Goal: Task Accomplishment & Management: Complete application form

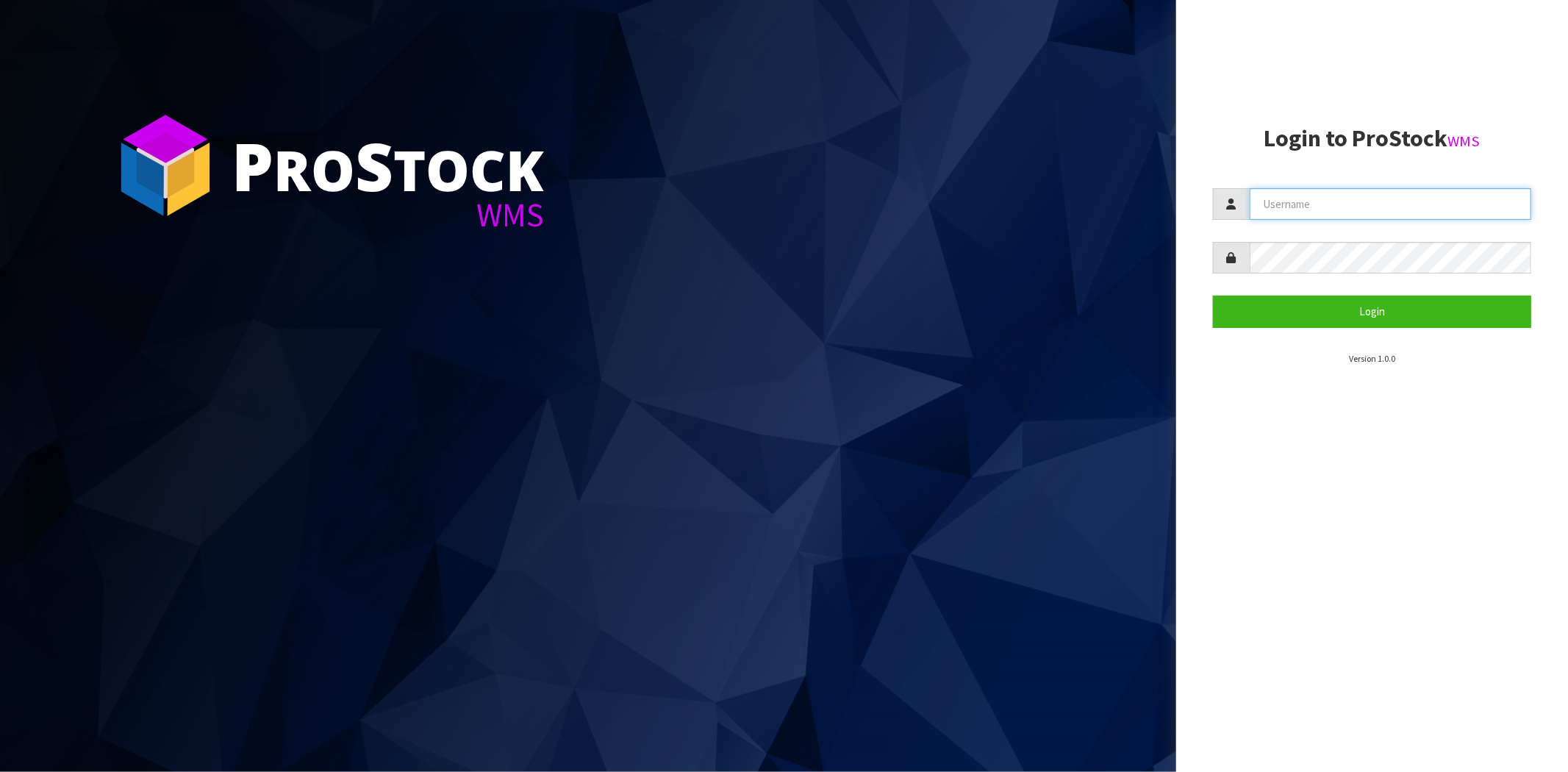
click at [1342, 204] on input "text" at bounding box center [1390, 204] width 282 height 32
type input "[PERSON_NAME][EMAIL_ADDRESS][DOMAIN_NAME]"
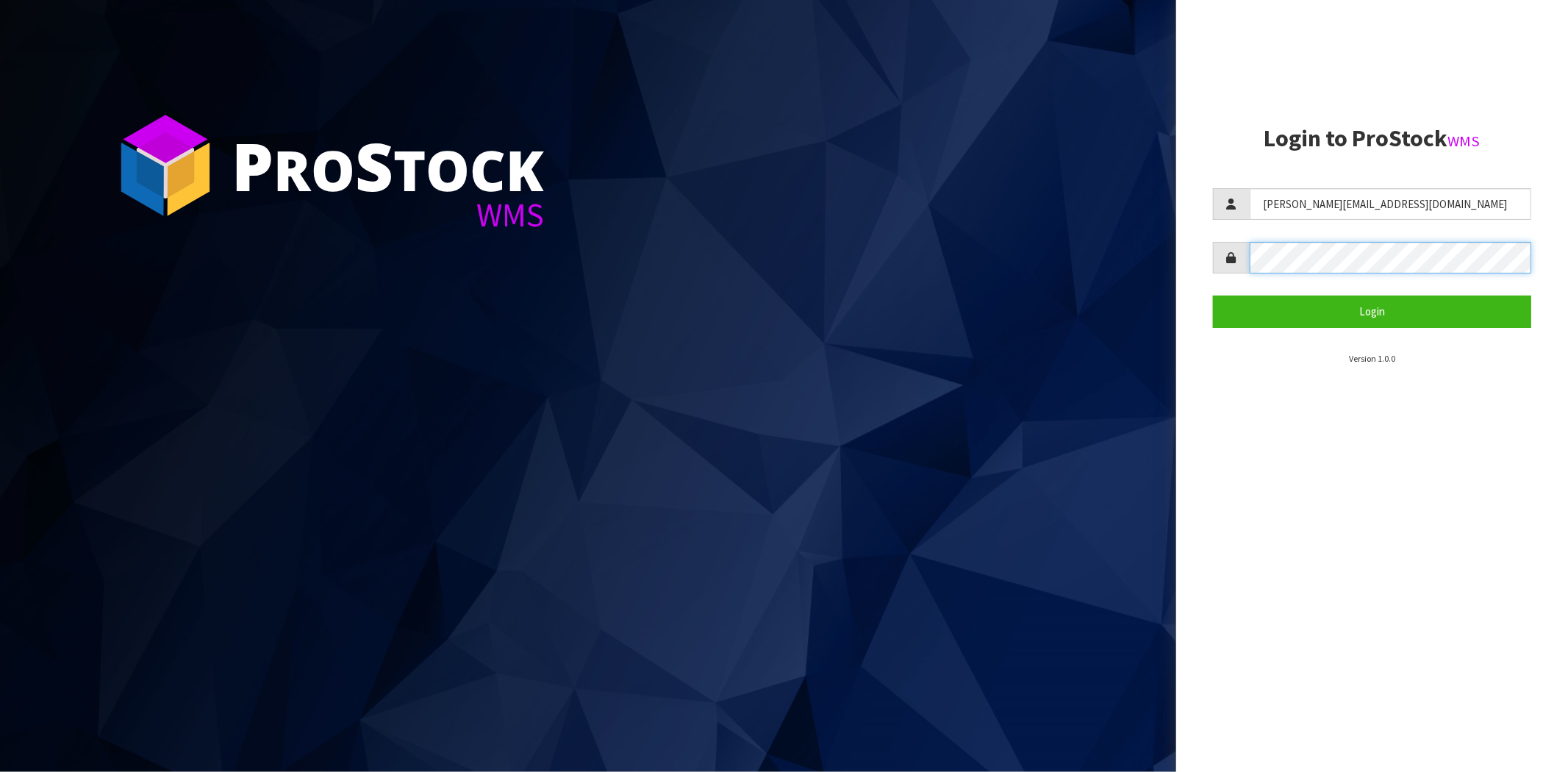
click at [1213, 296] on button "Login" at bounding box center [1372, 312] width 318 height 32
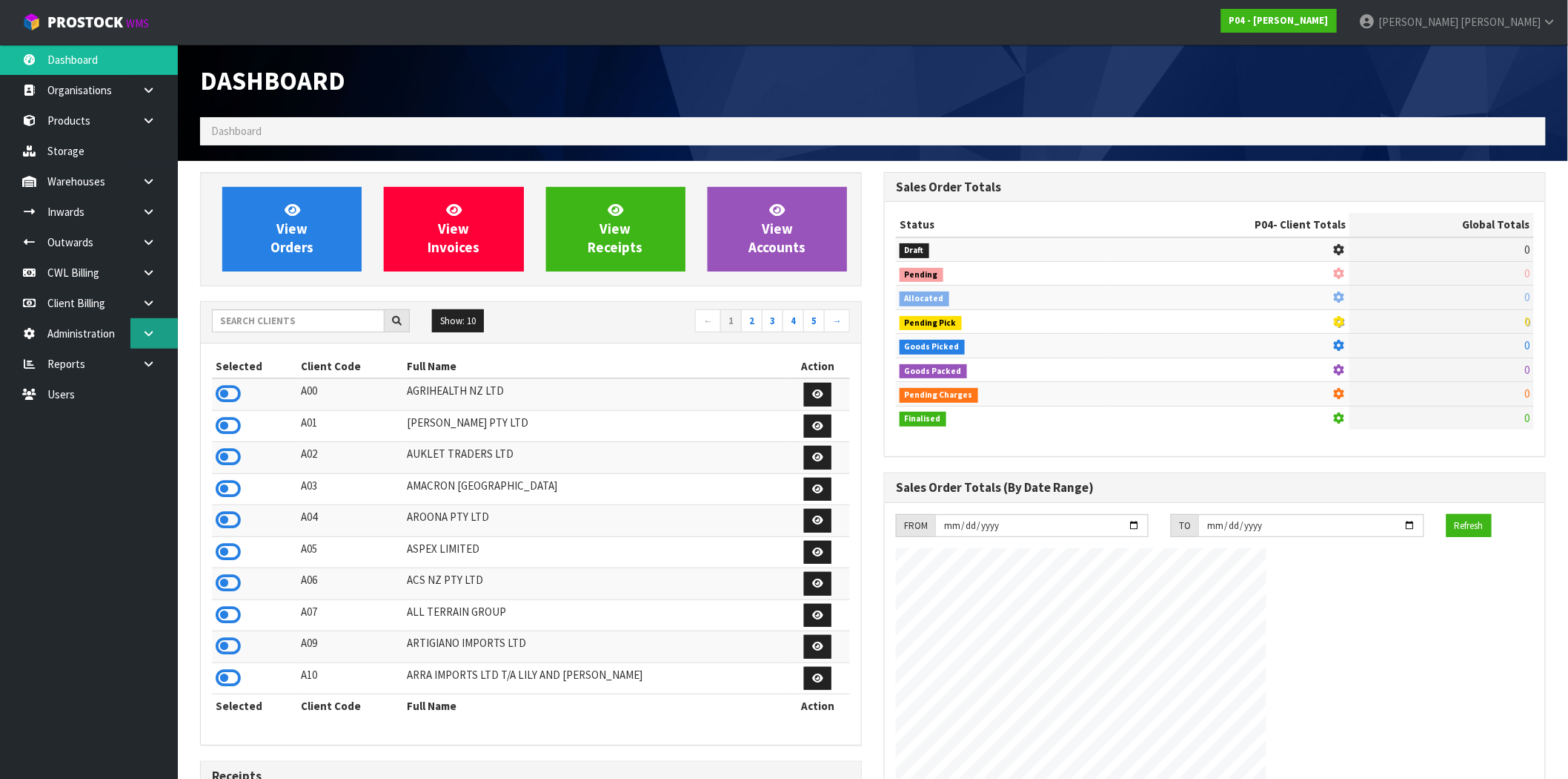
click at [152, 324] on link at bounding box center [154, 333] width 48 height 30
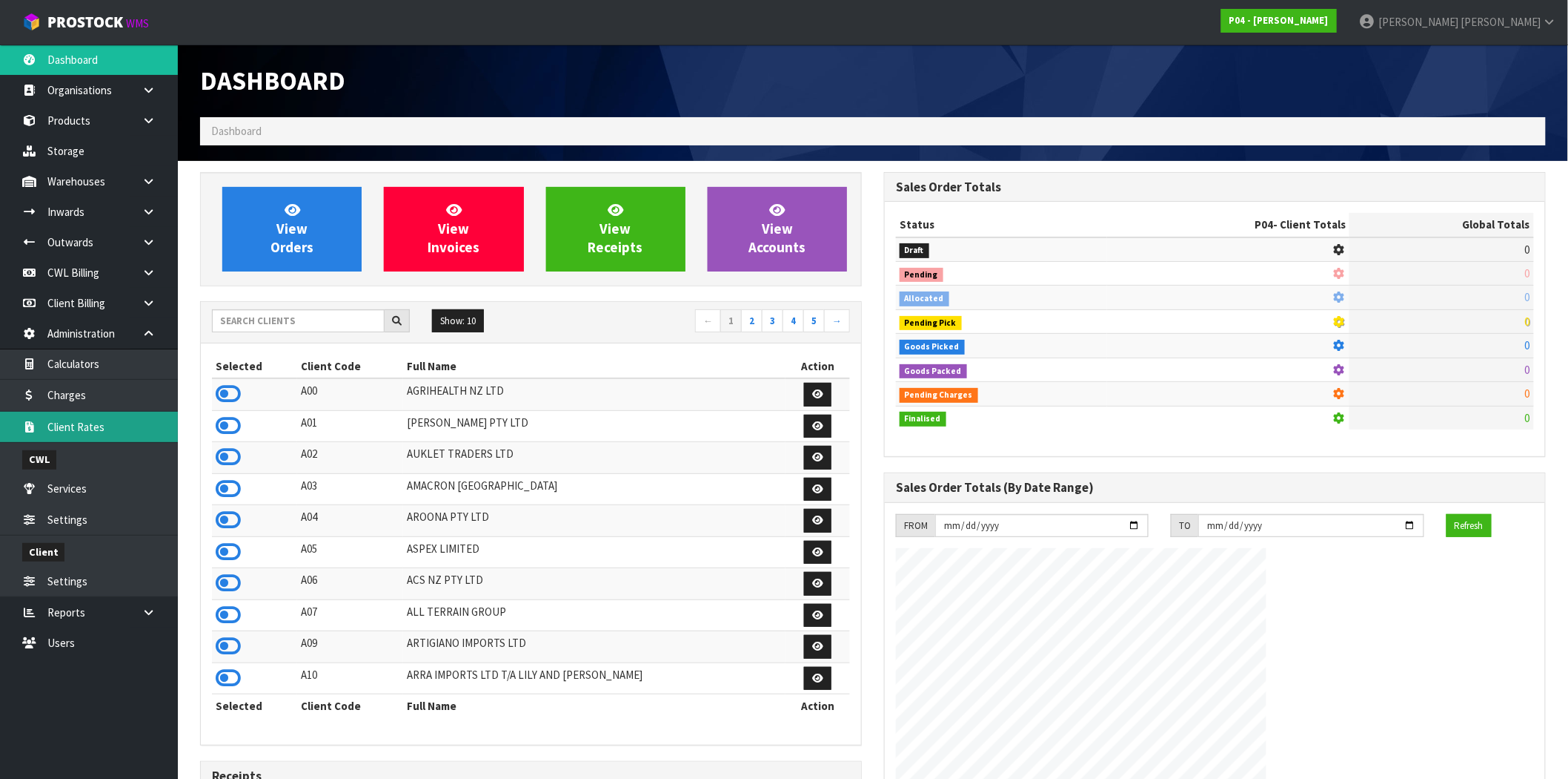
click at [62, 428] on link "Client Rates" at bounding box center [89, 427] width 178 height 30
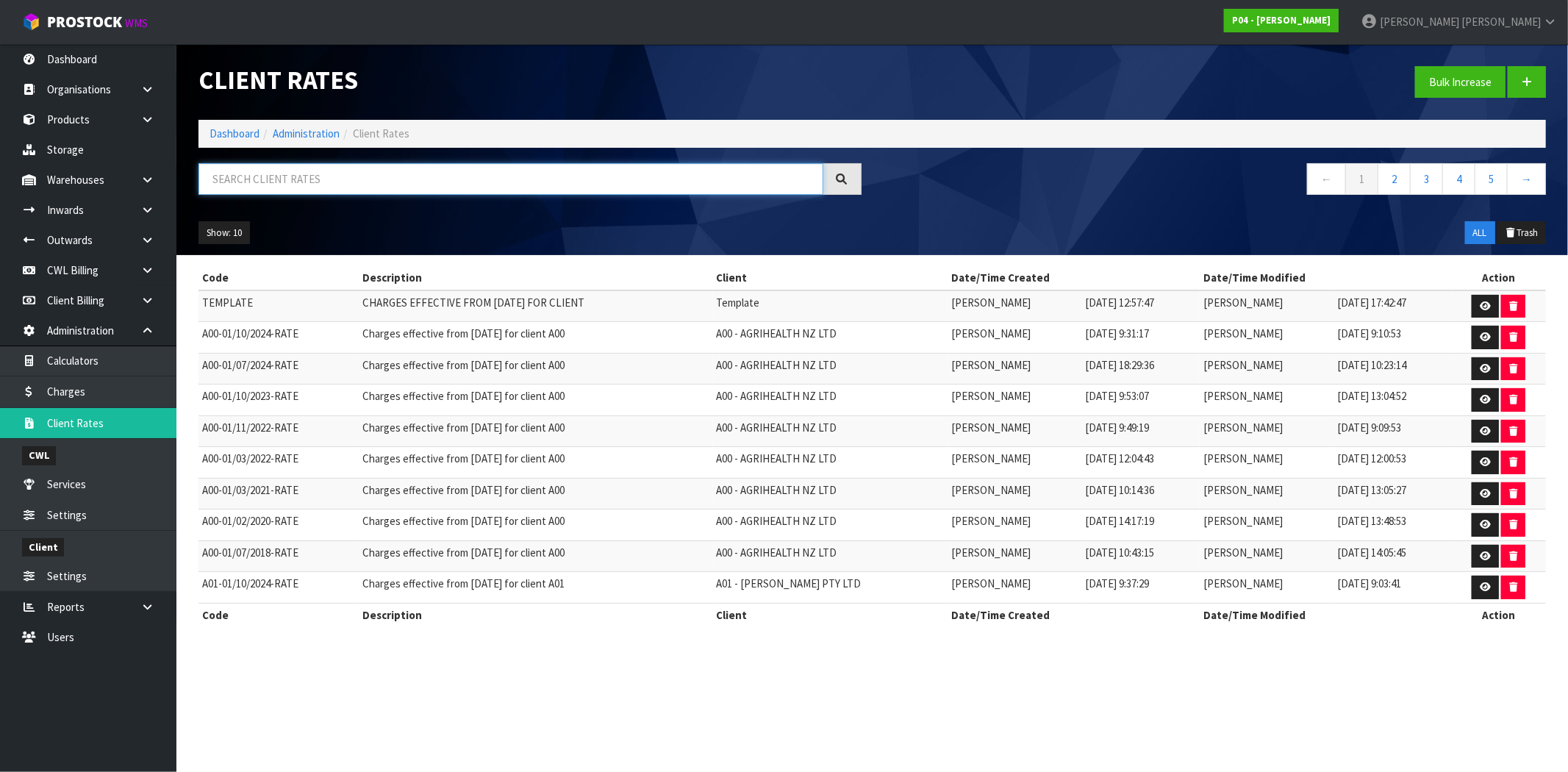
click at [639, 178] on input "text" at bounding box center [511, 179] width 625 height 32
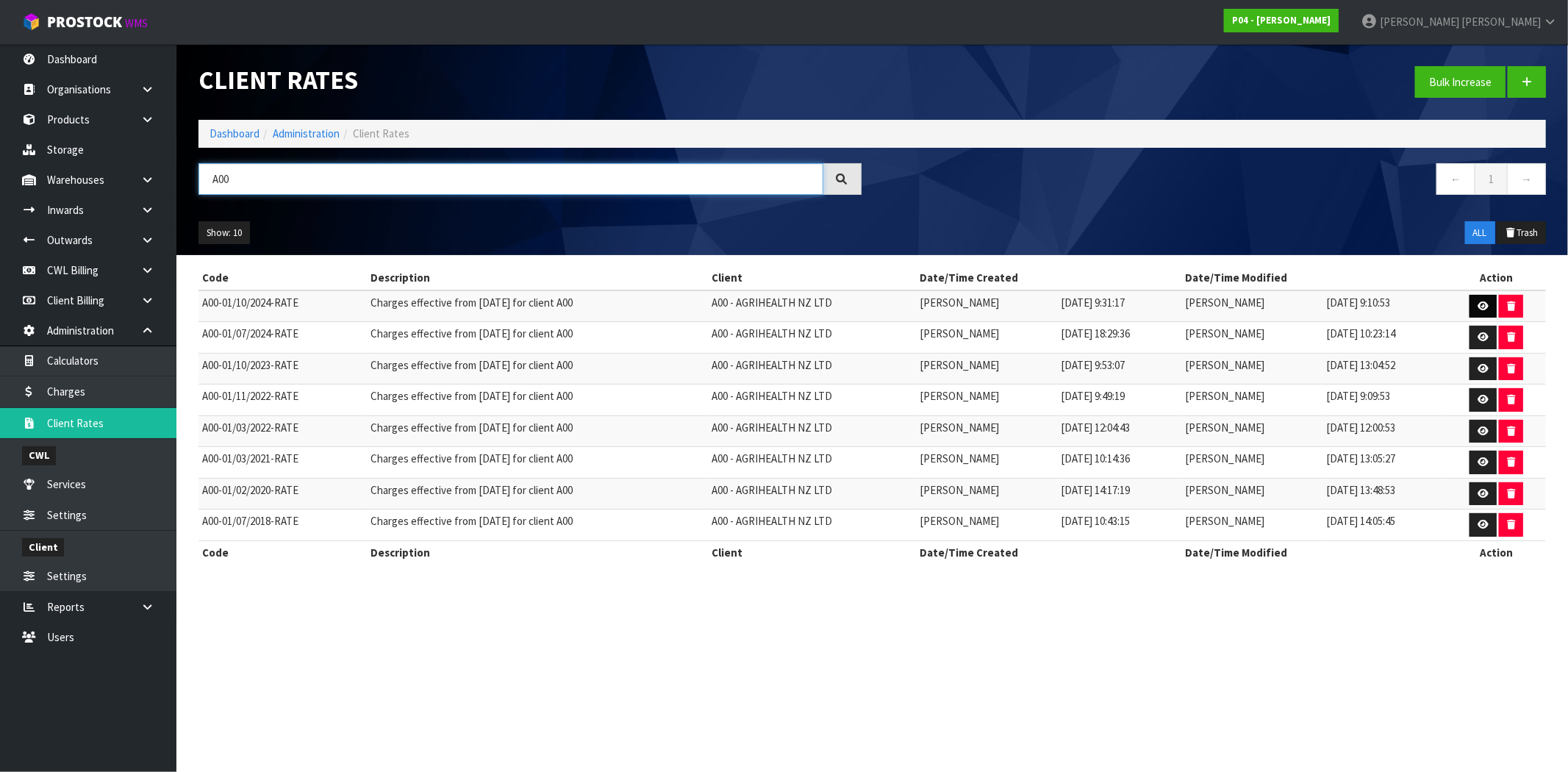
type input "A00"
click at [1482, 302] on icon at bounding box center [1483, 306] width 11 height 9
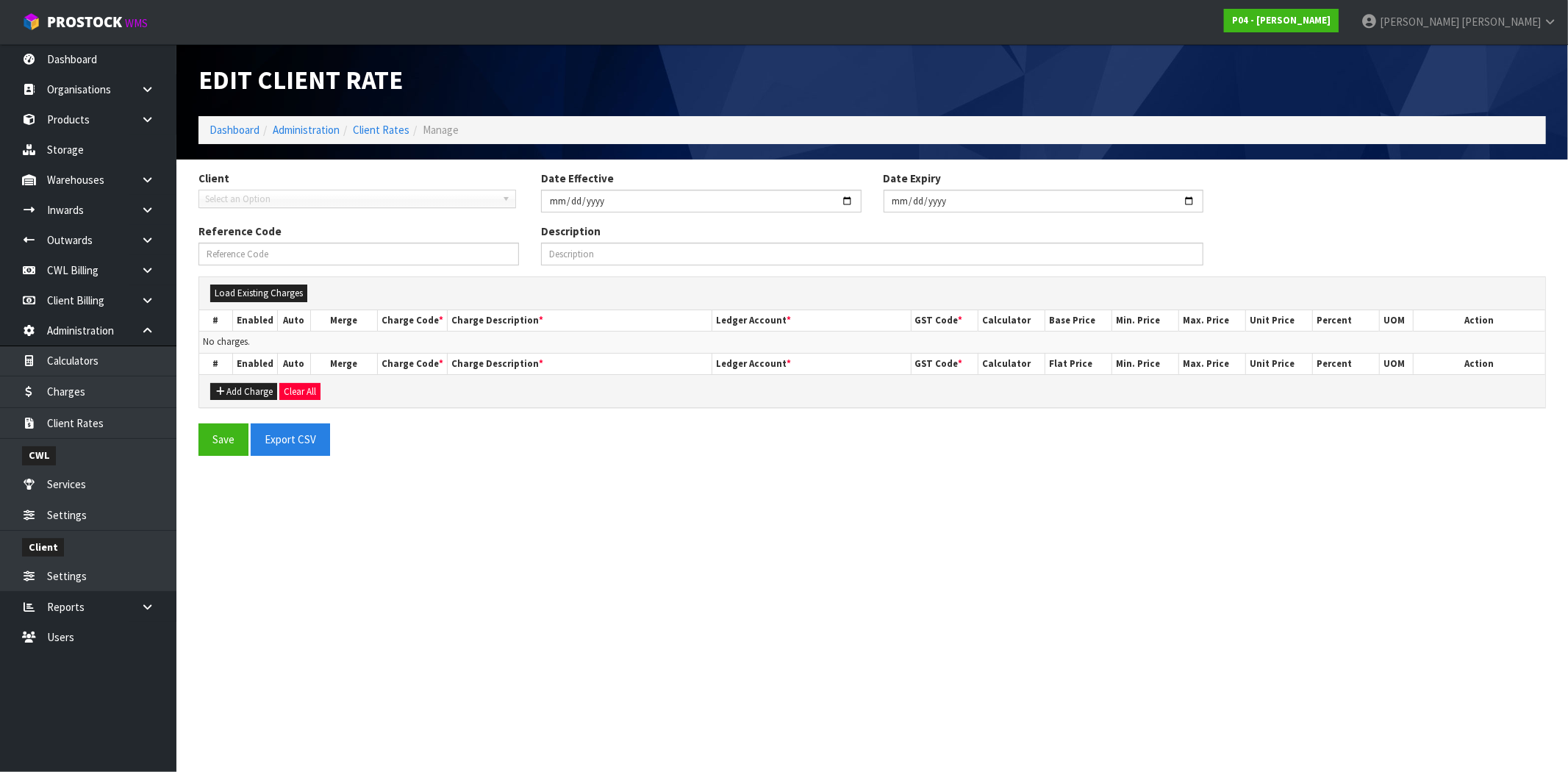
type input "[DATE]"
type input "A00-01/10/2024-RATE"
type input "Charges effective from [DATE] for client A00"
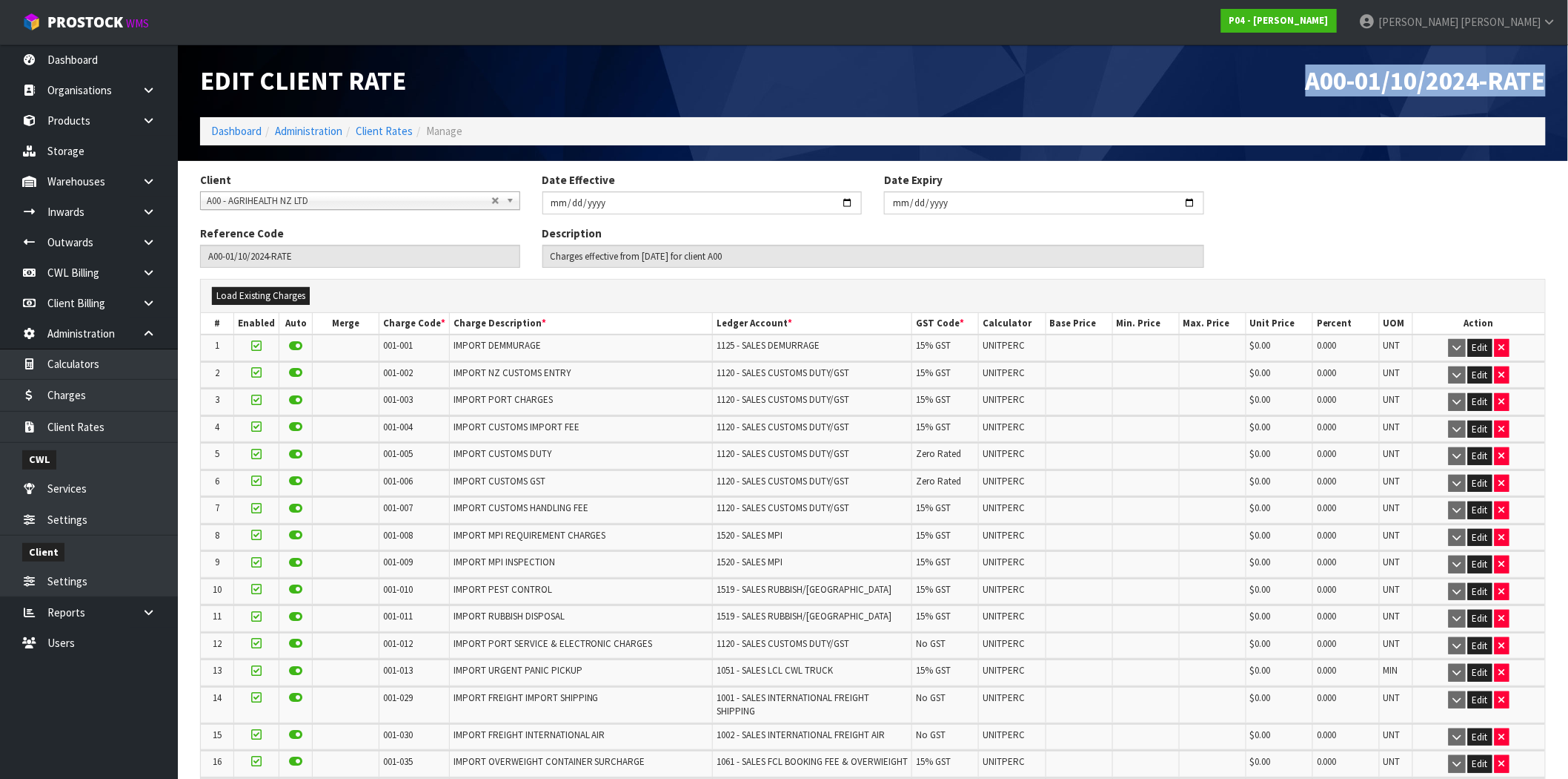
drag, startPoint x: 1308, startPoint y: 80, endPoint x: 1580, endPoint y: 78, distance: 272.0
click at [1568, 78] on html "Toggle navigation ProStock WMS P04 - [PERSON_NAME] [PERSON_NAME] Logout Dashboa…" at bounding box center [784, 389] width 1568 height 779
click at [1320, 83] on span "A00-01/10/2024-RATE" at bounding box center [1426, 80] width 241 height 32
drag, startPoint x: 1483, startPoint y: 81, endPoint x: 1288, endPoint y: 76, distance: 195.1
click at [1288, 76] on h1 "A00-01/10/2024-RATE" at bounding box center [1215, 81] width 662 height 29
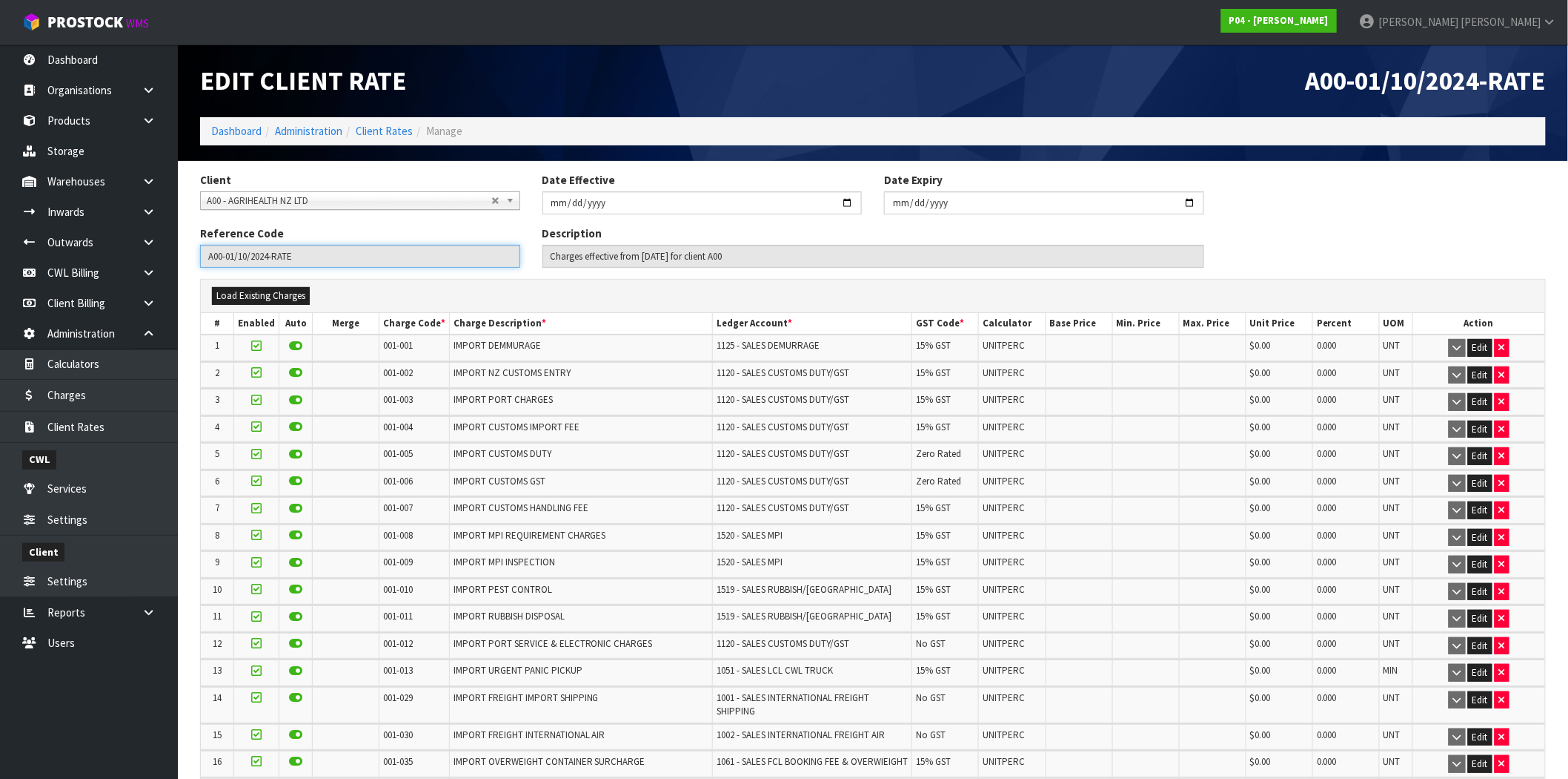
drag, startPoint x: 309, startPoint y: 252, endPoint x: 189, endPoint y: 261, distance: 120.3
click at [189, 261] on div "Reference Code A00-01/10/2024-RATE" at bounding box center [360, 247] width 343 height 42
click at [1336, 217] on div "Client A00 - AGRIHEALTH NZ LTD A01 - [PERSON_NAME] PTY LTD A02 - AUKLET TRADERS…" at bounding box center [873, 199] width 1368 height 54
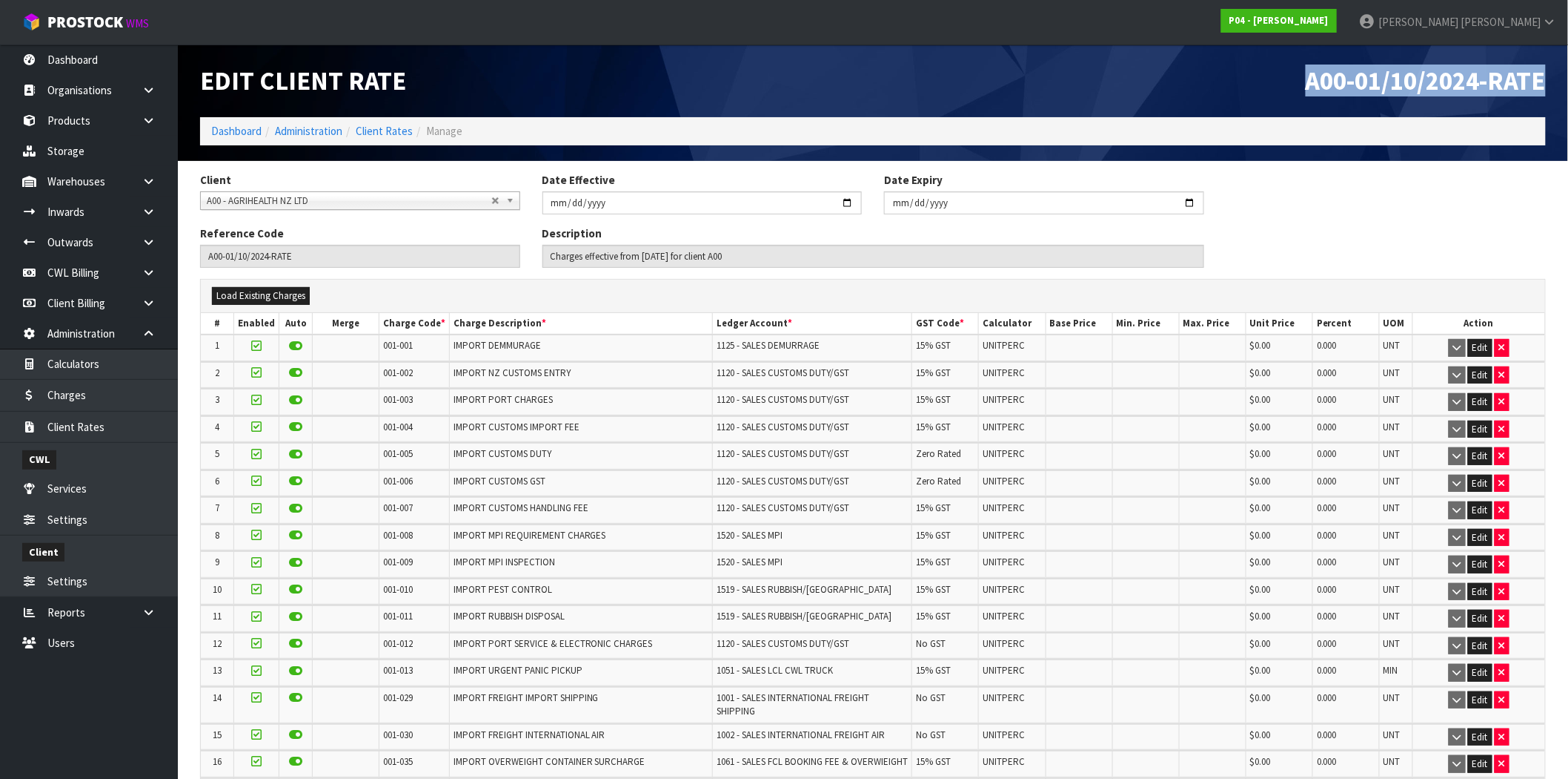
drag, startPoint x: 1306, startPoint y: 75, endPoint x: 1560, endPoint y: 80, distance: 254.0
click at [1560, 80] on header "Edit Client Rate A00-01/10/2024-RATE Dashboard Administration Client Rates Mana…" at bounding box center [872, 102] width 1390 height 117
click at [1352, 80] on span "A00-01/10/2024-RATE" at bounding box center [1426, 80] width 241 height 32
drag, startPoint x: 1306, startPoint y: 80, endPoint x: 1480, endPoint y: 78, distance: 174.0
click at [1480, 78] on span "A00-01/10/2024-RATE" at bounding box center [1426, 80] width 241 height 32
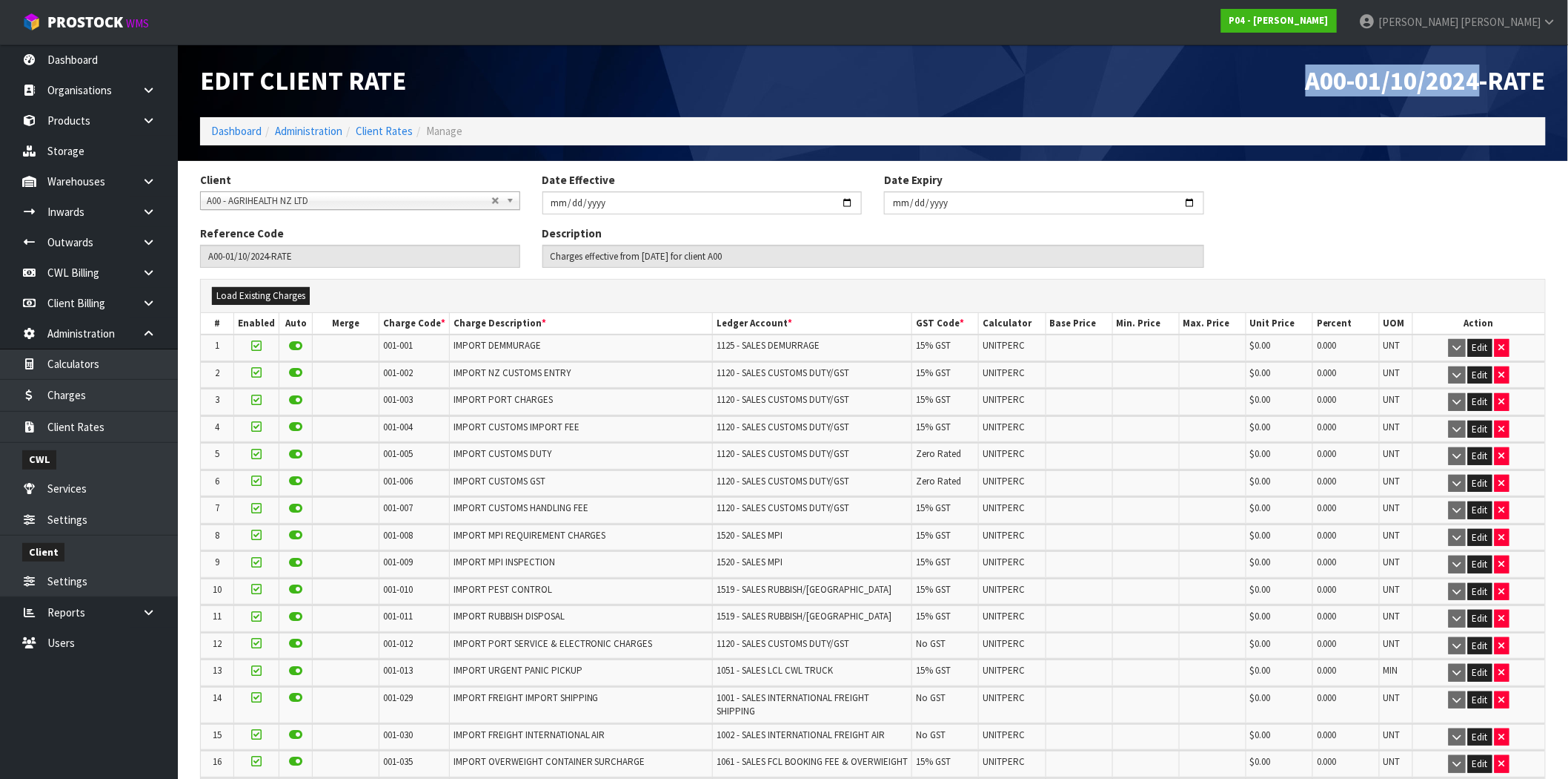
click at [1356, 104] on div "A00-01/10/2024-RATE" at bounding box center [1215, 80] width 684 height 73
drag, startPoint x: 1309, startPoint y: 82, endPoint x: 1473, endPoint y: 86, distance: 164.0
click at [1473, 86] on span "A00-01/10/2024-RATE" at bounding box center [1426, 80] width 241 height 32
click at [1478, 80] on span "A00-01/10/2024-RATE" at bounding box center [1426, 80] width 241 height 32
drag, startPoint x: 1483, startPoint y: 80, endPoint x: 1240, endPoint y: 75, distance: 243.1
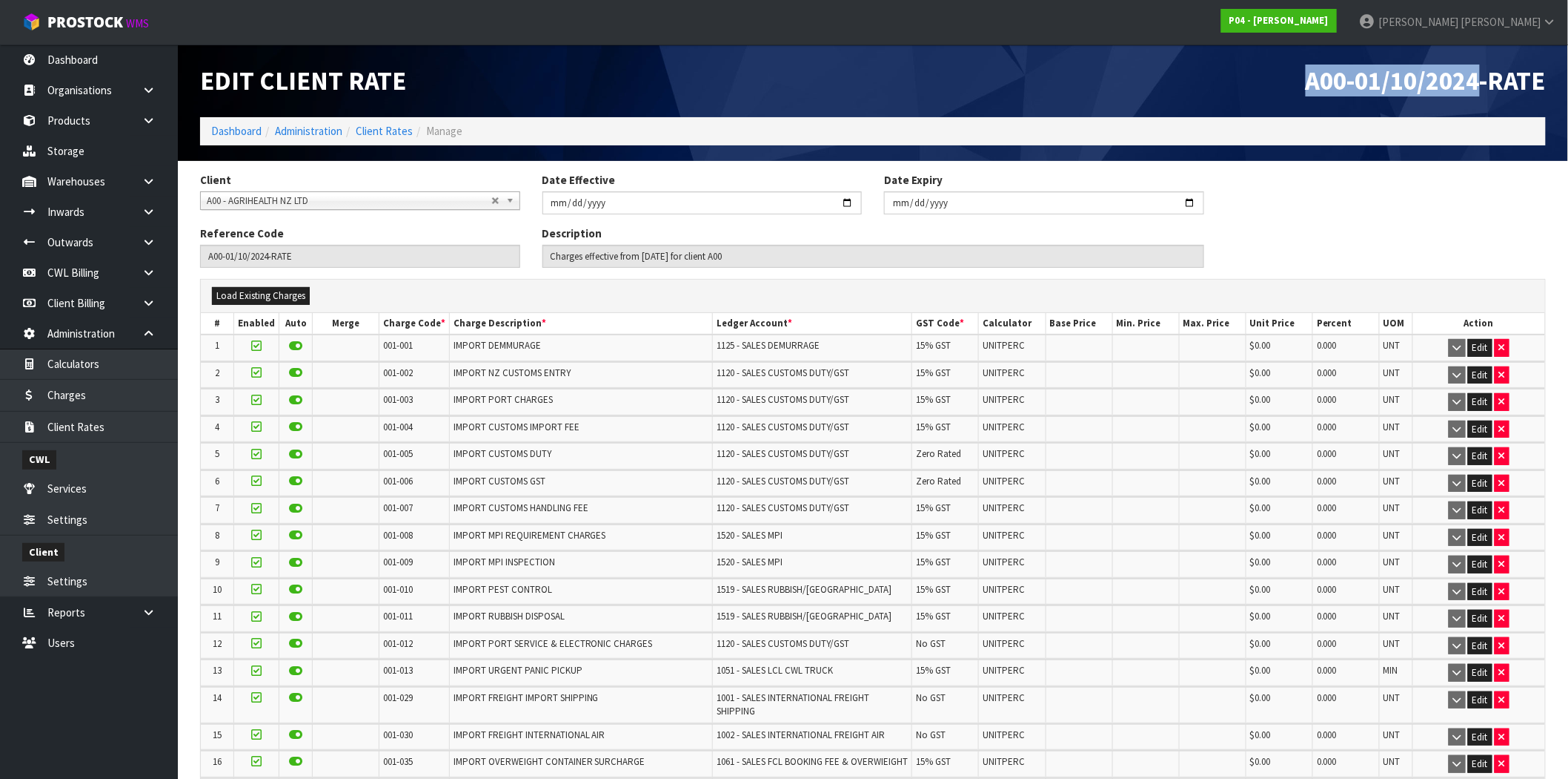
click at [1240, 75] on h1 "A00-01/10/2024-RATE" at bounding box center [1215, 81] width 662 height 29
drag, startPoint x: 1025, startPoint y: 324, endPoint x: 976, endPoint y: 324, distance: 49.0
click at [979, 324] on th "Calculator" at bounding box center [1012, 324] width 67 height 22
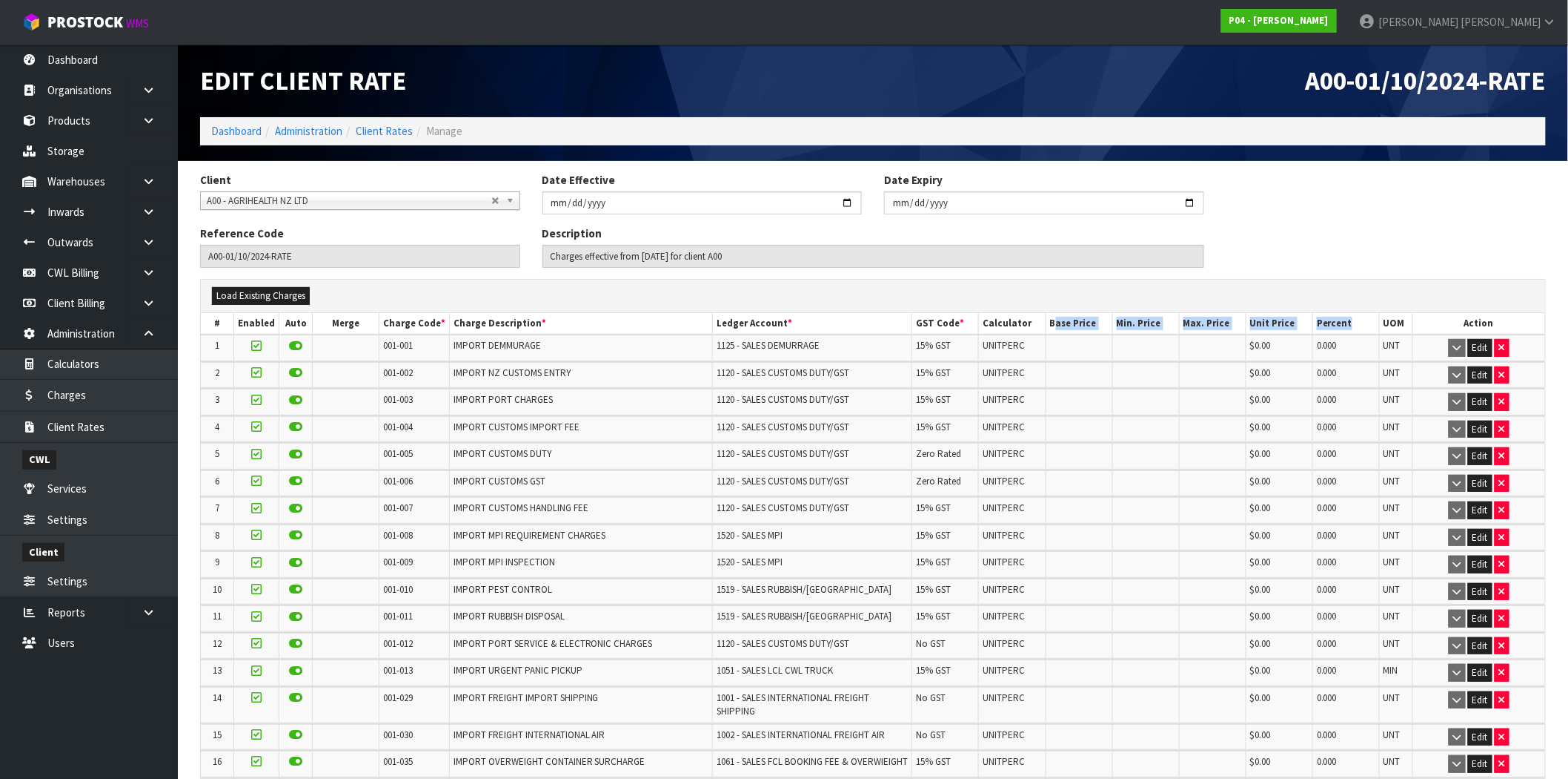
drag, startPoint x: 1355, startPoint y: 324, endPoint x: 1053, endPoint y: 324, distance: 302.0
click at [1053, 324] on tr "# Enabled Auto Merge Charge Code * Charge Description * Ledger Account * GST Co…" at bounding box center [873, 324] width 1344 height 22
click at [1074, 347] on td at bounding box center [1079, 347] width 67 height 26
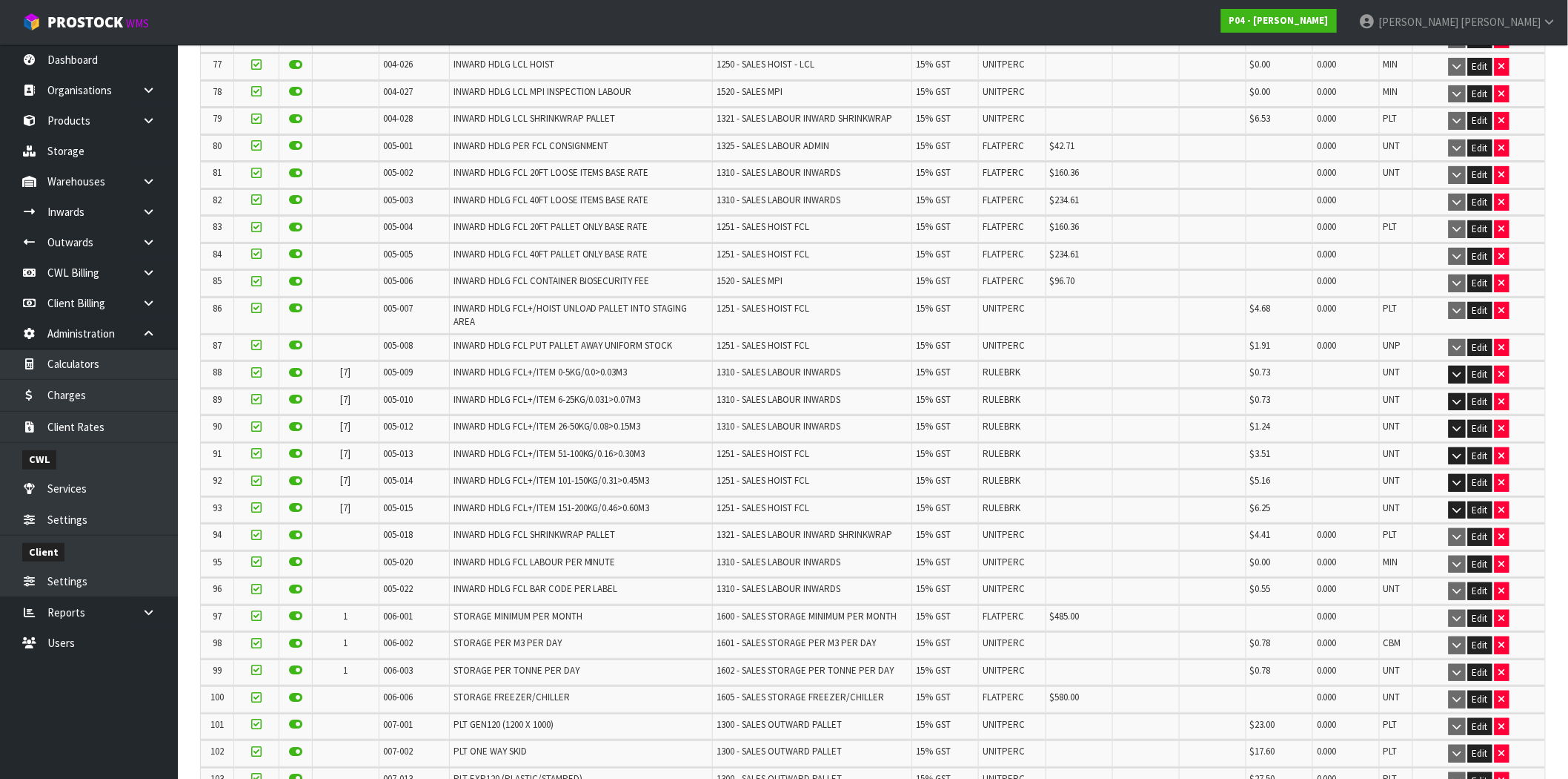
scroll to position [2389, 0]
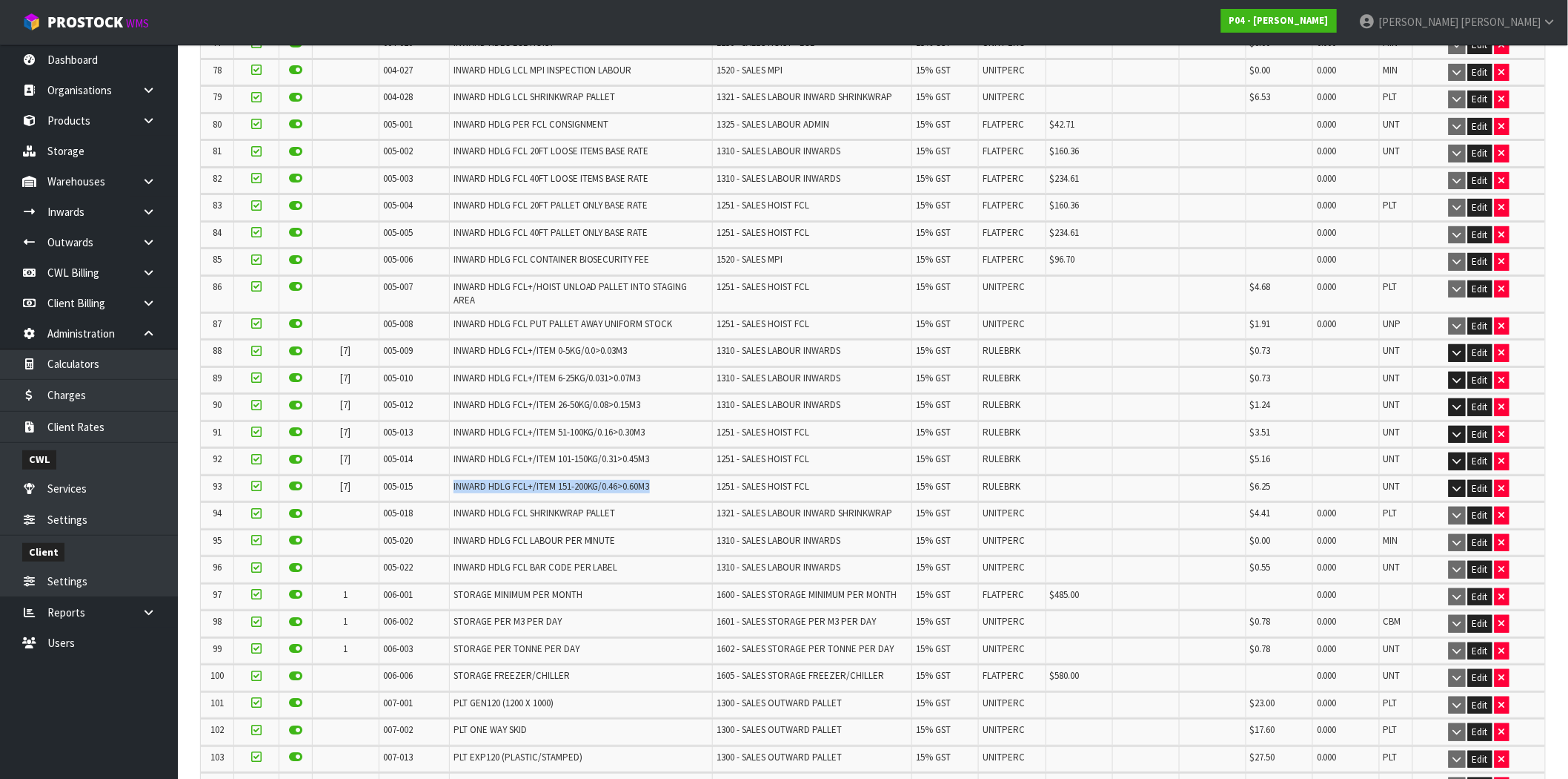
drag, startPoint x: 662, startPoint y: 453, endPoint x: 445, endPoint y: 453, distance: 217.0
click at [449, 475] on td "INWARD HDLG FCL+/ITEM 151-200KG/0.46>0.60M3" at bounding box center [581, 488] width 263 height 26
click at [1460, 484] on icon "button" at bounding box center [1457, 488] width 8 height 9
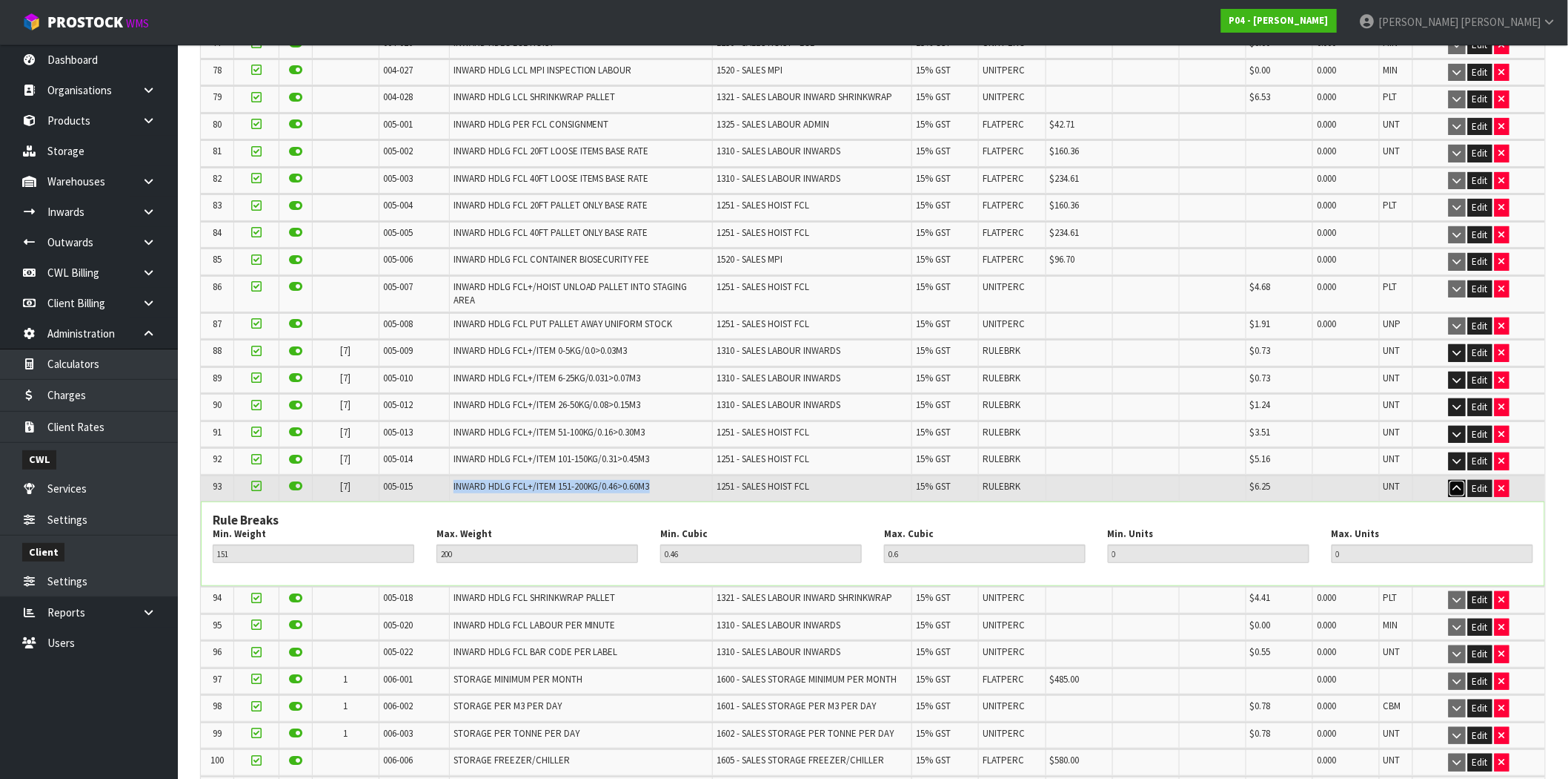
click at [1456, 484] on icon "button" at bounding box center [1457, 488] width 8 height 9
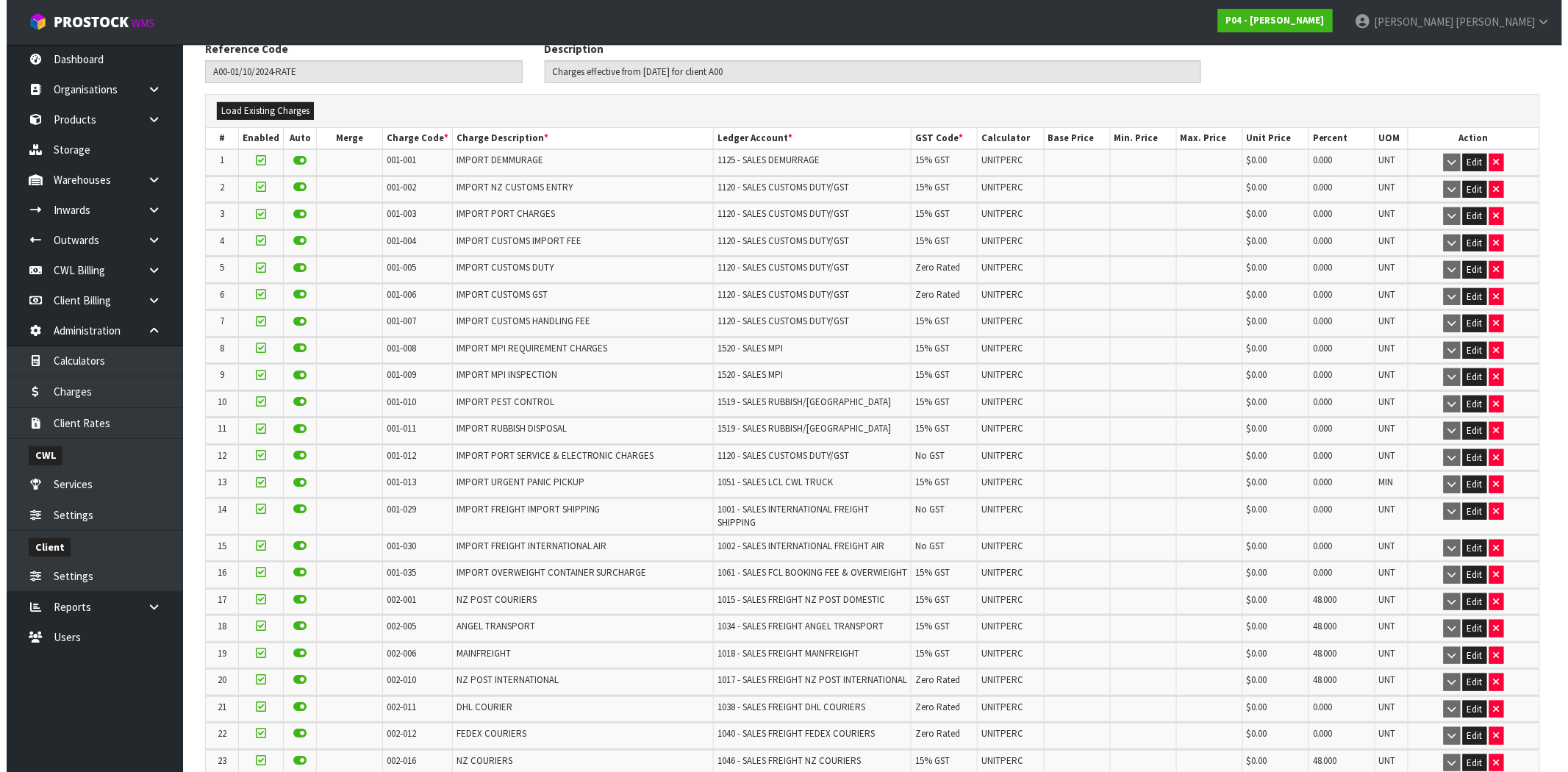
scroll to position [0, 0]
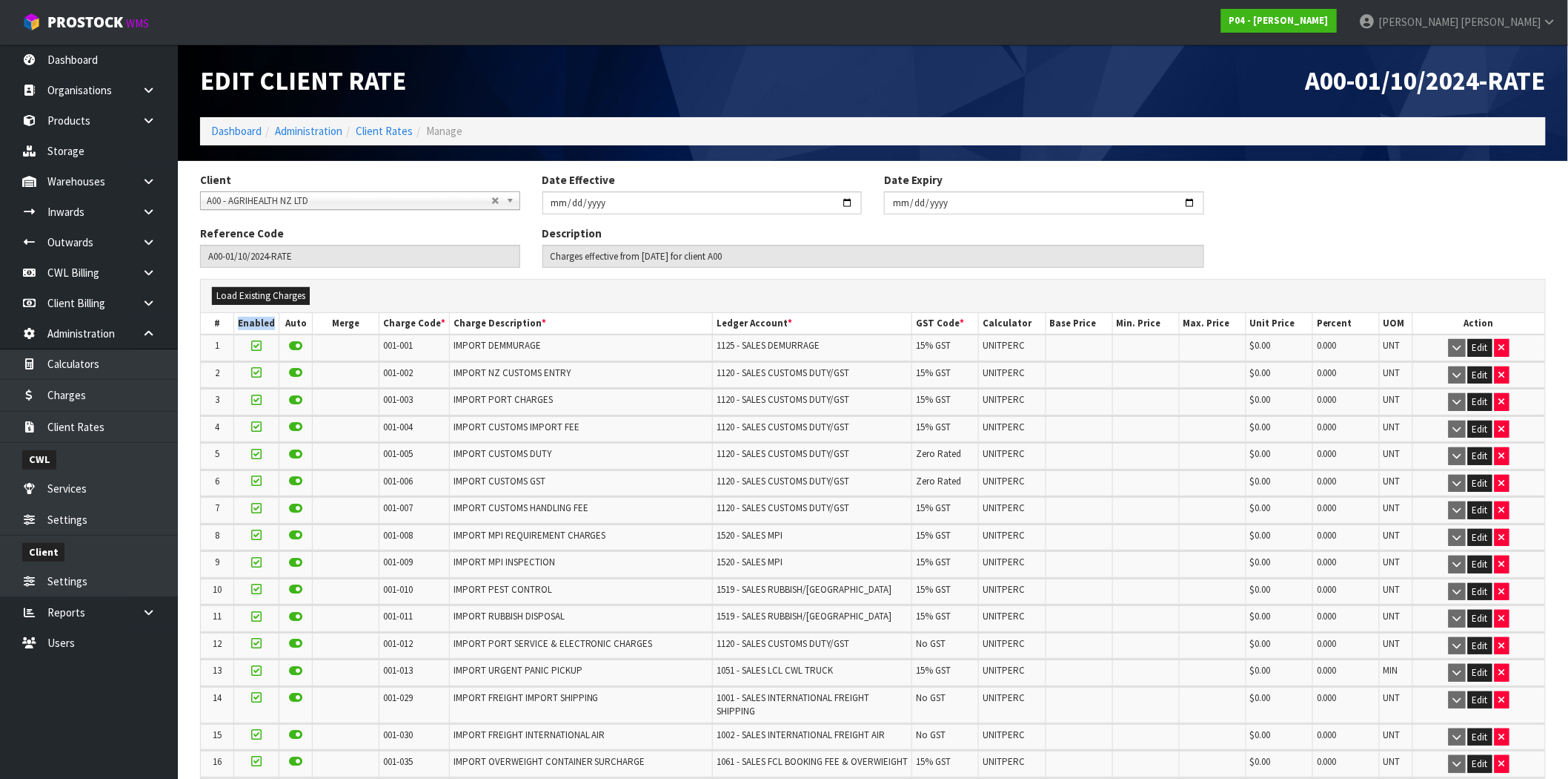
drag, startPoint x: 272, startPoint y: 323, endPoint x: 233, endPoint y: 321, distance: 39.1
click at [233, 321] on tr "# Enabled Auto Merge Charge Code * Charge Description * Ledger Account * GST Co…" at bounding box center [873, 324] width 1344 height 22
click at [1481, 350] on button "Edit" at bounding box center [1480, 347] width 24 height 18
click at [290, 345] on icon at bounding box center [296, 345] width 13 height 1
click at [0, 0] on input "checkbox" at bounding box center [0, 0] width 0 height 0
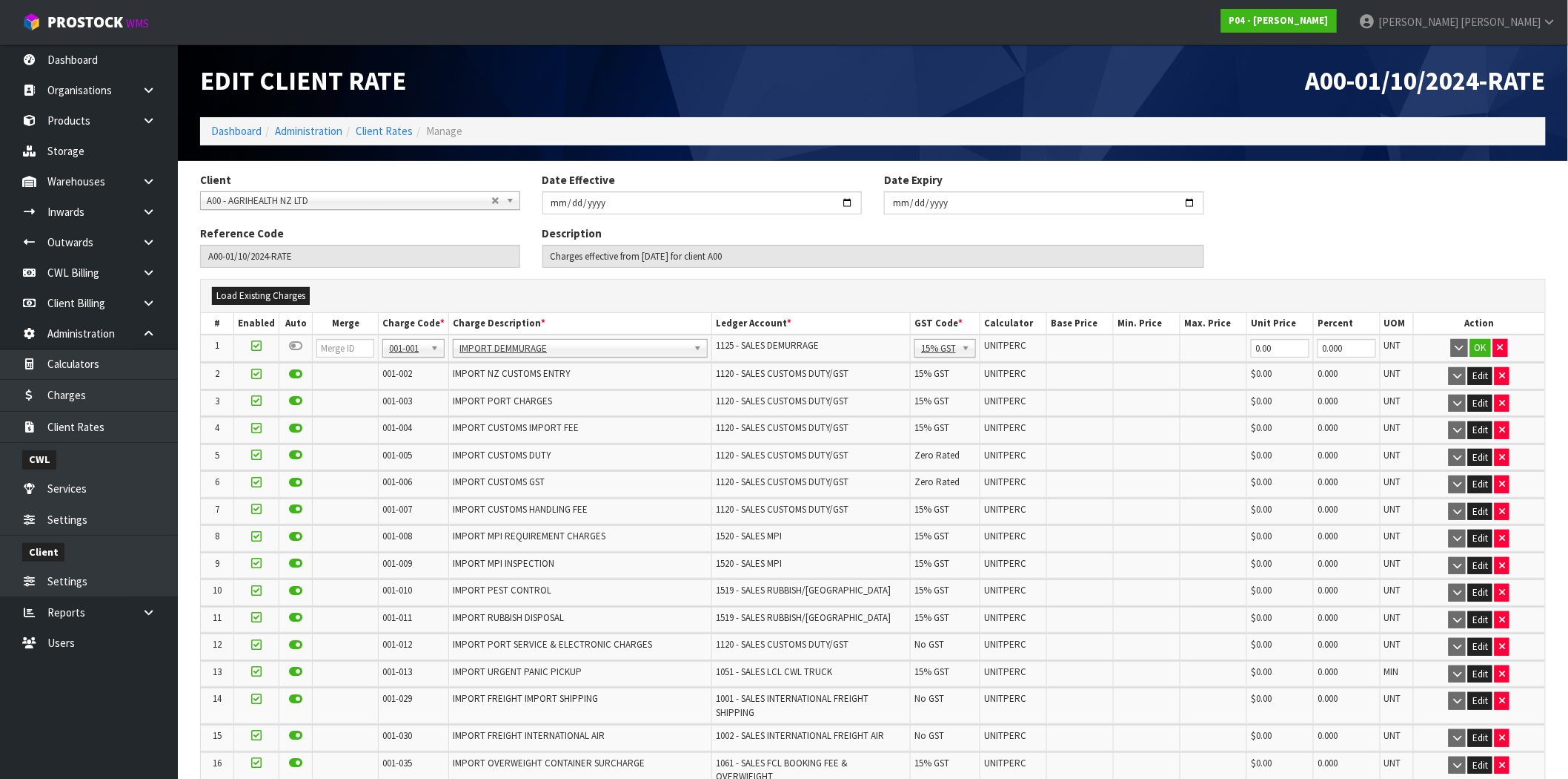
click at [298, 345] on icon at bounding box center [296, 345] width 13 height 1
click at [0, 0] on input "checkbox" at bounding box center [0, 0] width 0 height 0
click at [254, 345] on icon at bounding box center [256, 345] width 10 height 1
click at [0, 0] on input "checkbox" at bounding box center [0, 0] width 0 height 0
click at [253, 345] on icon at bounding box center [256, 345] width 10 height 1
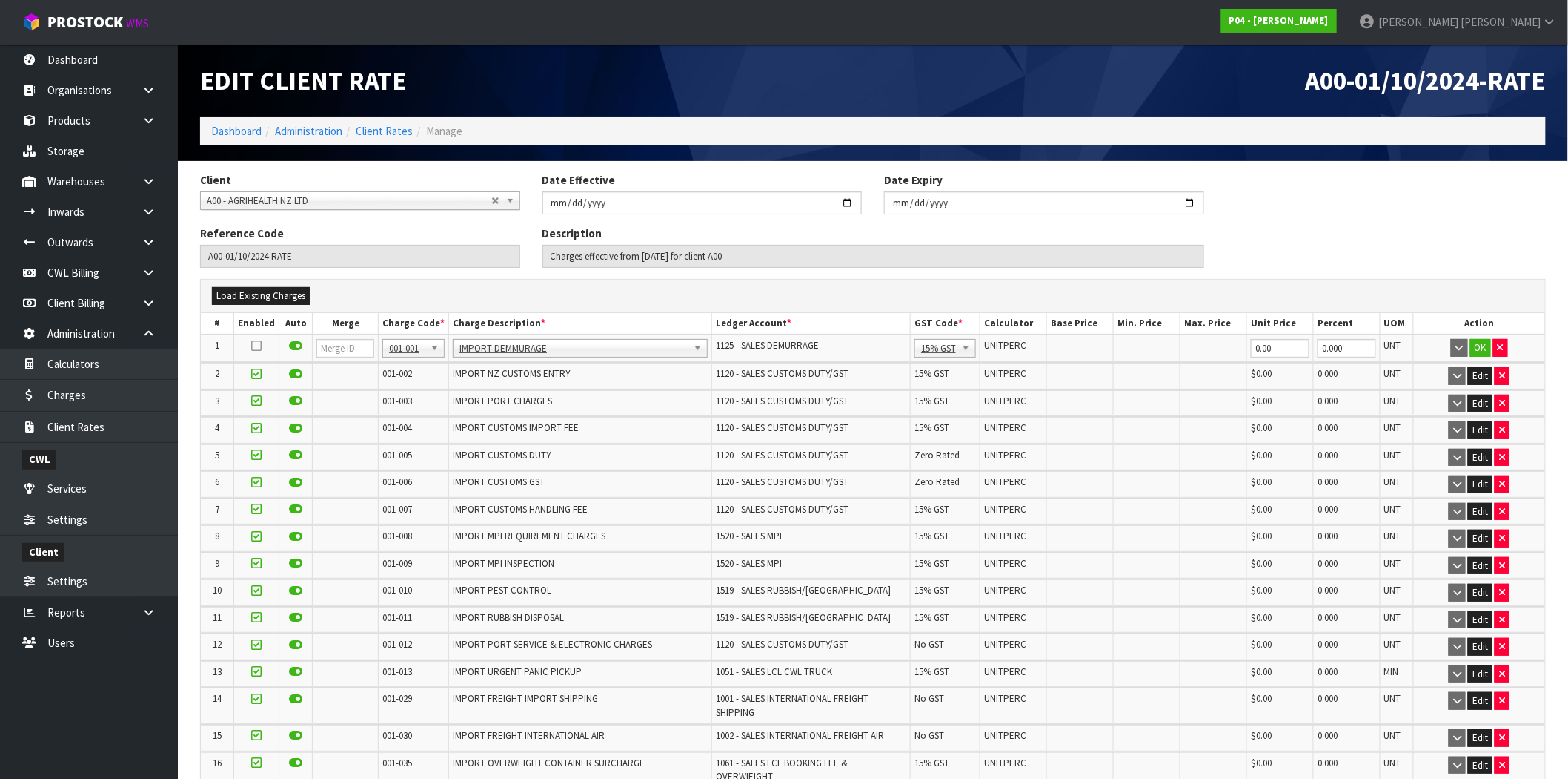
click at [0, 0] on input "checkbox" at bounding box center [0, 0] width 0 height 0
click at [1483, 345] on button "OK" at bounding box center [1481, 347] width 21 height 18
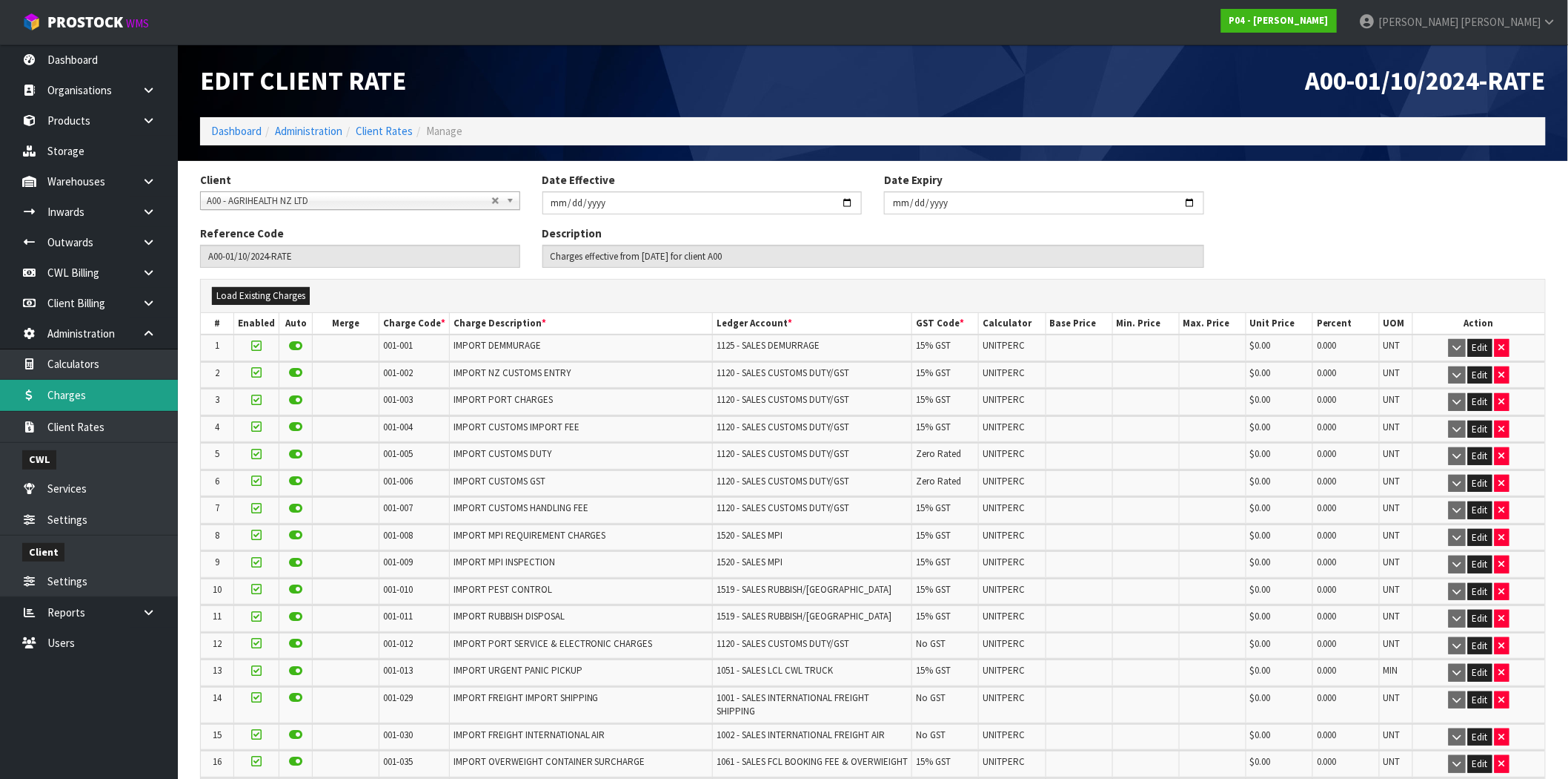
click at [92, 397] on link "Charges" at bounding box center [89, 395] width 178 height 30
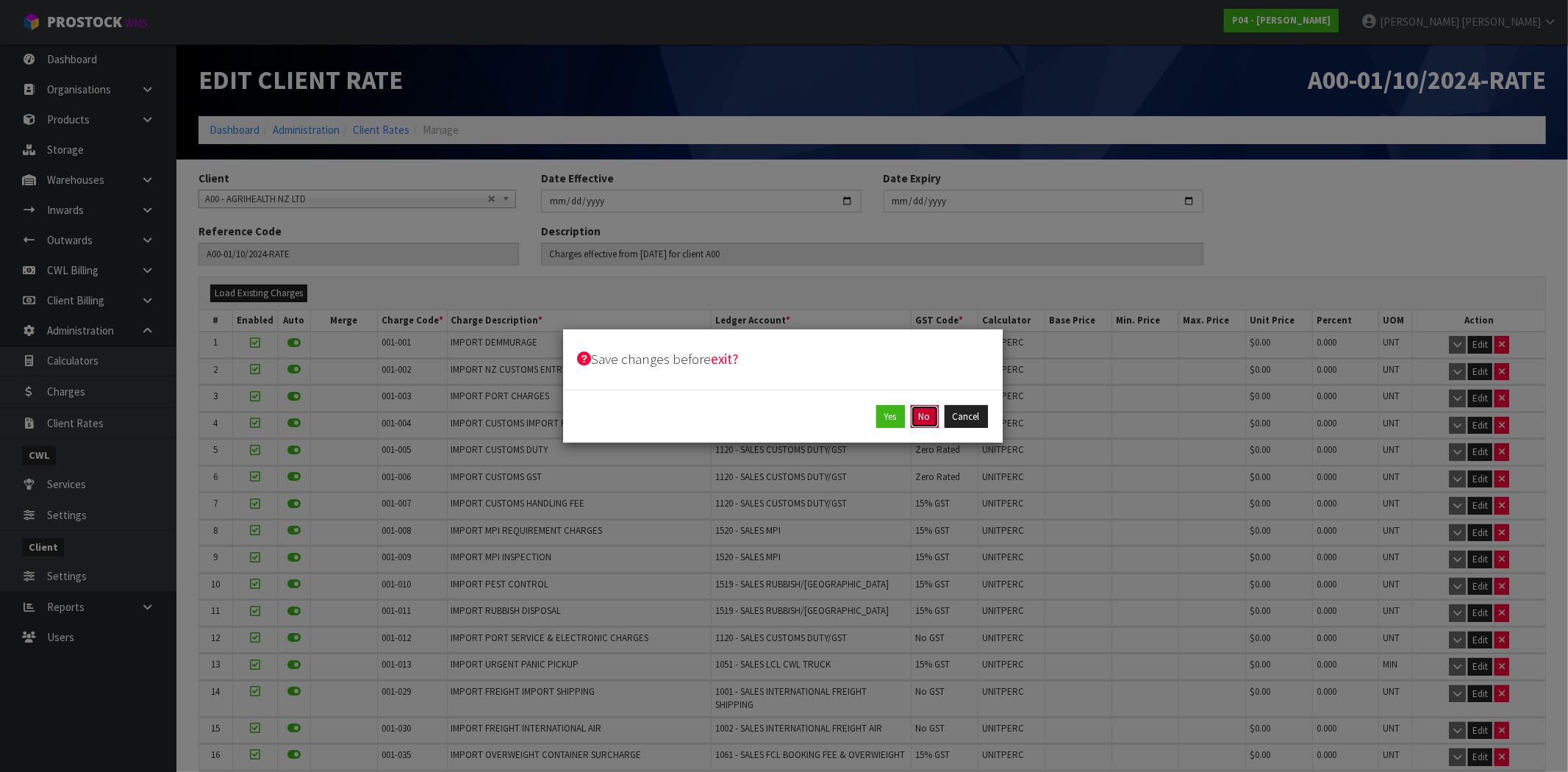
click at [928, 416] on button "No" at bounding box center [925, 416] width 28 height 23
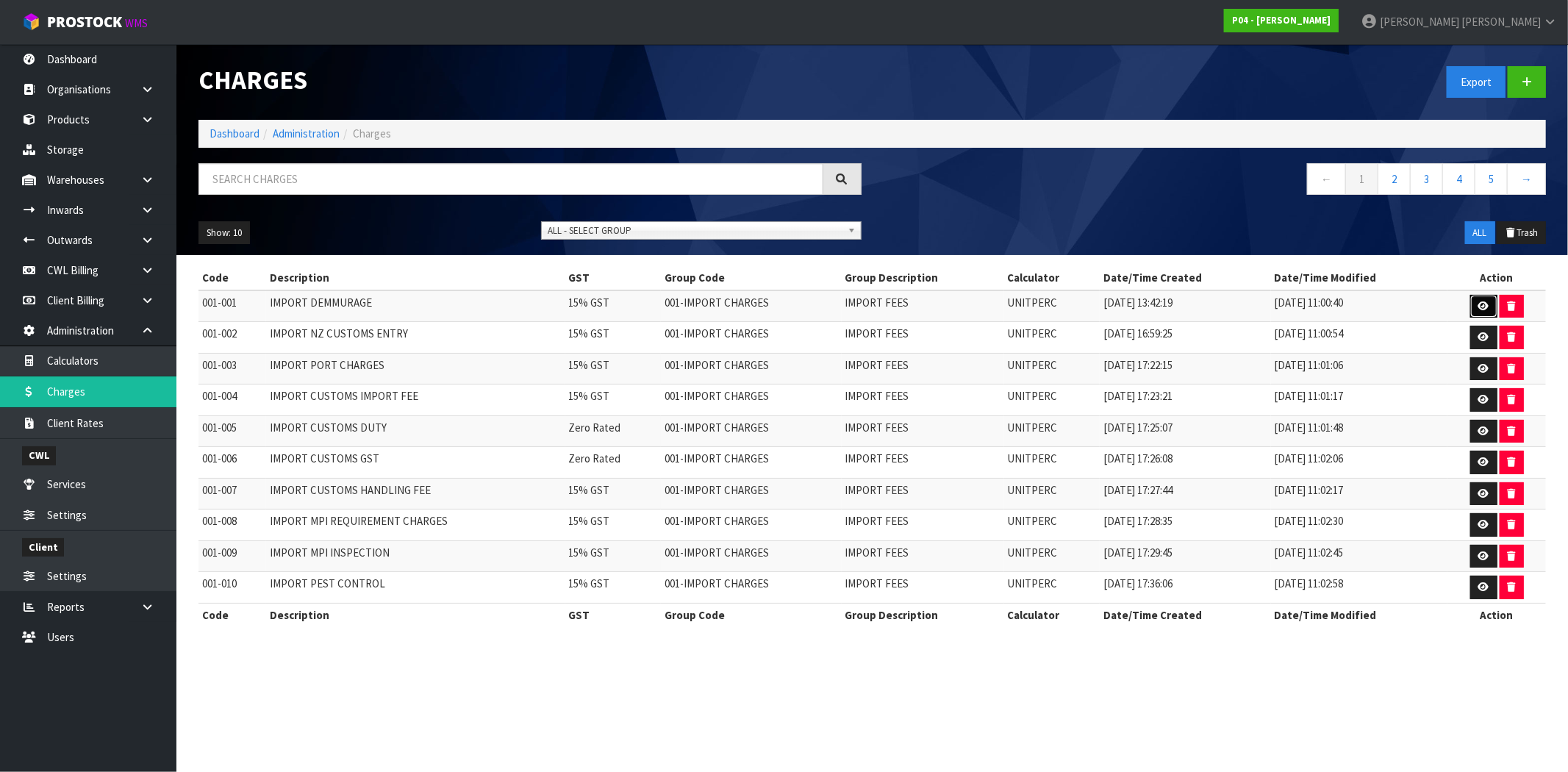
click at [1479, 302] on icon at bounding box center [1483, 306] width 11 height 9
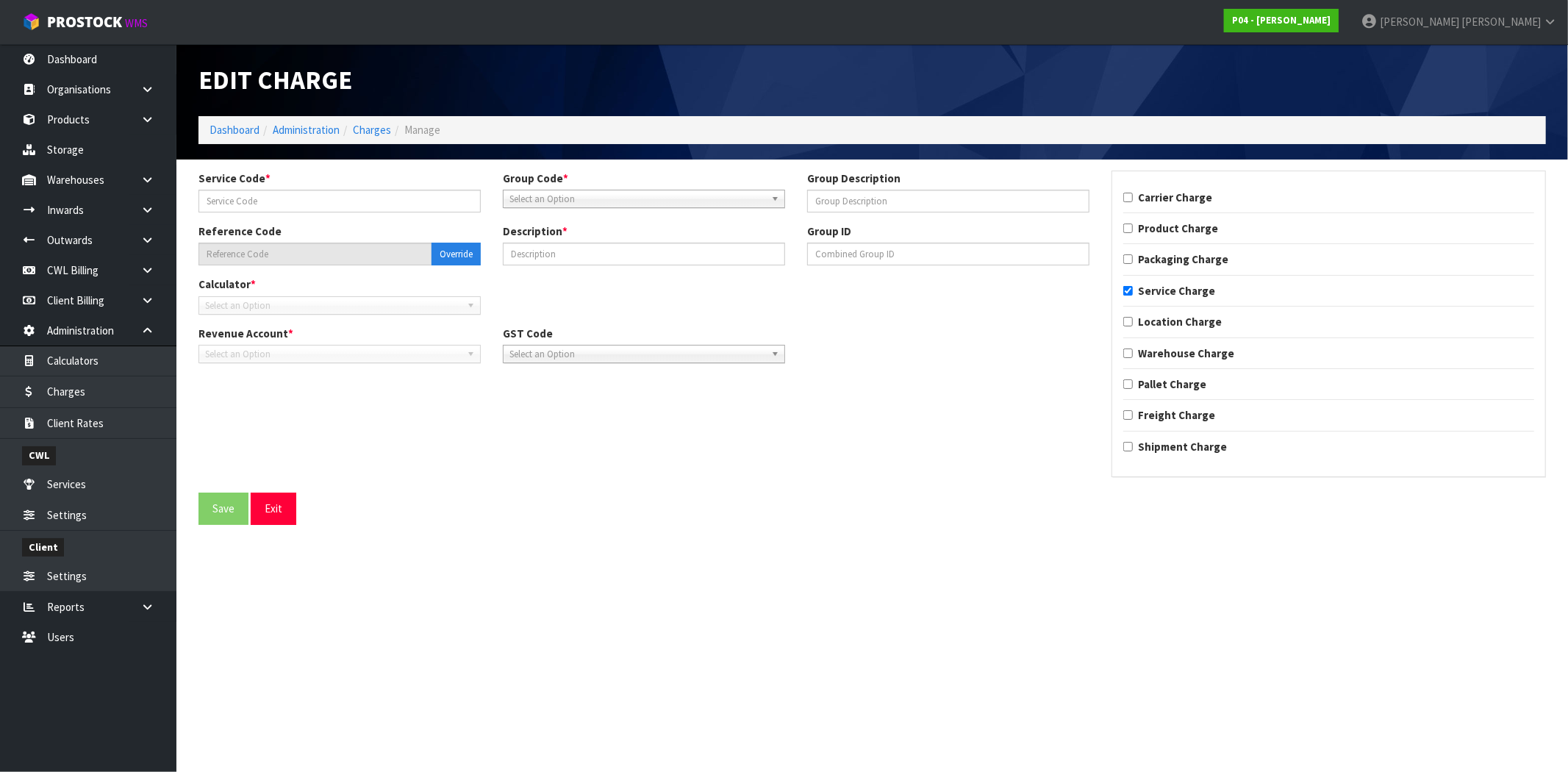
type input "001"
type input "IMPORT FEES"
type input "001-001"
type input "IMPORT DEMMURAGE"
checkbox input "true"
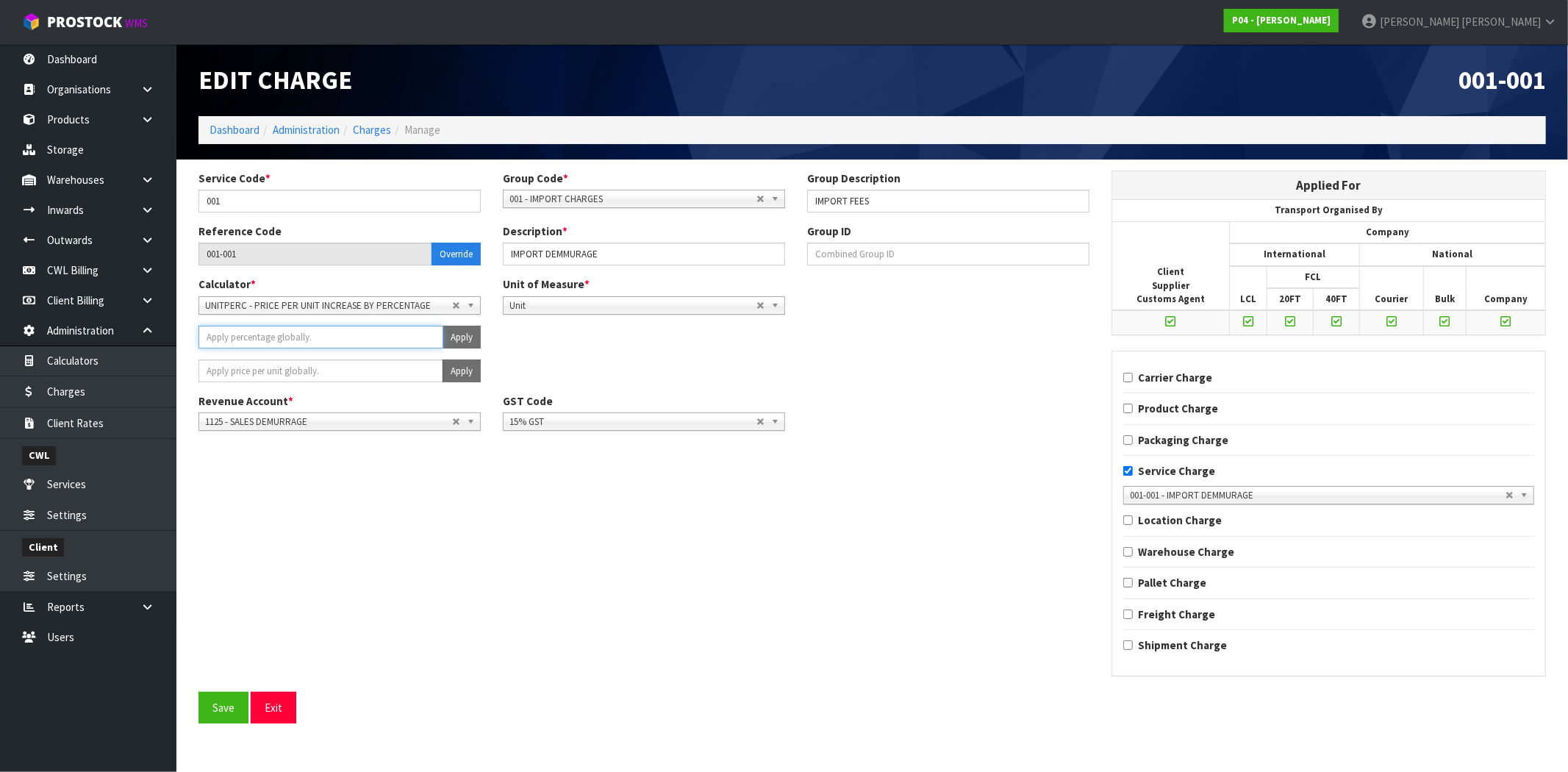
click at [259, 340] on input "number" at bounding box center [321, 337] width 244 height 22
click at [264, 376] on input "number" at bounding box center [321, 370] width 244 height 22
click at [229, 337] on input "number" at bounding box center [321, 337] width 244 height 22
click at [246, 373] on input "number" at bounding box center [321, 370] width 244 height 22
click at [239, 338] on input "number" at bounding box center [321, 337] width 244 height 22
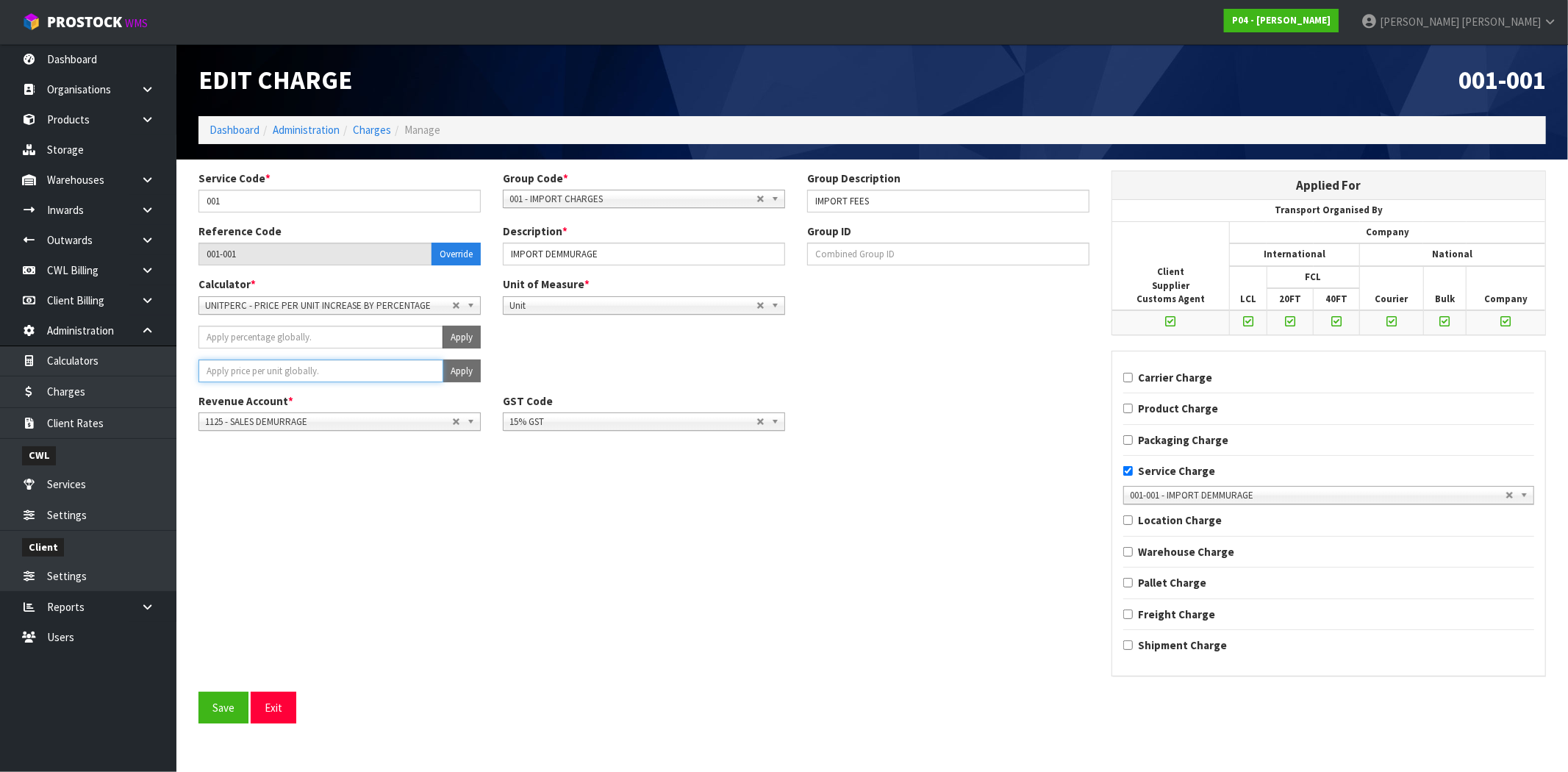
click at [222, 363] on input "number" at bounding box center [321, 370] width 244 height 22
click at [273, 709] on button "Exit" at bounding box center [274, 707] width 46 height 32
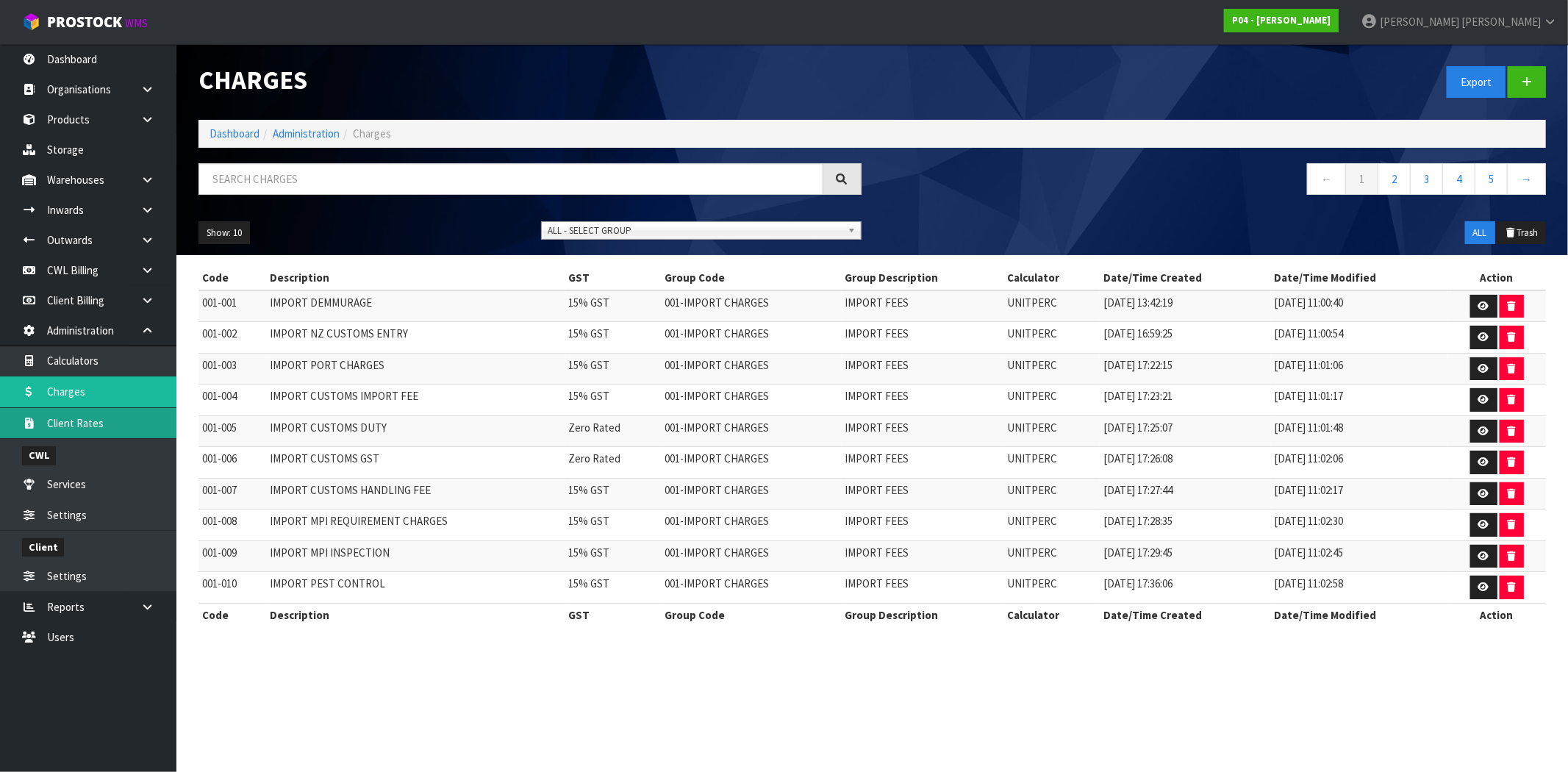
click at [91, 423] on link "Client Rates" at bounding box center [88, 423] width 176 height 30
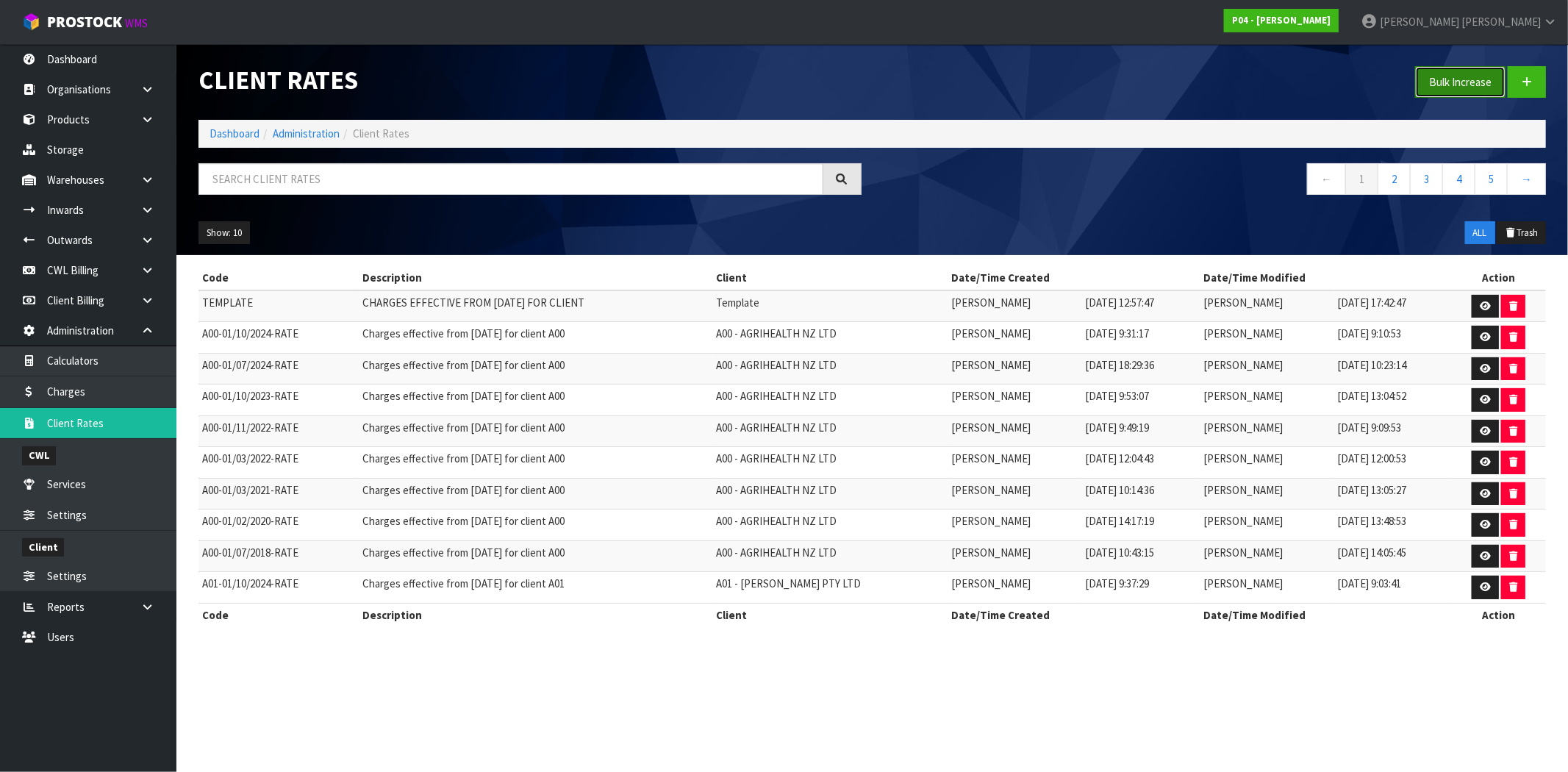
click at [1451, 84] on button "Bulk Increase" at bounding box center [1460, 82] width 91 height 32
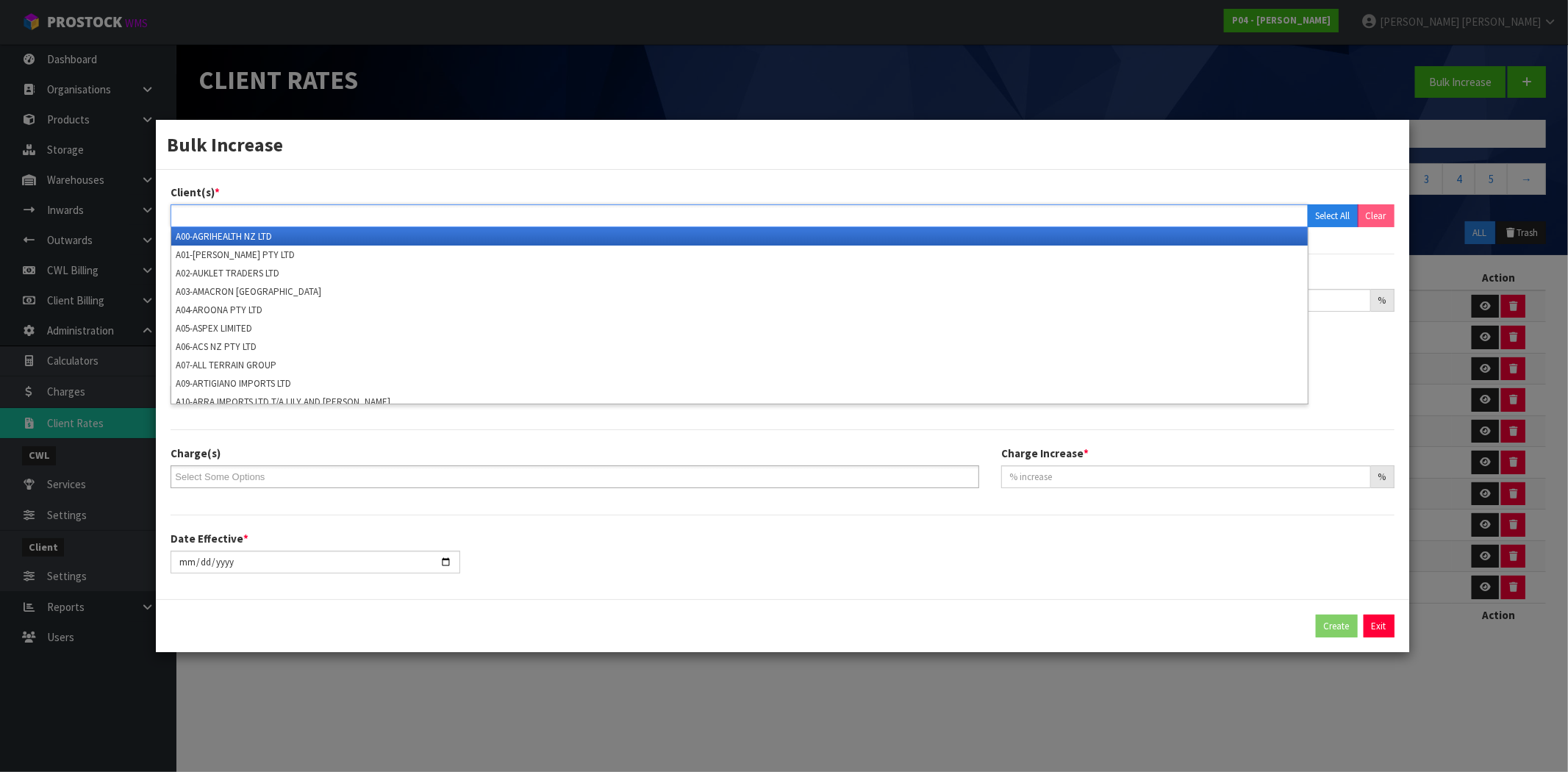
click at [229, 215] on input "text" at bounding box center [229, 215] width 108 height 18
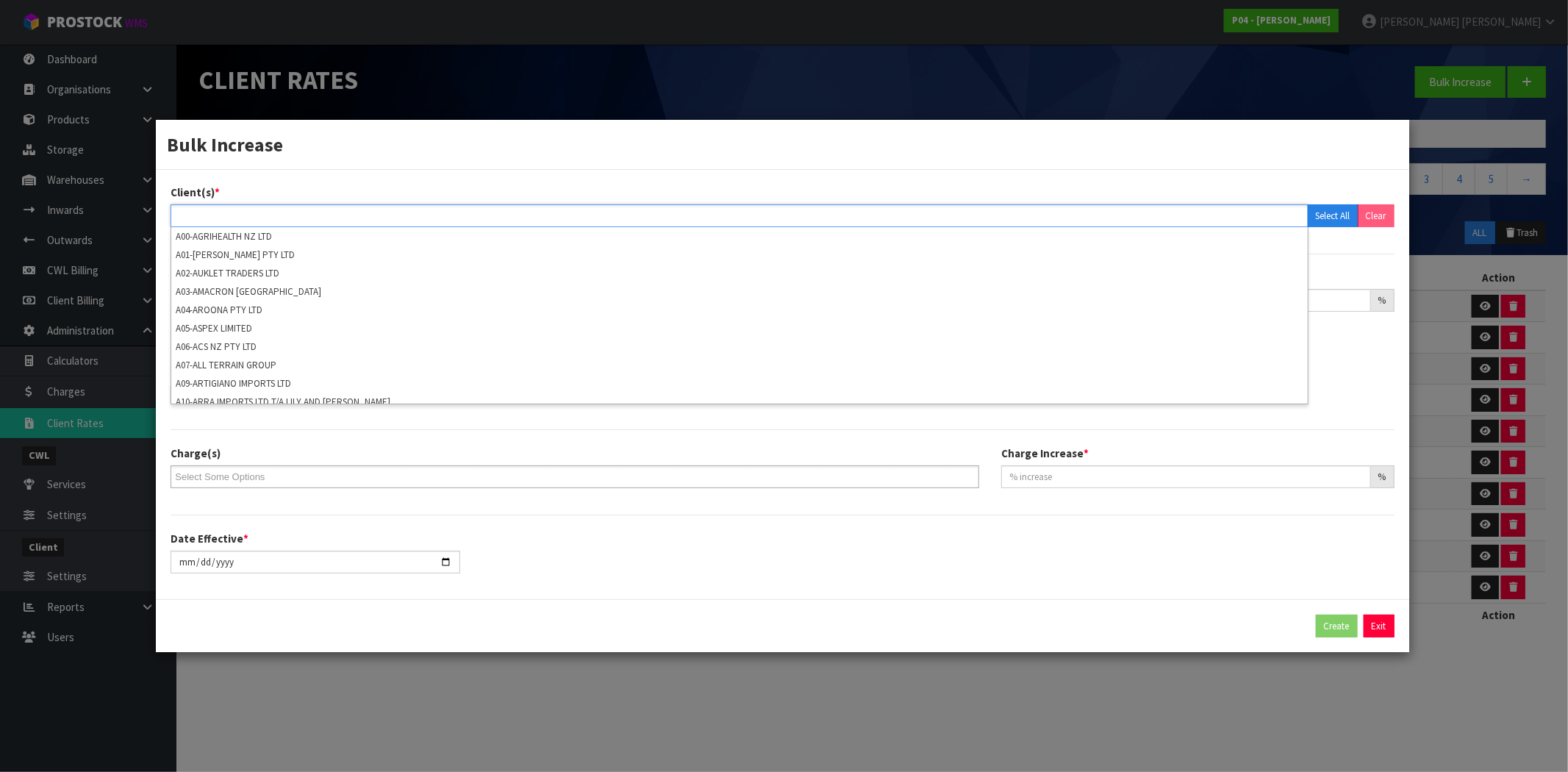
drag, startPoint x: 285, startPoint y: 187, endPoint x: 277, endPoint y: 167, distance: 21.5
click at [285, 184] on div "Client(s) * A00-AGRIHEALTH NZ LTD A01-[PERSON_NAME] PTY LTD A02-AUKLET TRADERS …" at bounding box center [782, 205] width 1245 height 42
type input "Select Some Options"
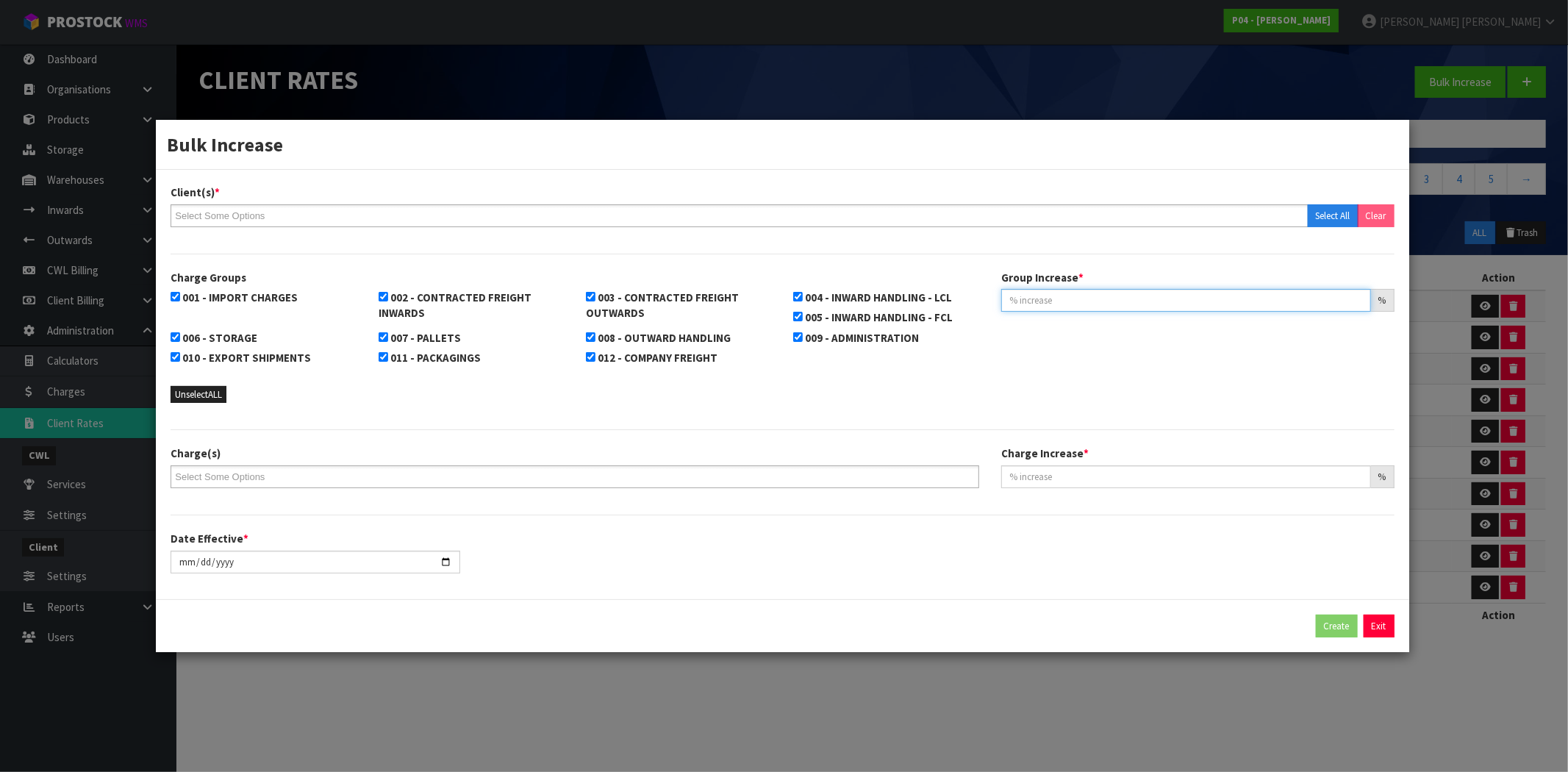
click at [1042, 291] on input "text" at bounding box center [1186, 300] width 370 height 22
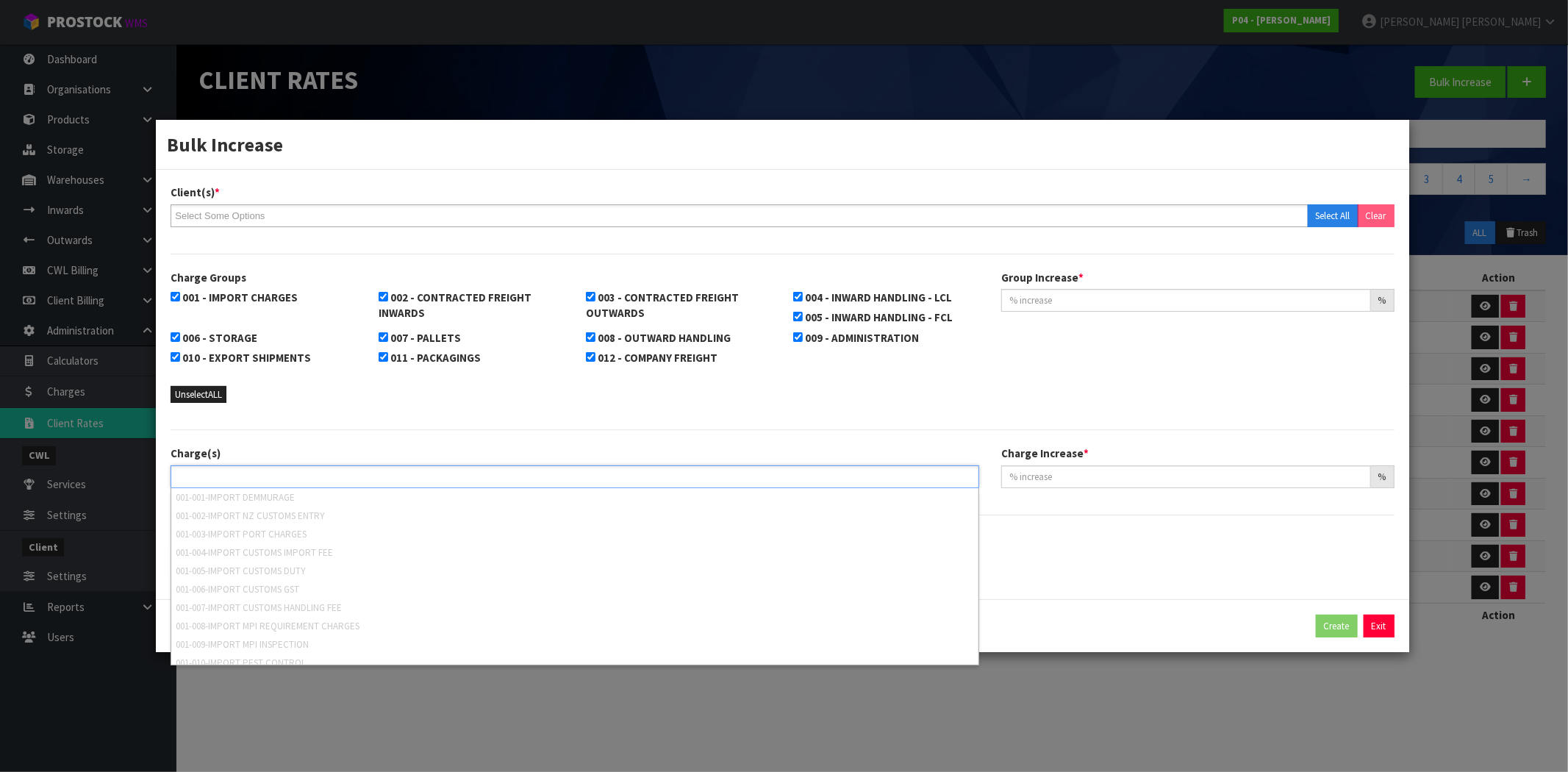
click at [254, 473] on input "text" at bounding box center [229, 476] width 108 height 18
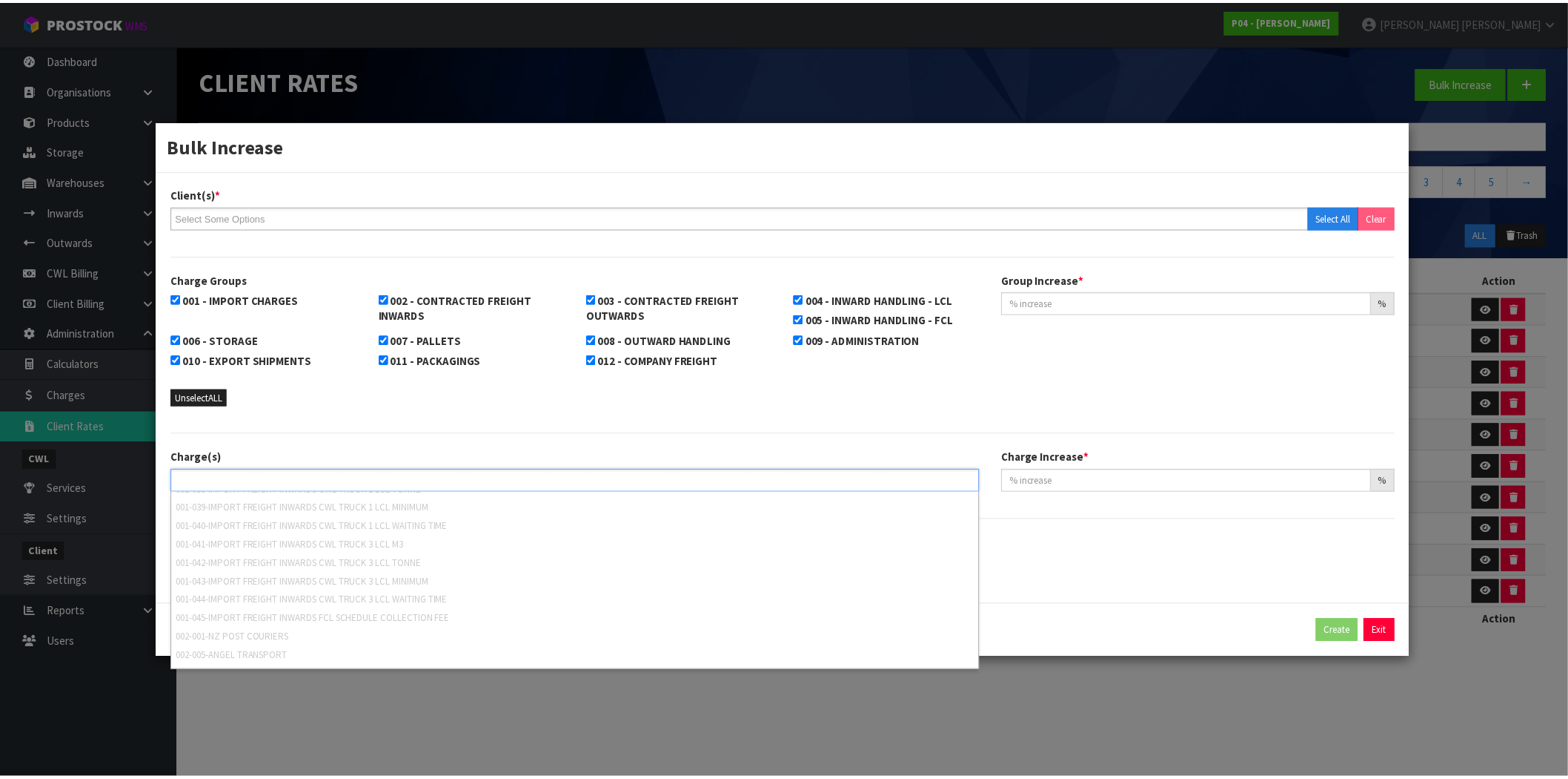
scroll to position [576, 0]
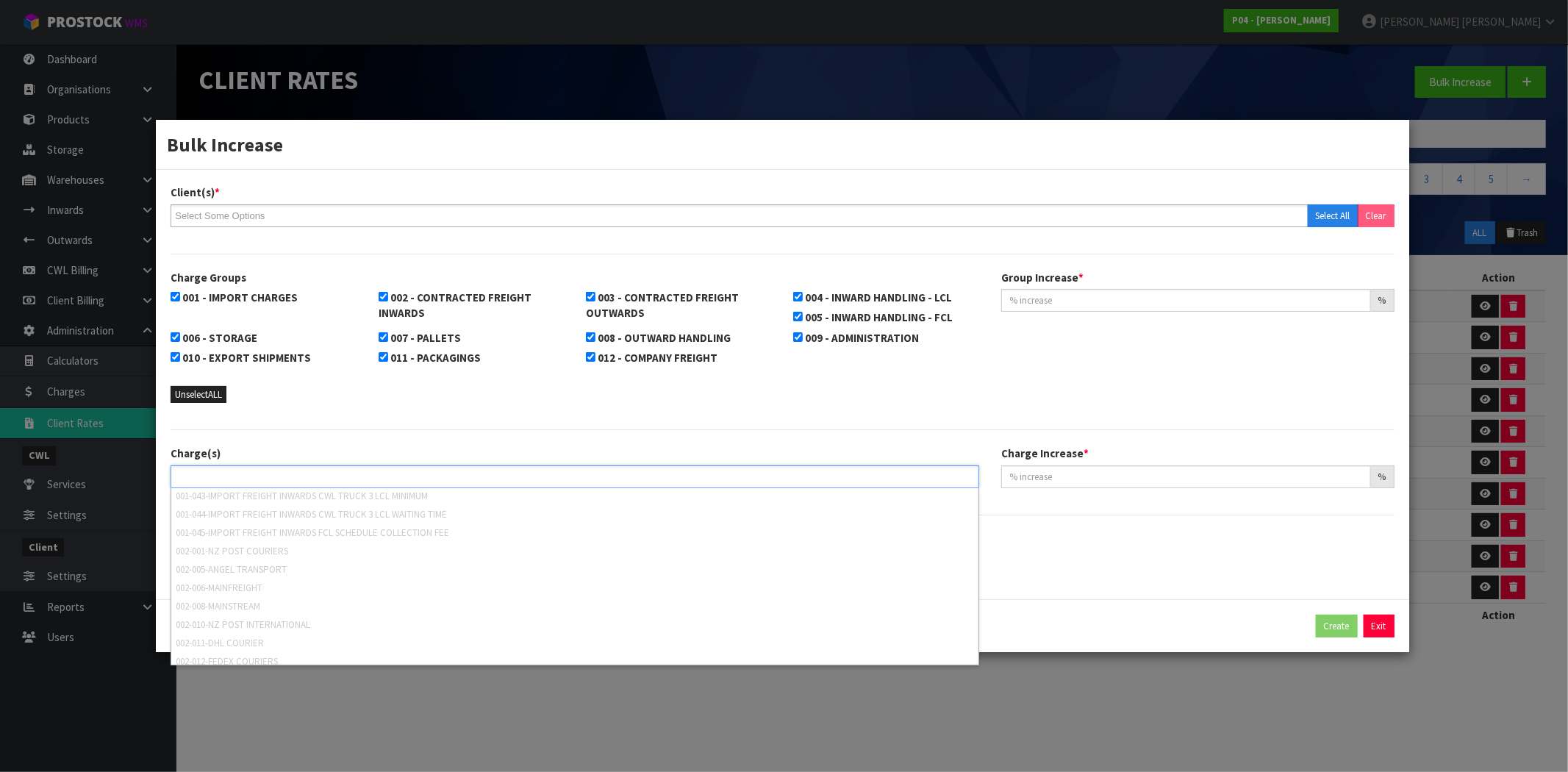
click at [357, 402] on div "Unselect ALL" at bounding box center [263, 386] width 207 height 34
type input "Select Some Options"
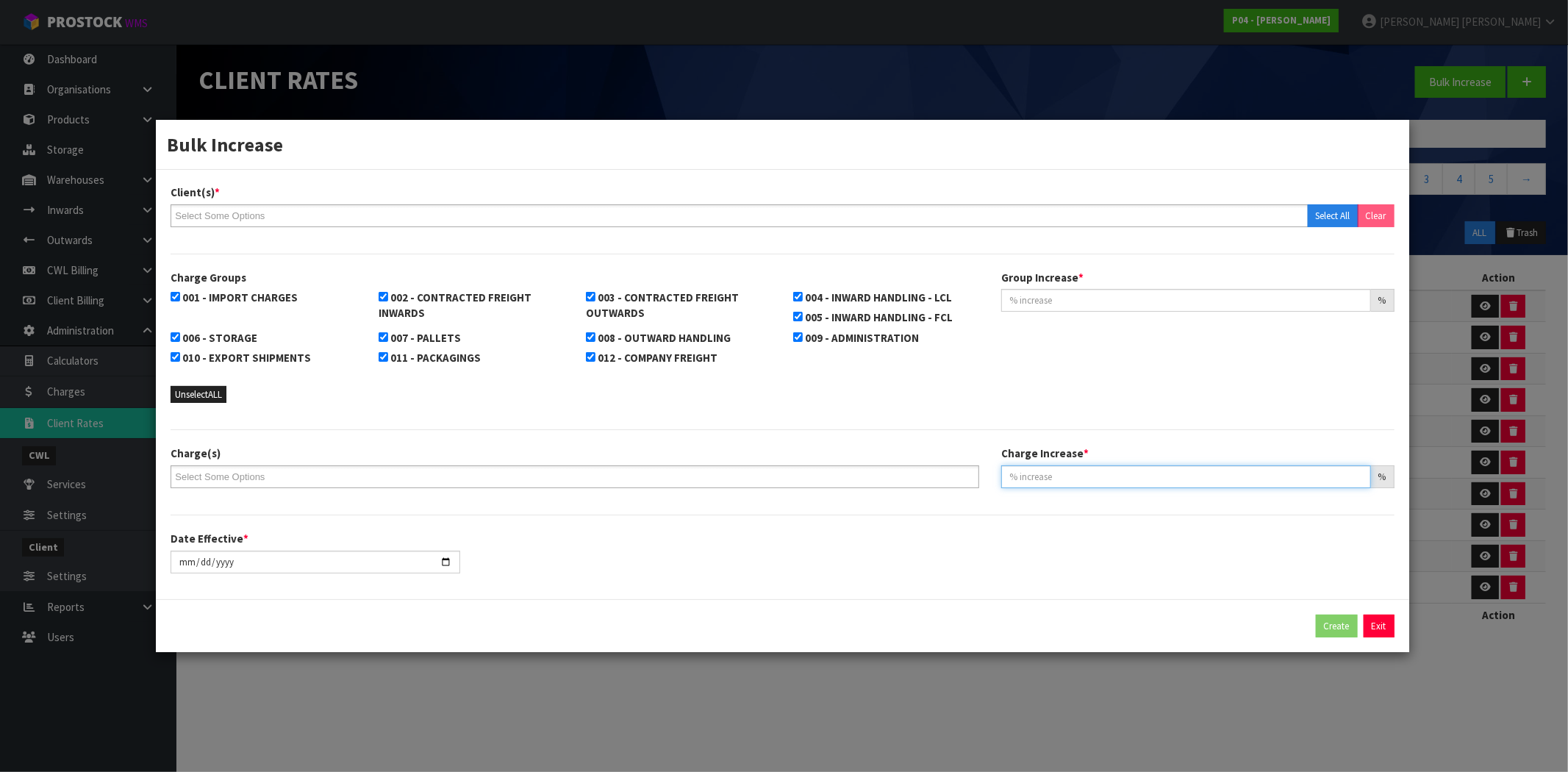
click at [1035, 478] on input "text" at bounding box center [1186, 476] width 370 height 22
click at [600, 547] on div "Date Effective * [DATE]" at bounding box center [782, 557] width 1245 height 53
drag, startPoint x: 287, startPoint y: 141, endPoint x: 147, endPoint y: 143, distance: 140.0
click at [147, 143] on div "Bulk Increase Client(s) * A00-AGRIHEALTH NZ LTD A01-[PERSON_NAME] PTY LTD A02-A…" at bounding box center [784, 386] width 1568 height 772
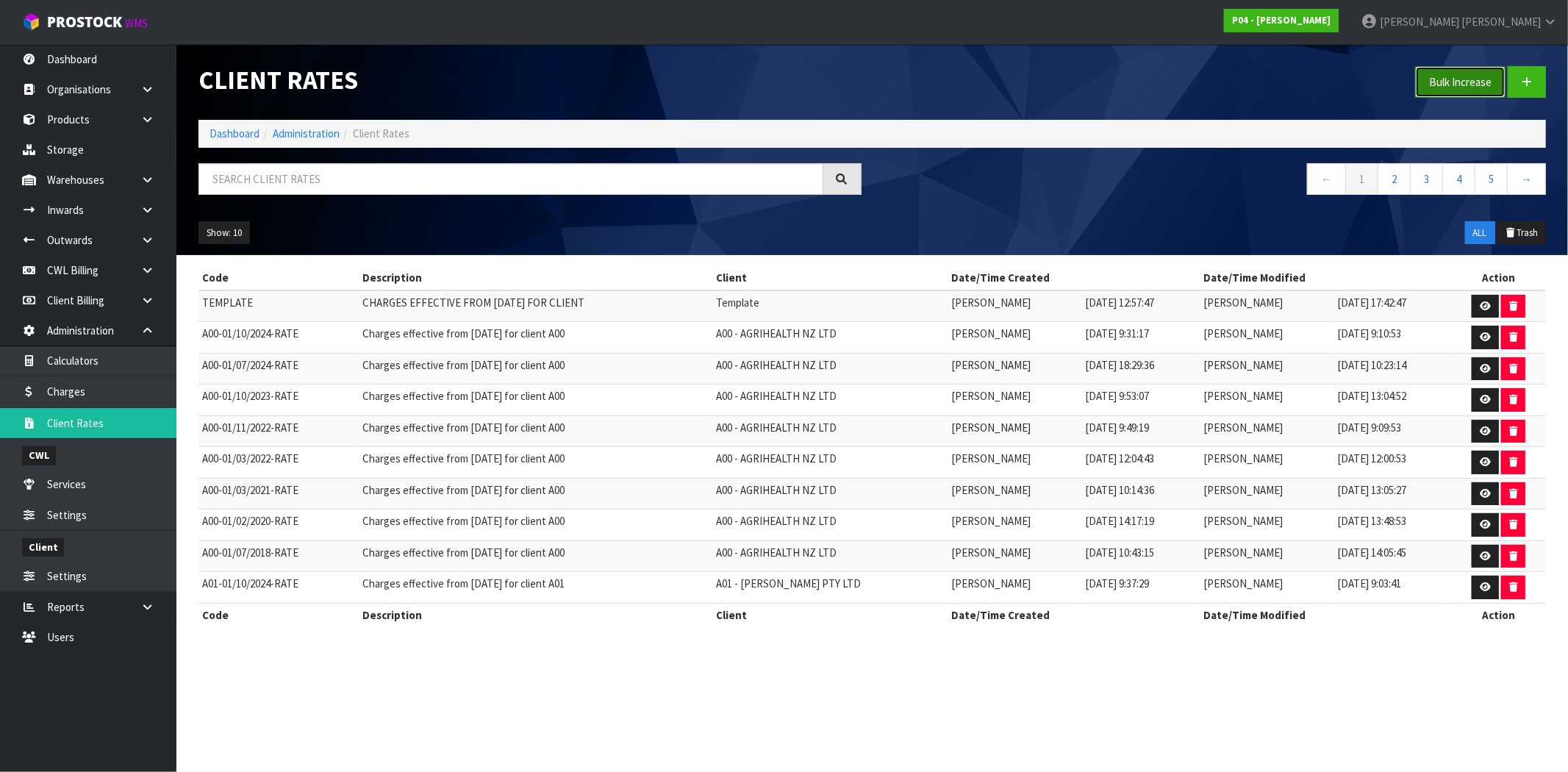
click at [1476, 77] on button "Bulk Increase" at bounding box center [1460, 82] width 91 height 32
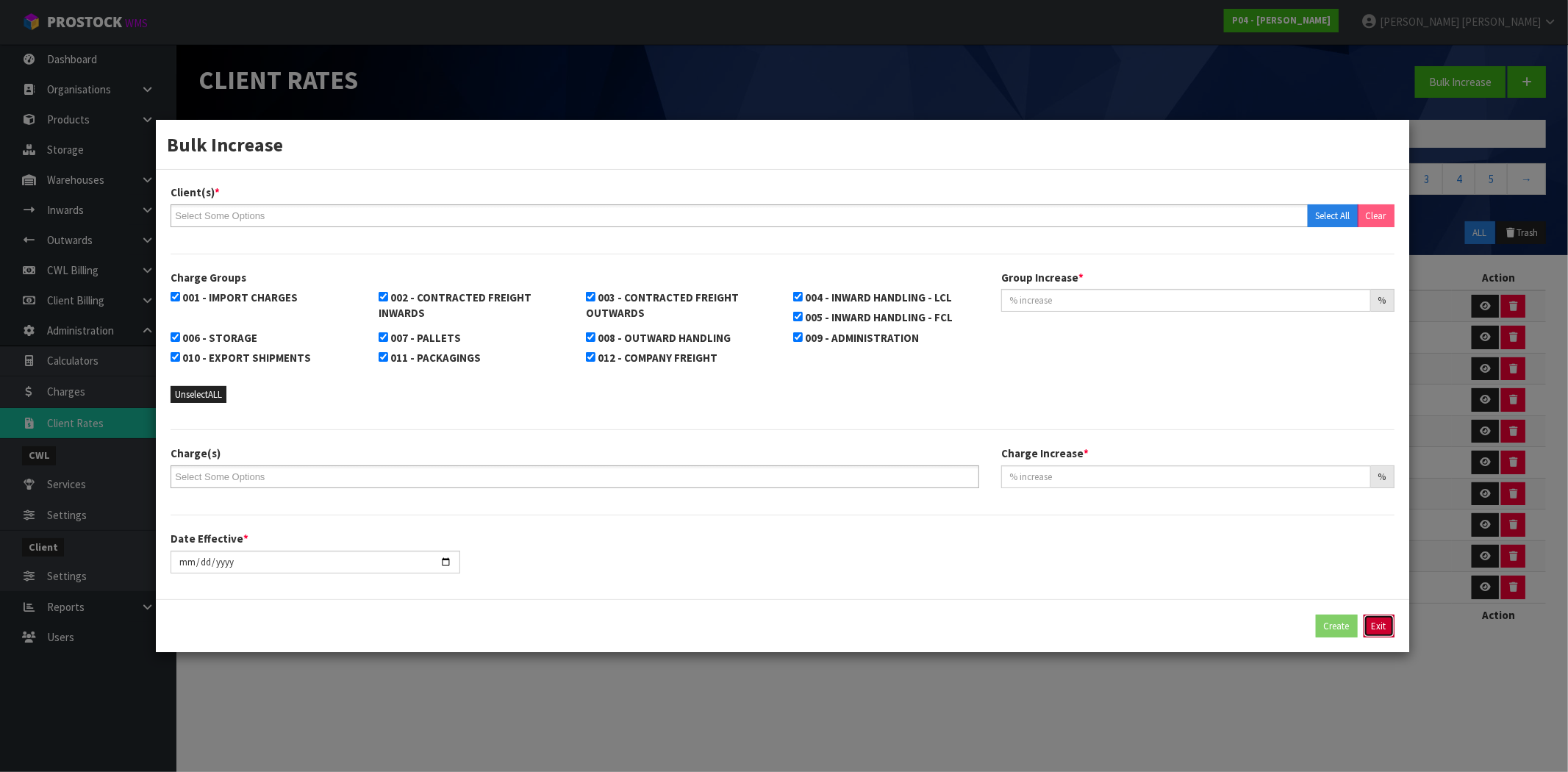
click at [1383, 623] on button "Exit" at bounding box center [1378, 626] width 31 height 23
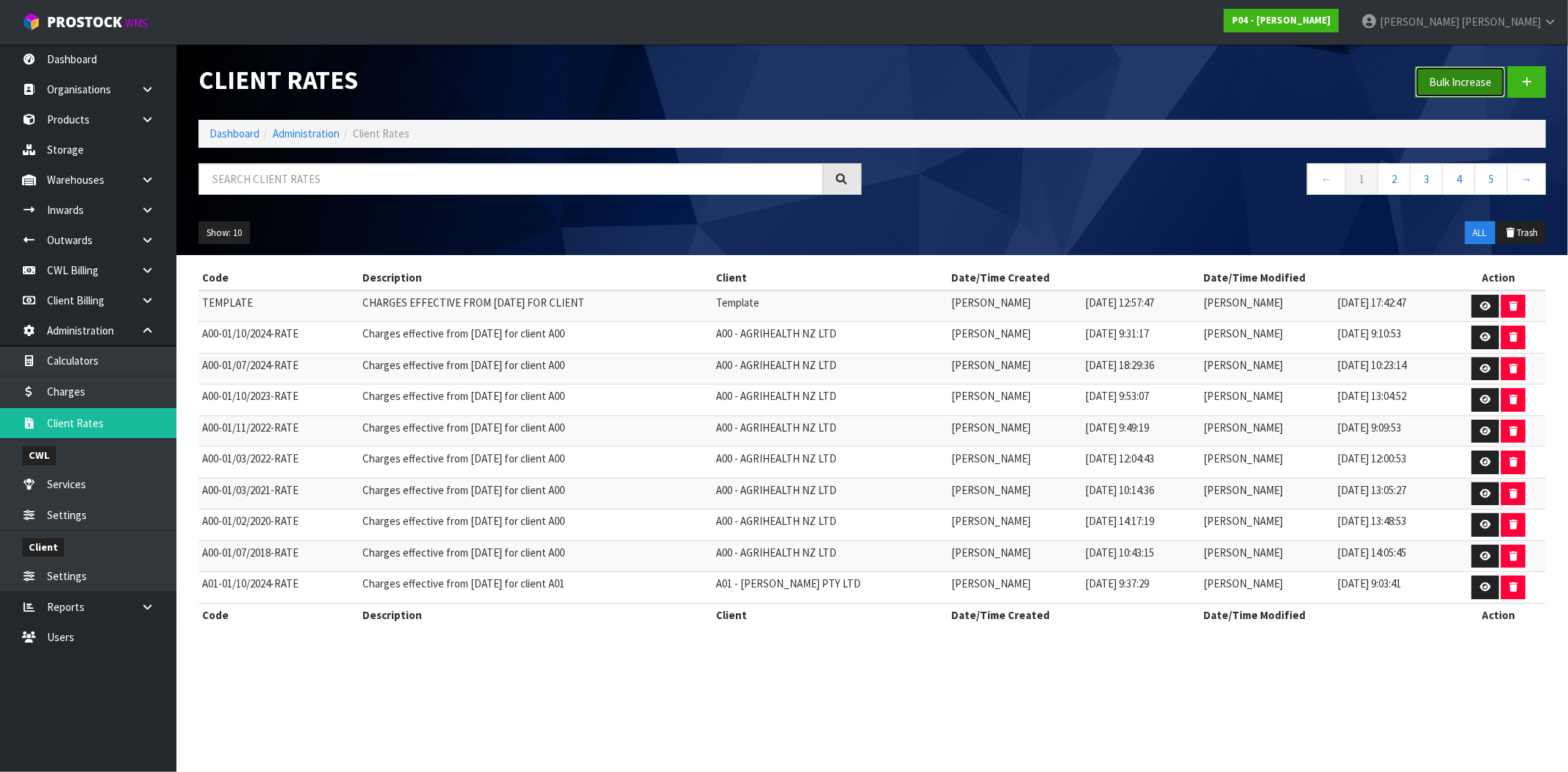
click at [1482, 82] on button "Bulk Increase" at bounding box center [1460, 82] width 91 height 32
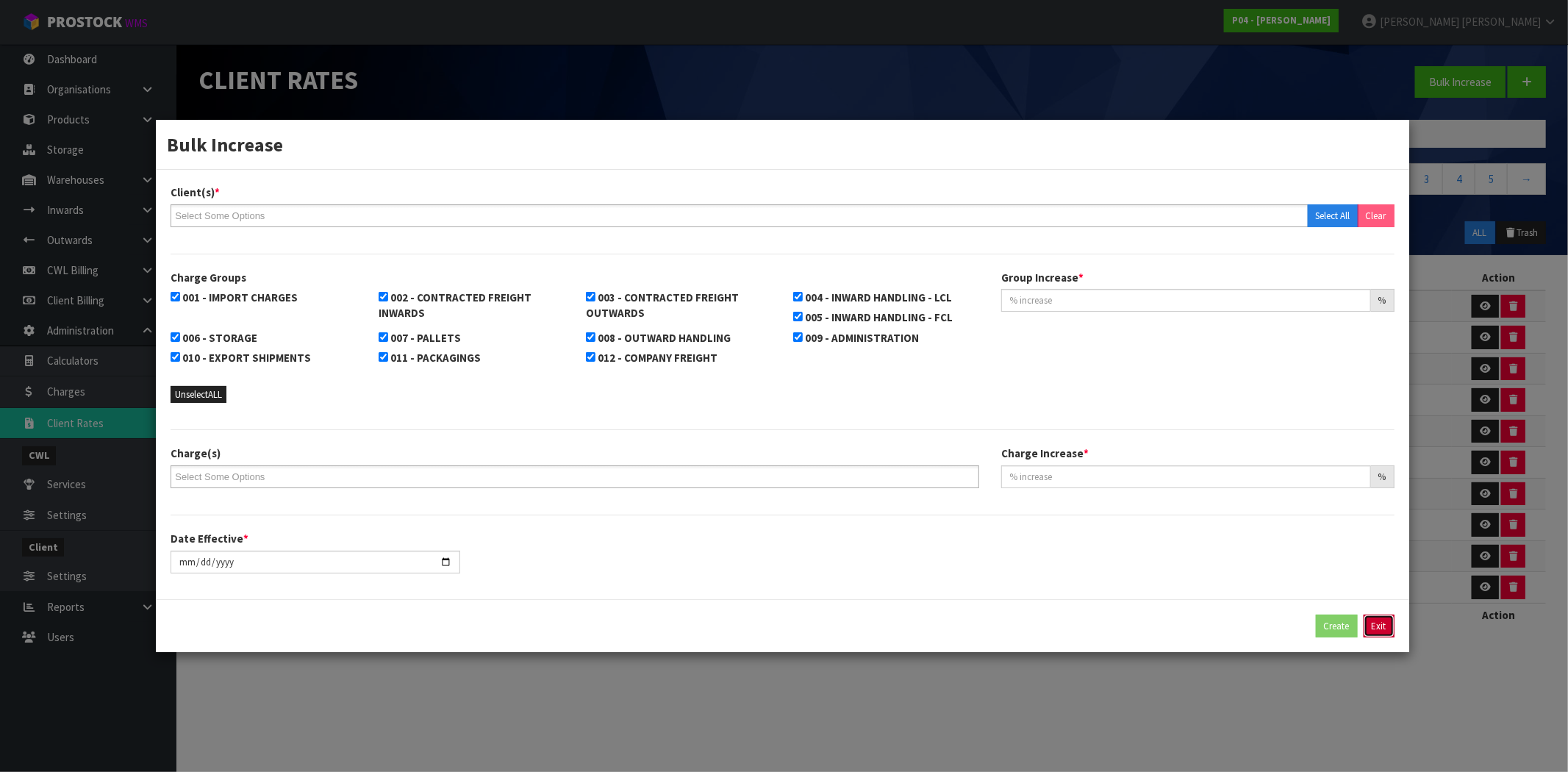
click at [1378, 625] on button "Exit" at bounding box center [1378, 626] width 31 height 23
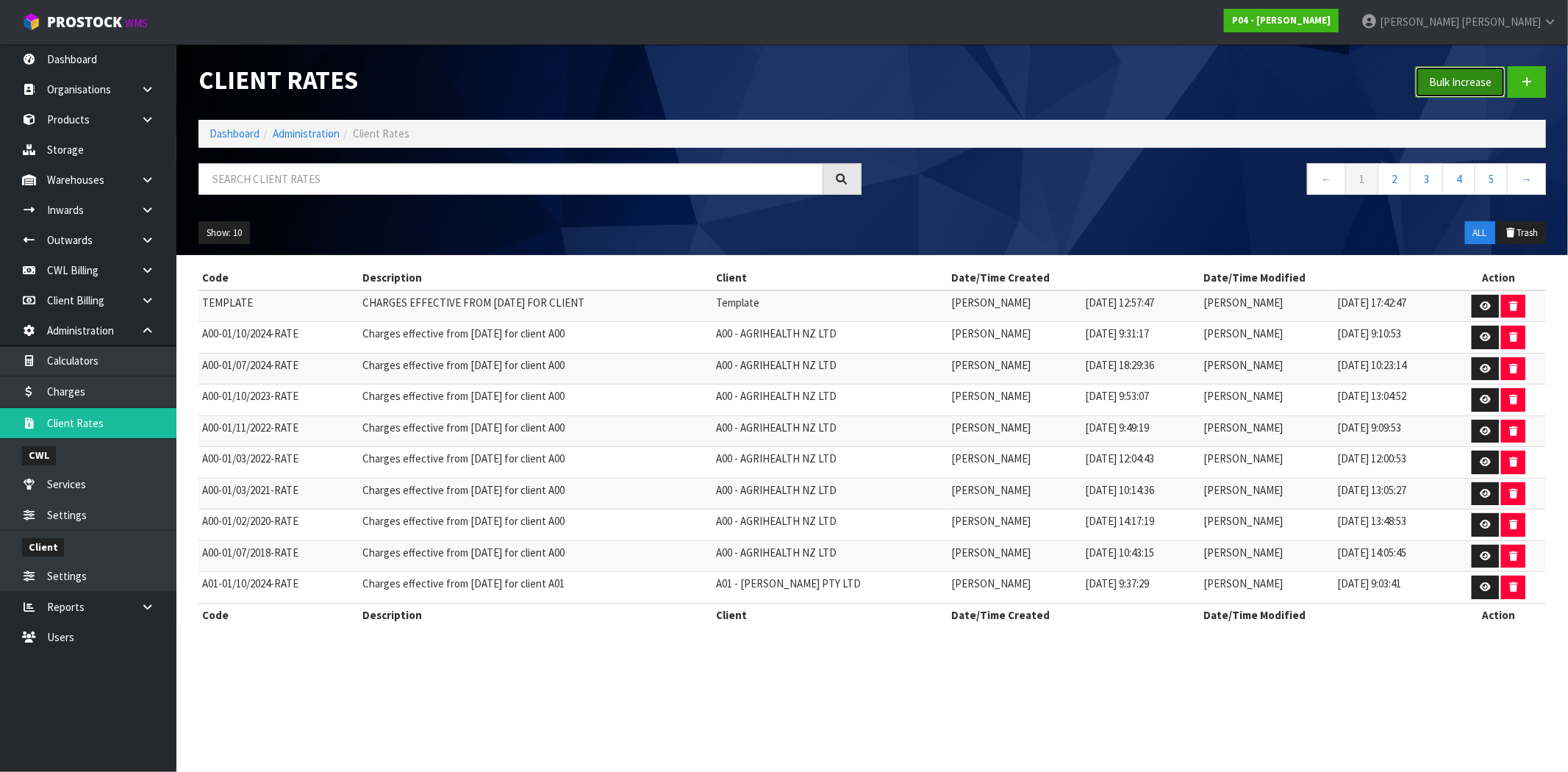
click at [1472, 81] on button "Bulk Increase" at bounding box center [1460, 82] width 91 height 32
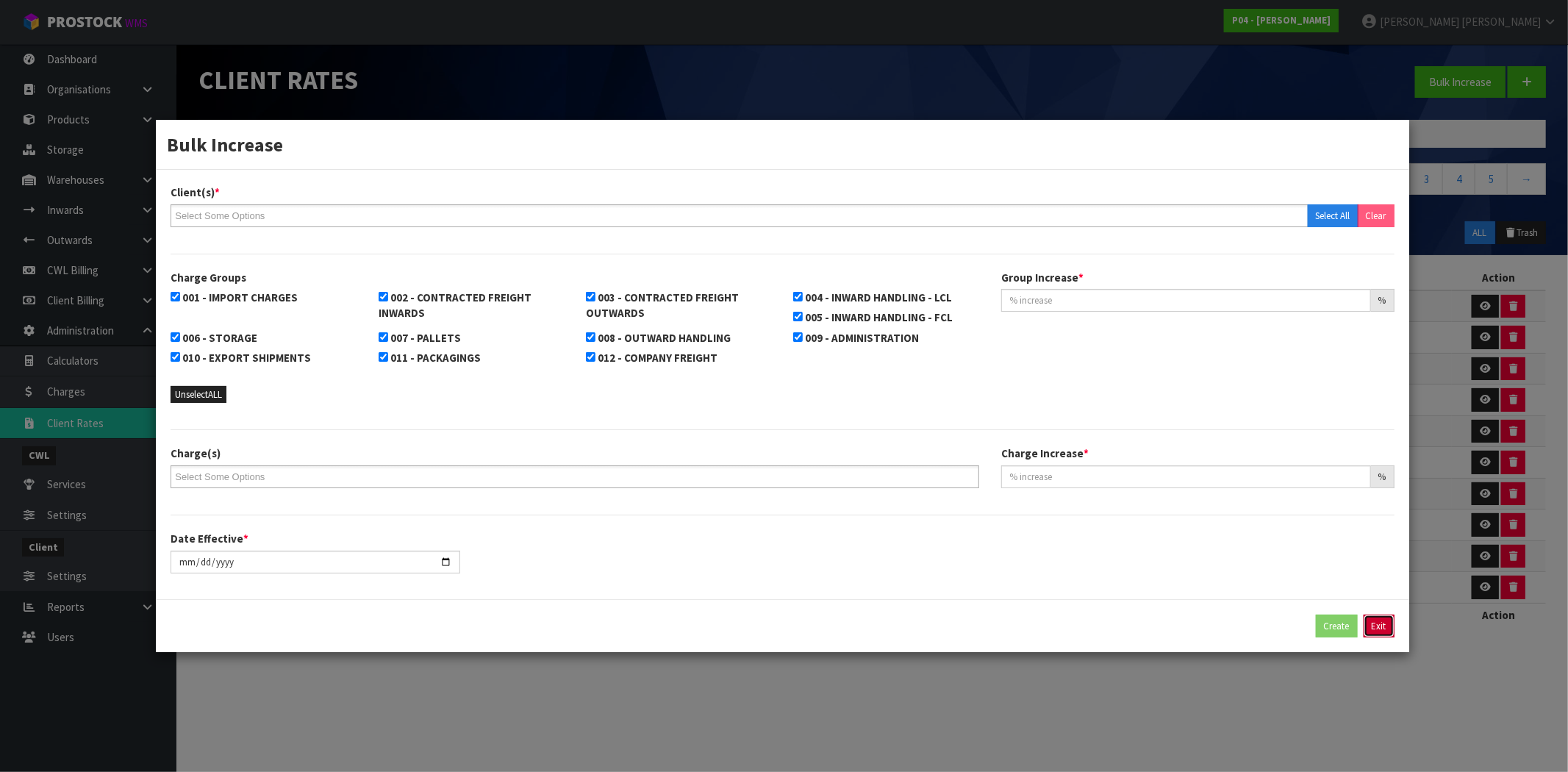
click at [1383, 627] on button "Exit" at bounding box center [1378, 626] width 31 height 23
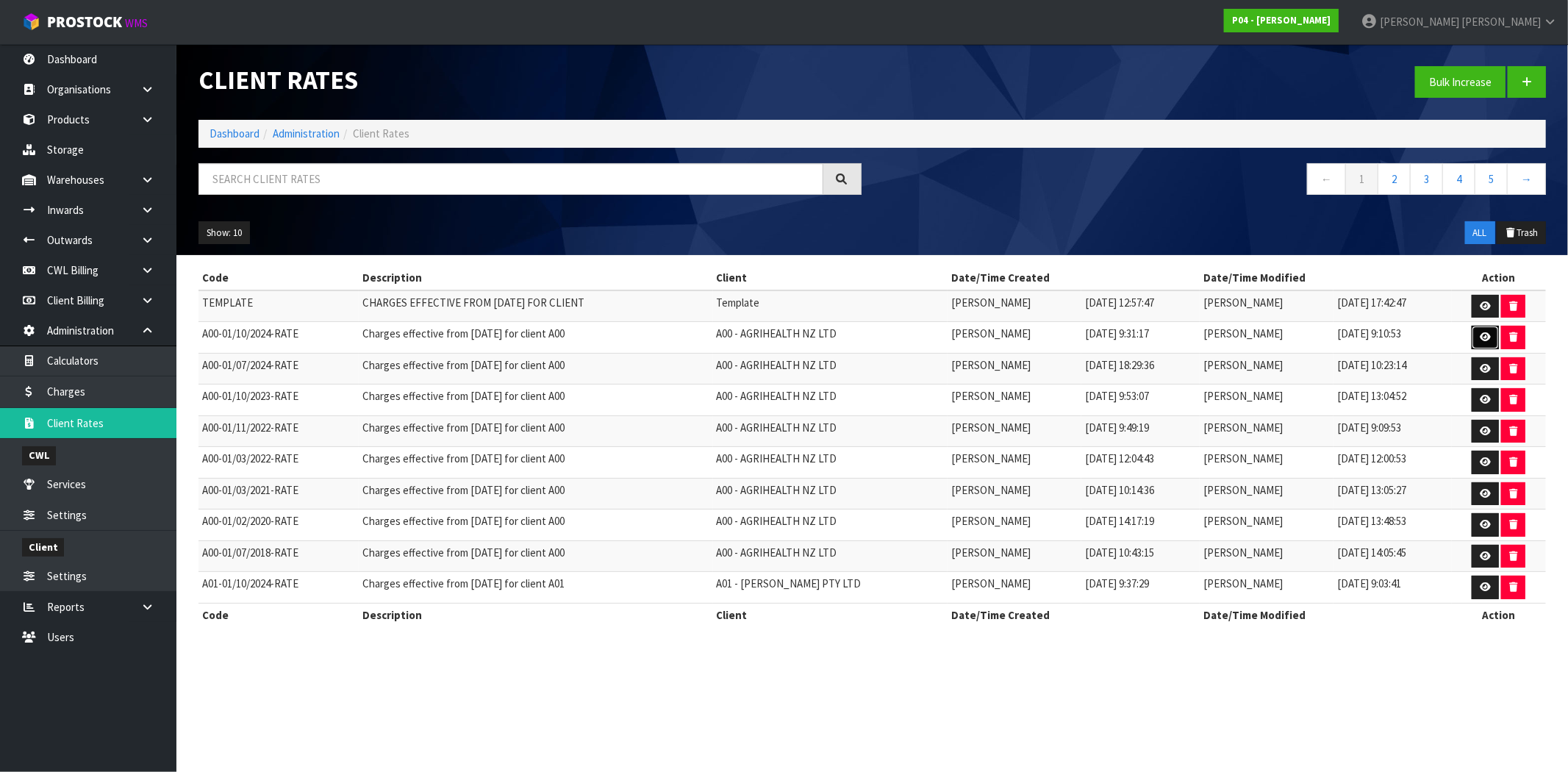
click at [1487, 340] on icon at bounding box center [1485, 337] width 11 height 9
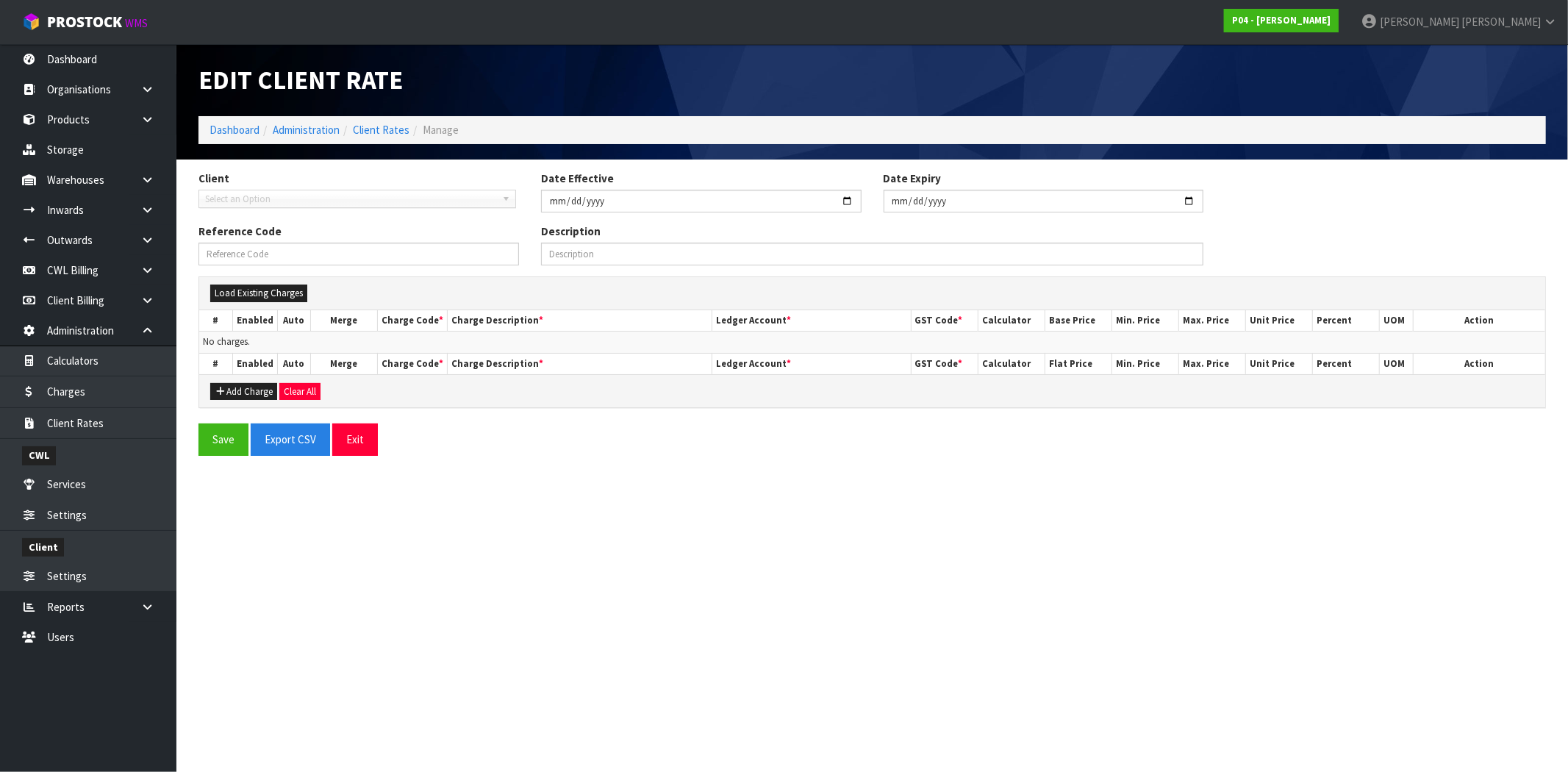
type input "[DATE]"
type input "A00-01/10/2024-RATE"
type input "Charges effective from [DATE] for client A00"
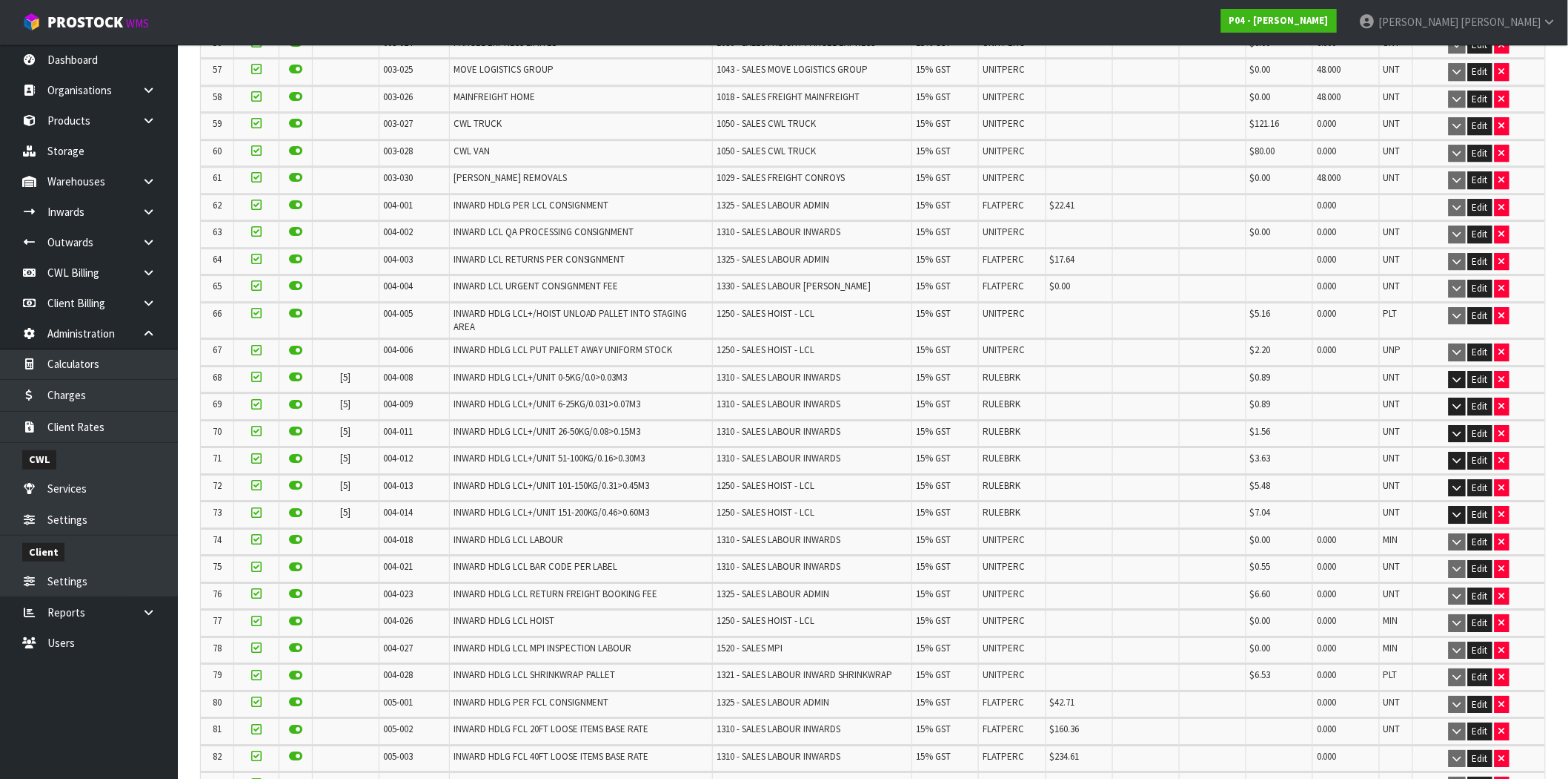
scroll to position [1812, 0]
click at [1460, 374] on icon "button" at bounding box center [1457, 378] width 8 height 9
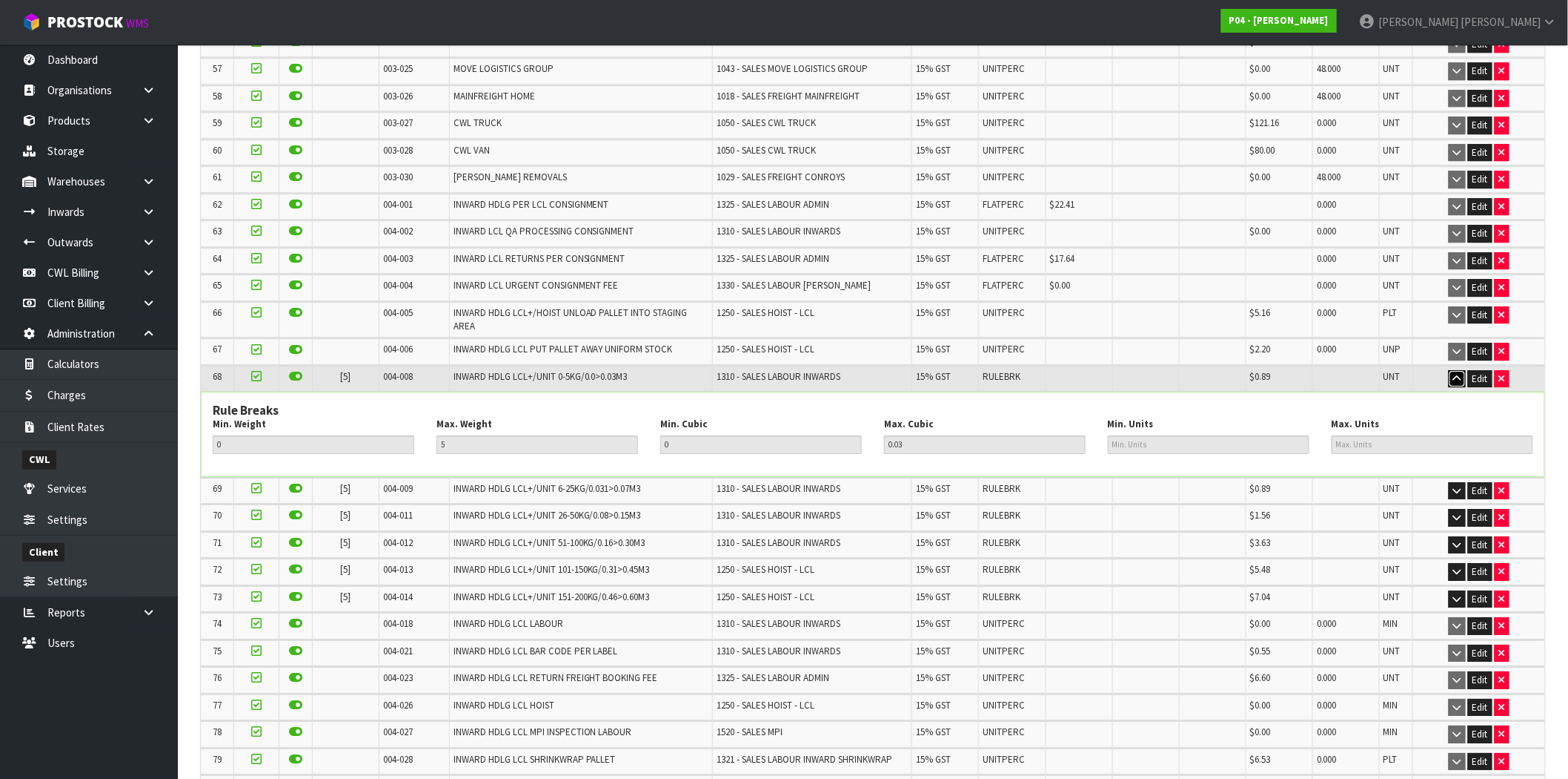
click at [1456, 374] on icon "button" at bounding box center [1457, 378] width 8 height 9
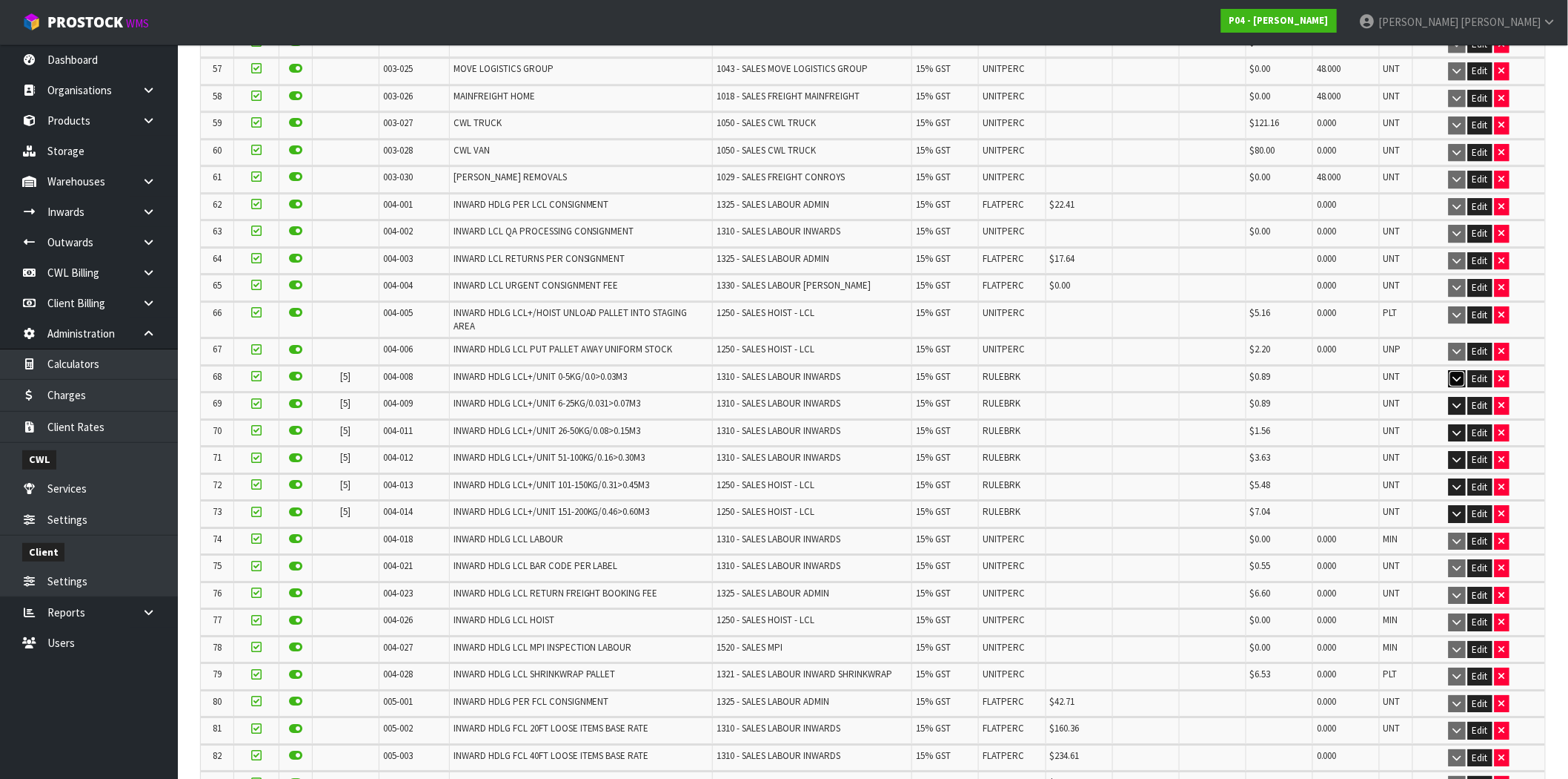
click at [1456, 374] on icon "button" at bounding box center [1457, 378] width 8 height 9
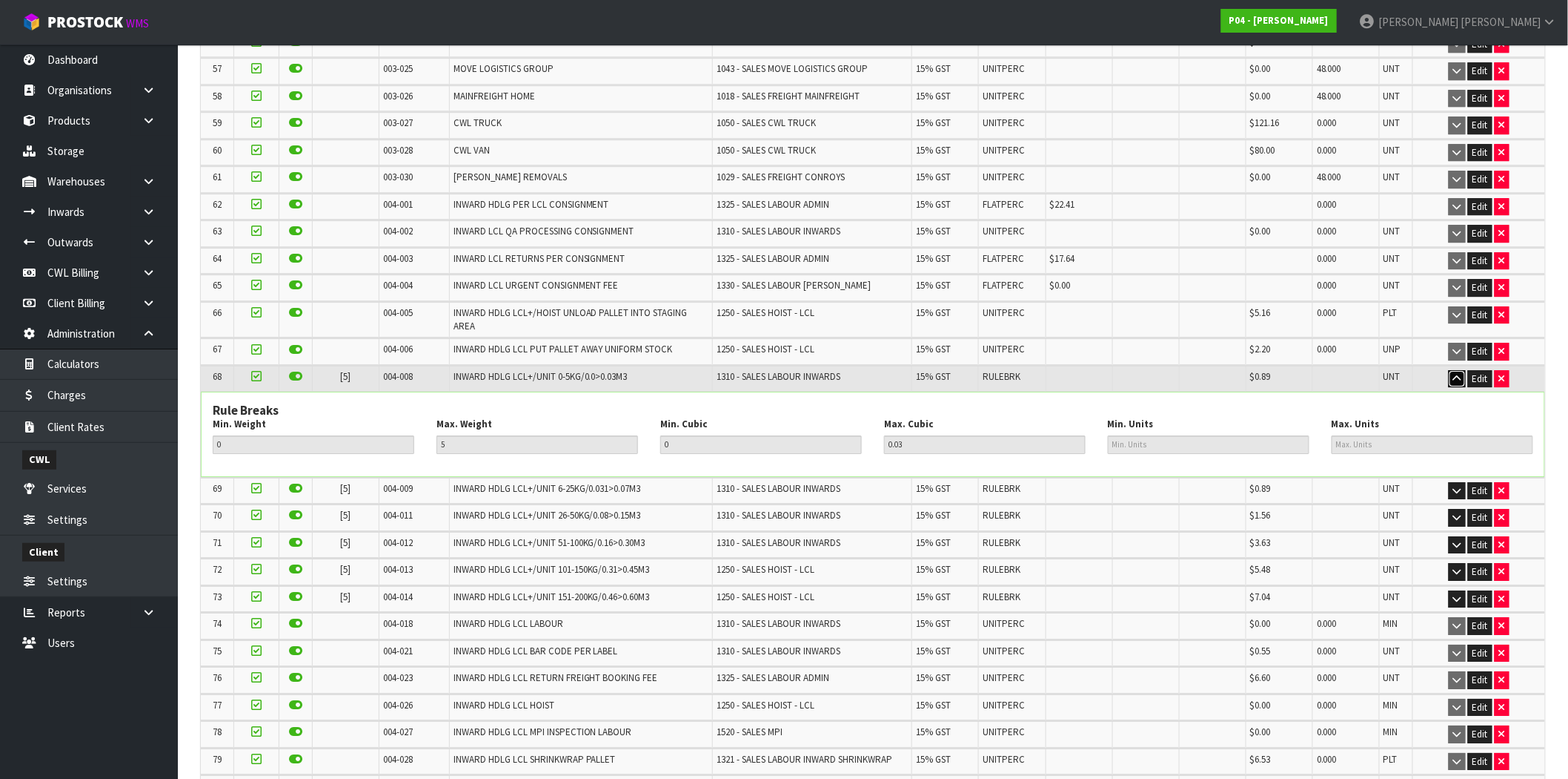
click at [1457, 374] on icon "button" at bounding box center [1457, 378] width 8 height 9
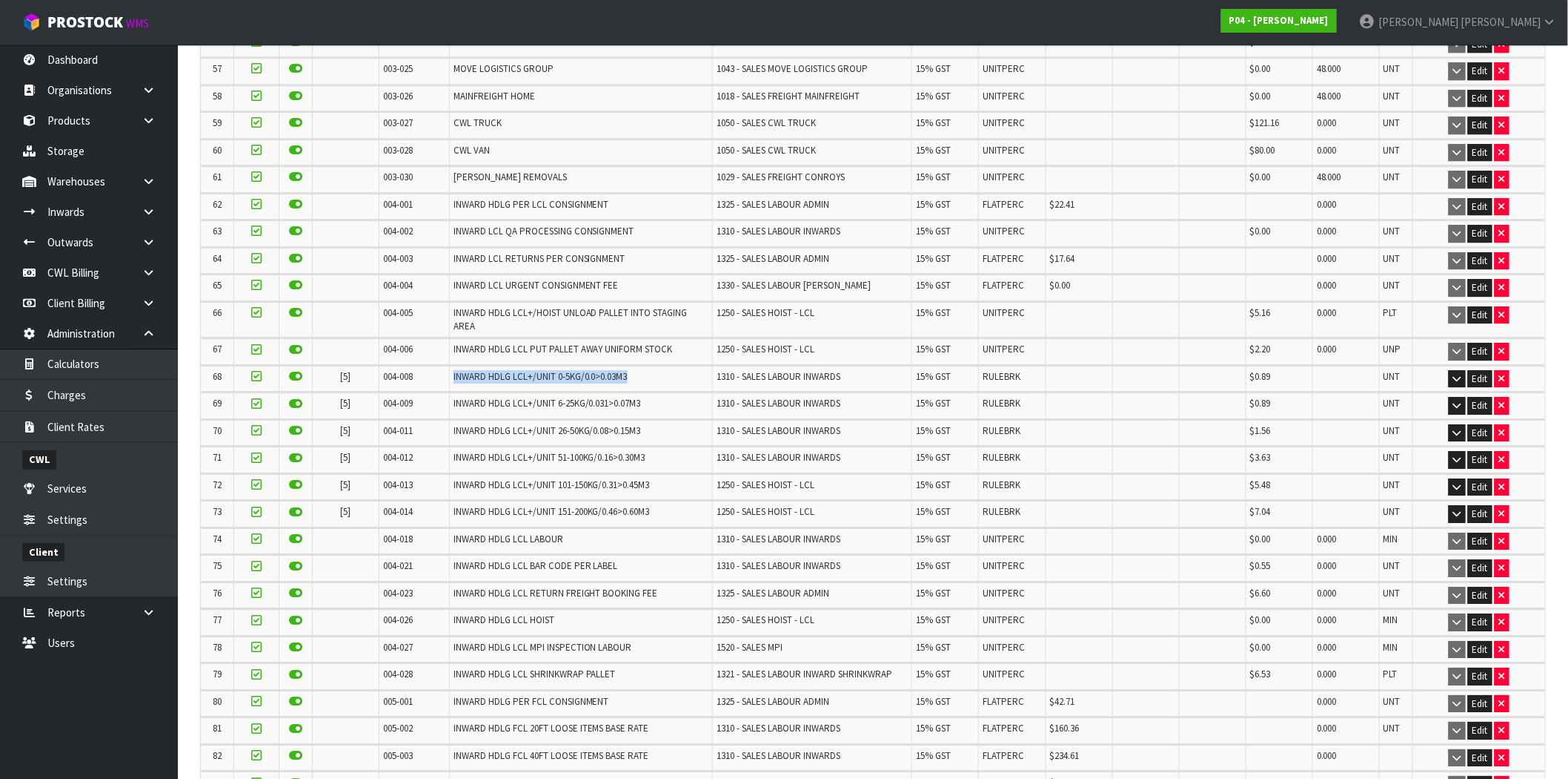
drag, startPoint x: 628, startPoint y: 368, endPoint x: 445, endPoint y: 366, distance: 183.0
click at [449, 366] on td "INWARD HDLG LCL+/UNIT 0-5KG/0.0>0.03M3" at bounding box center [581, 378] width 263 height 26
click at [578, 397] on span "INWARD HDLG LCL+/UNIT 6-25KG/0.031>0.07M3" at bounding box center [547, 402] width 188 height 13
drag, startPoint x: 631, startPoint y: 363, endPoint x: 439, endPoint y: 366, distance: 192.0
click at [439, 366] on tr "68 [5] 004-008 INWARD HDLG LCL+/UNIT 0-5KG/0.0>0.03M3 1310 - SALES LABOUR INWAR…" at bounding box center [873, 378] width 1344 height 26
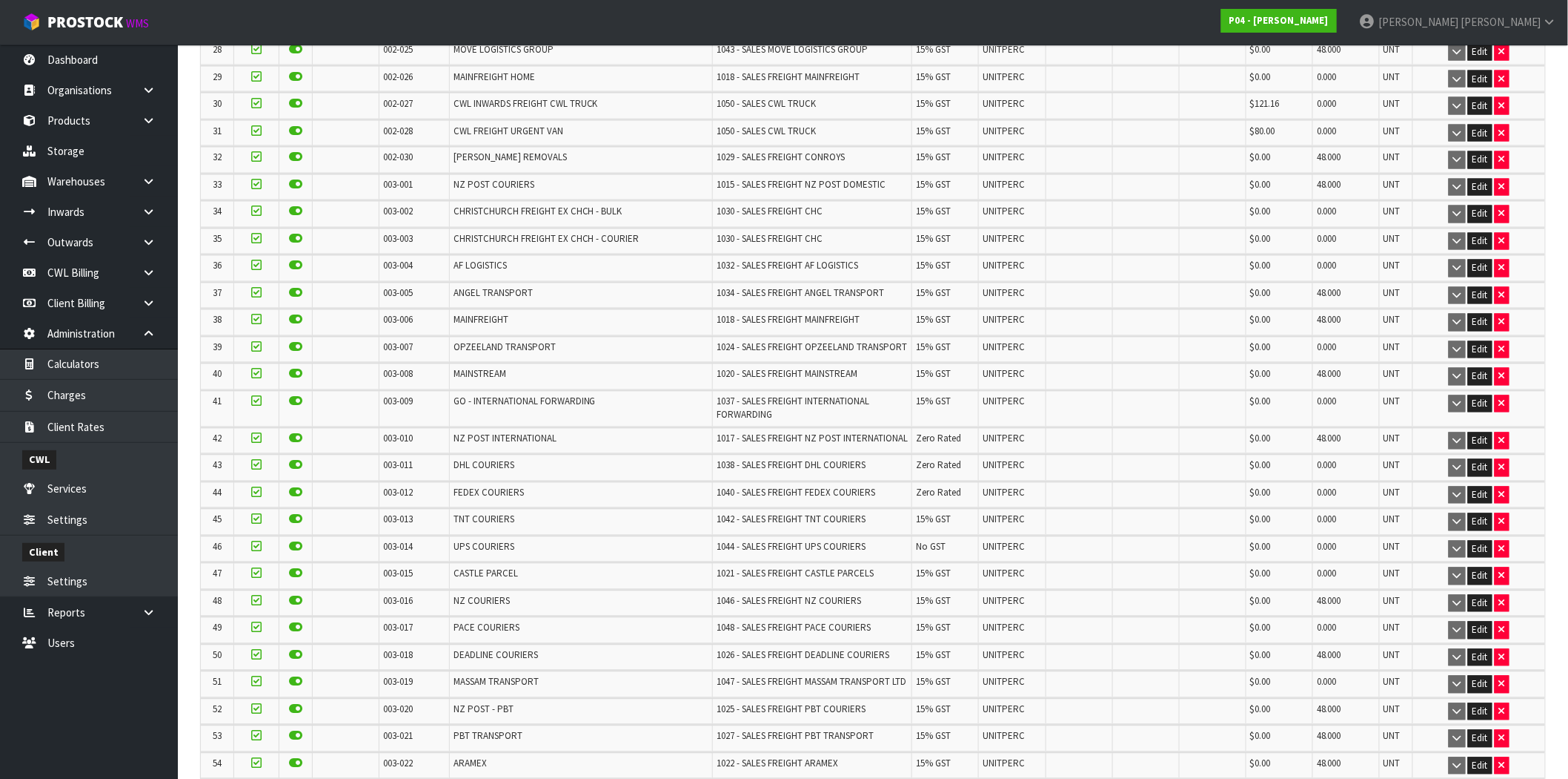
scroll to position [989, 0]
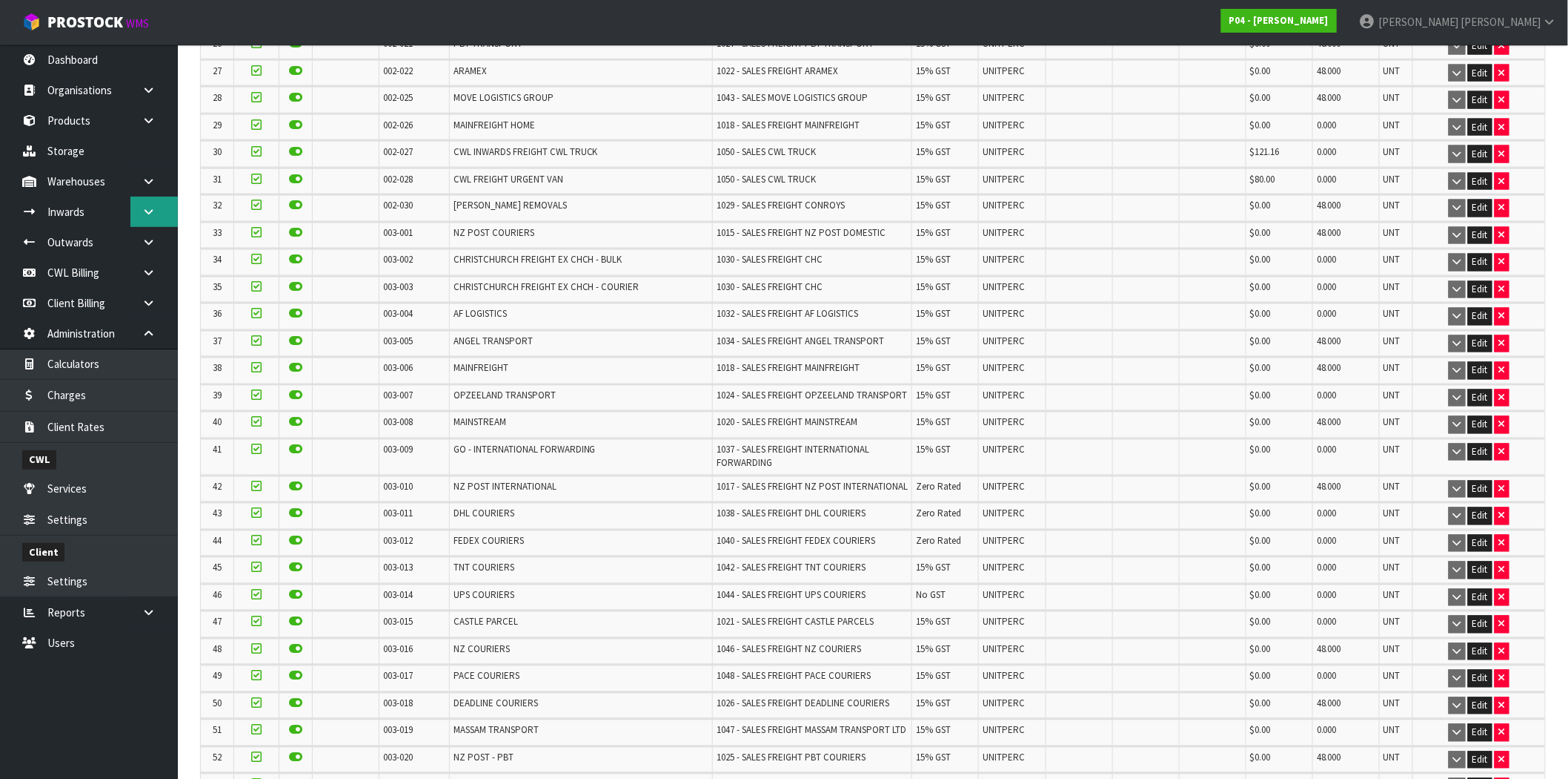
click at [153, 206] on icon at bounding box center [148, 211] width 14 height 11
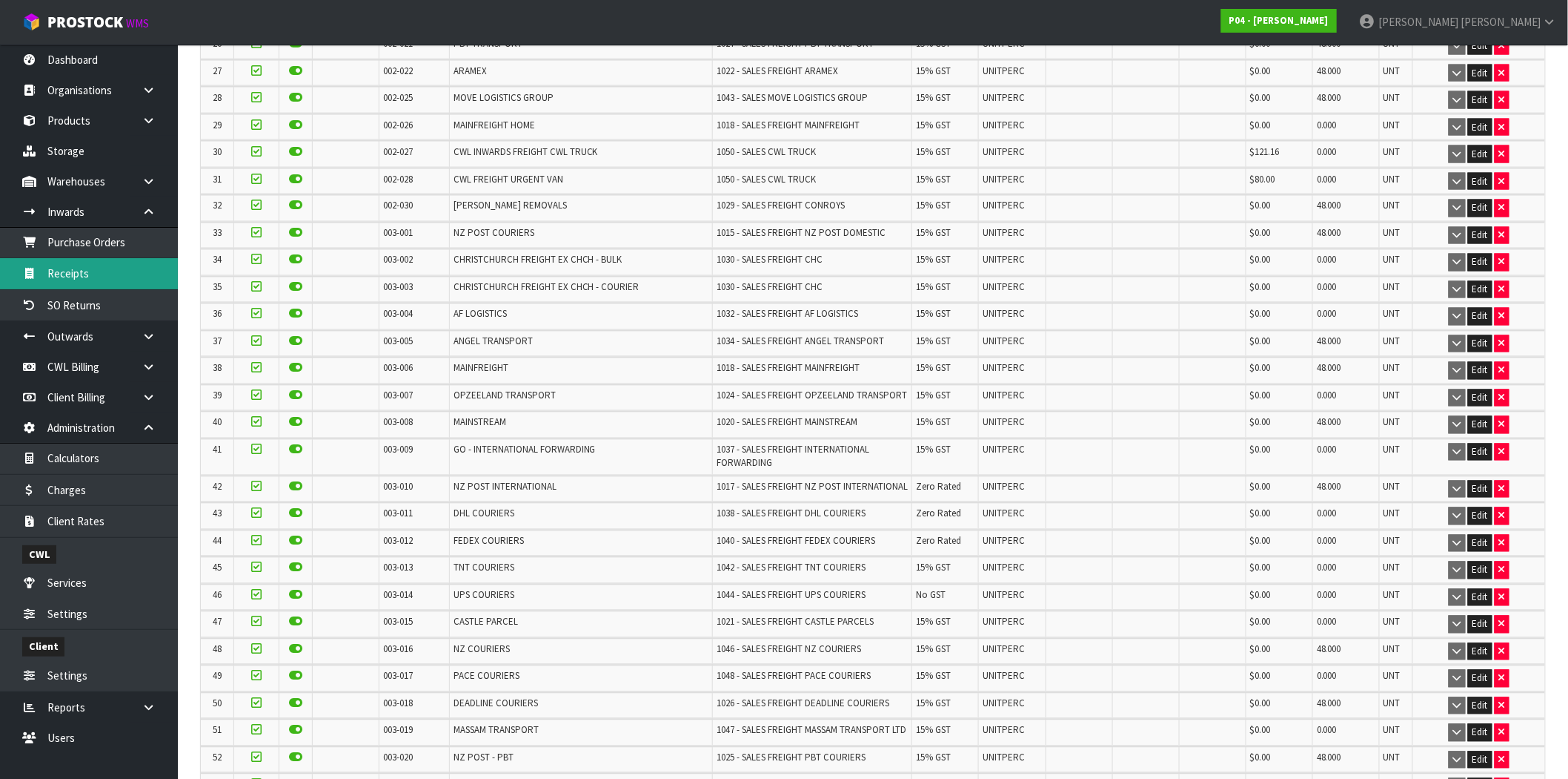
click at [70, 271] on link "Receipts" at bounding box center [89, 273] width 178 height 30
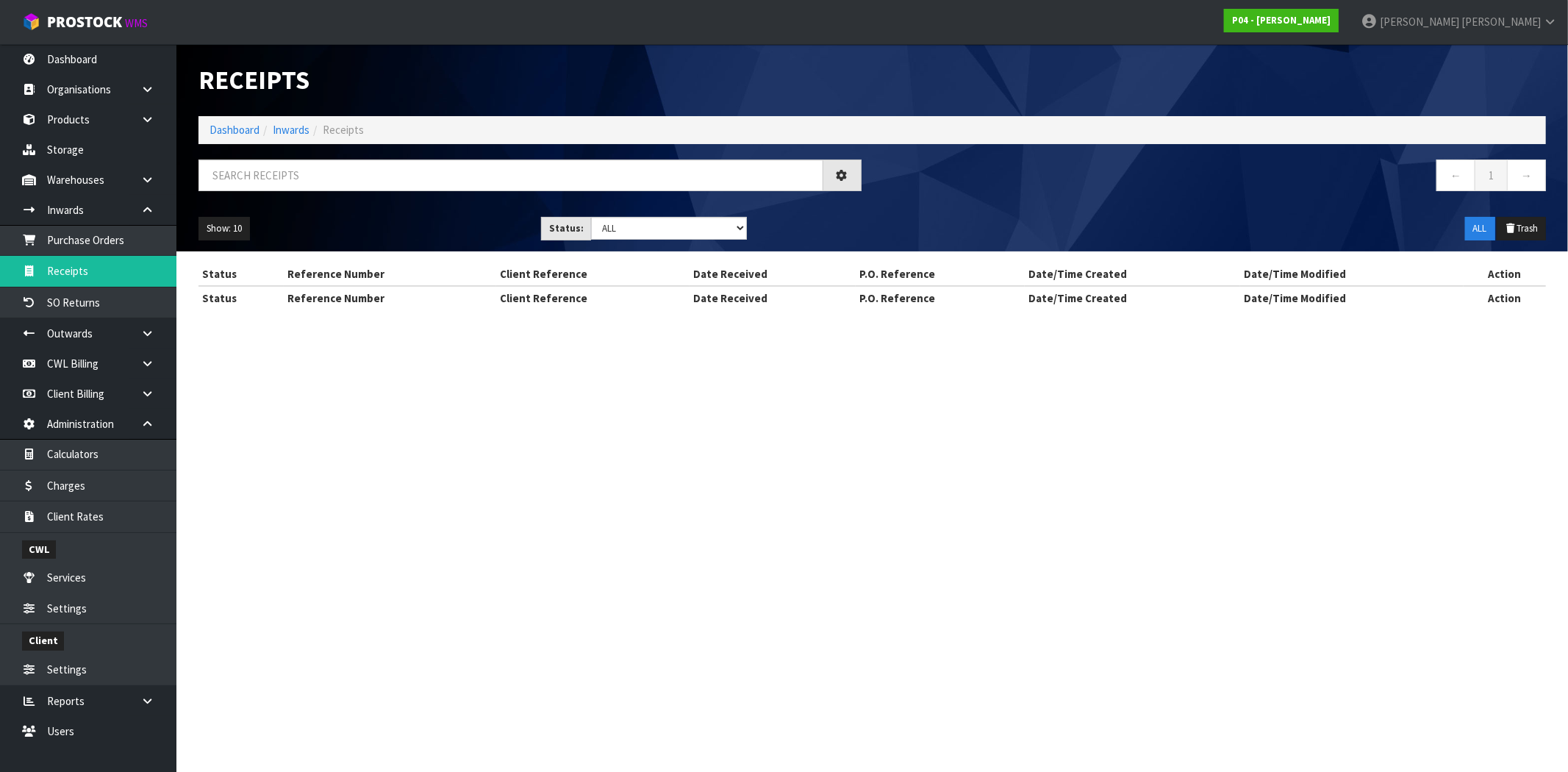
click at [1350, 34] on div "P04 - [PERSON_NAME]" at bounding box center [1281, 21] width 136 height 42
click at [1331, 21] on strong "P04 - [PERSON_NAME]" at bounding box center [1281, 20] width 99 height 12
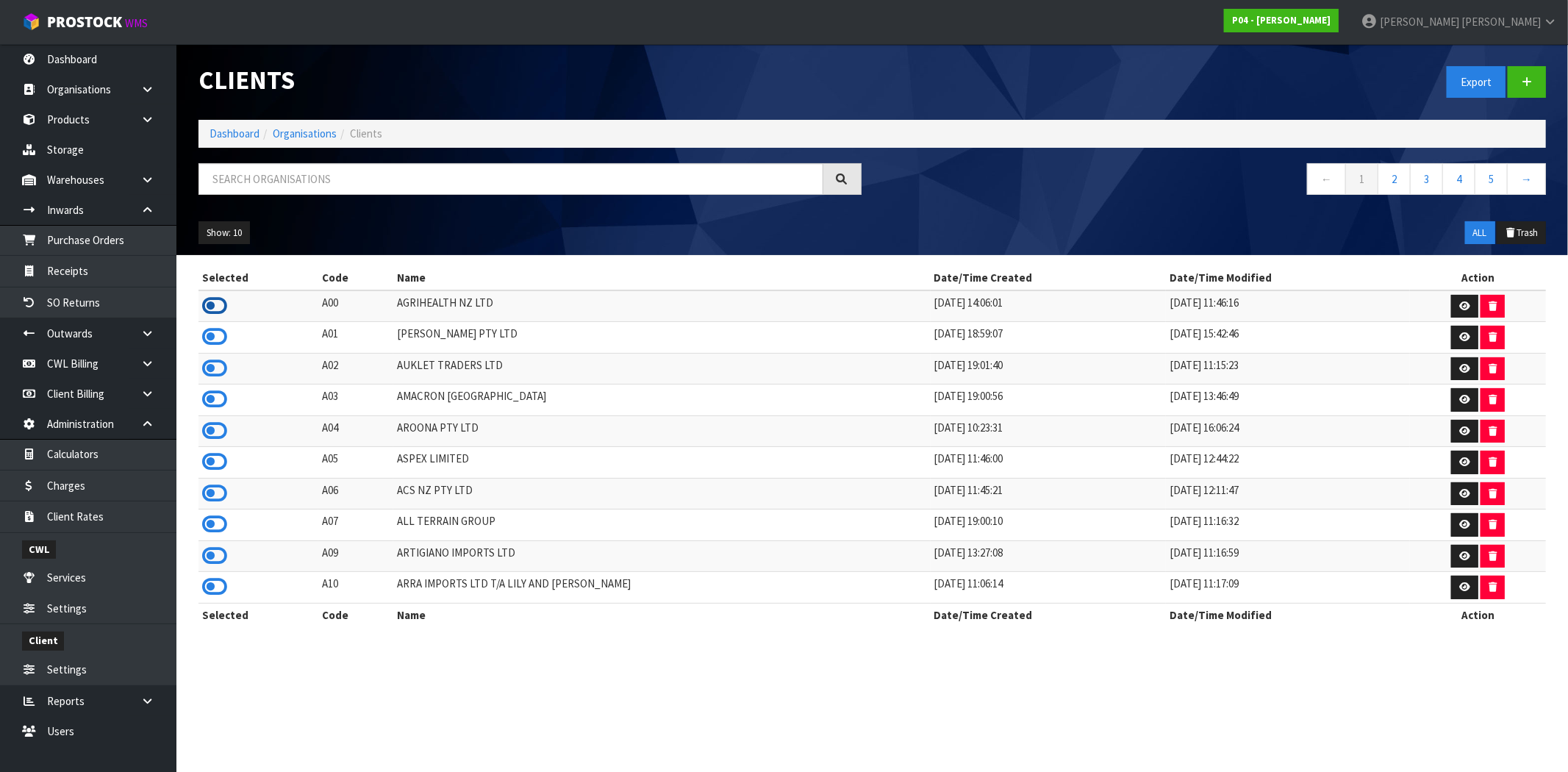
click at [217, 307] on icon at bounding box center [214, 306] width 25 height 22
click at [115, 276] on link "Receipts" at bounding box center [88, 271] width 176 height 30
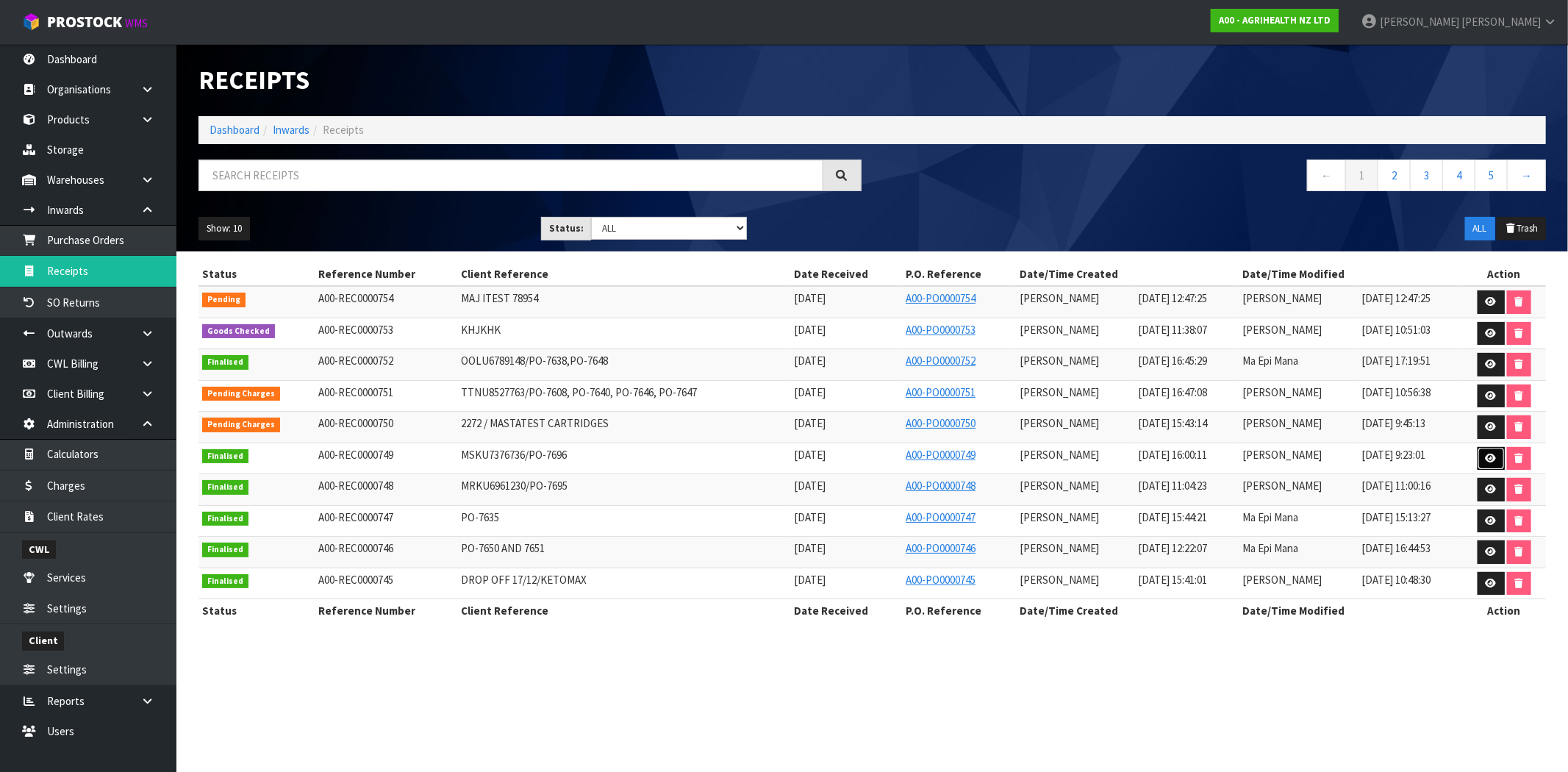
click at [1497, 460] on icon at bounding box center [1491, 458] width 11 height 9
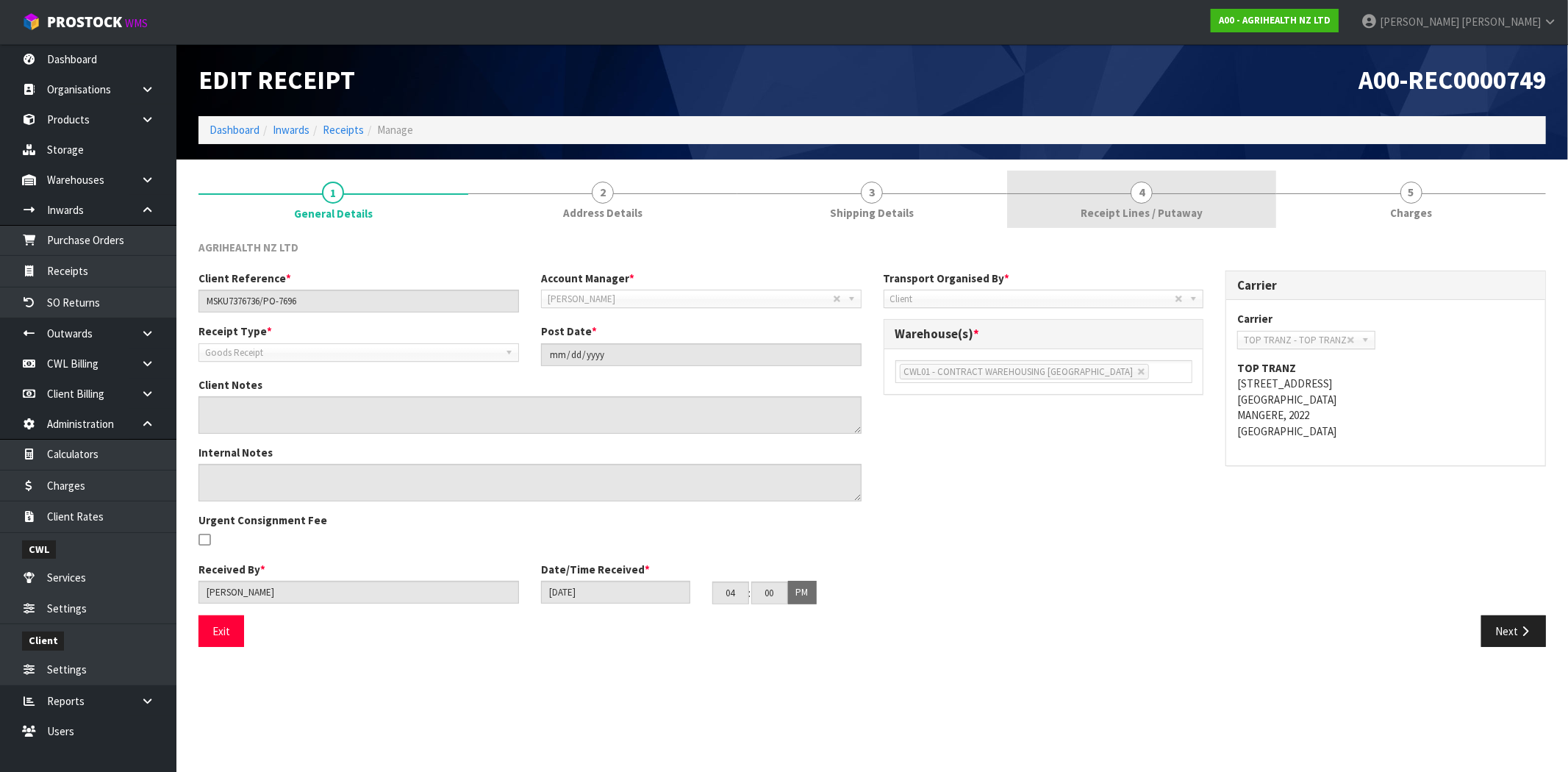
click at [1171, 201] on link "4 Receipt Lines / Putaway" at bounding box center [1142, 199] width 270 height 58
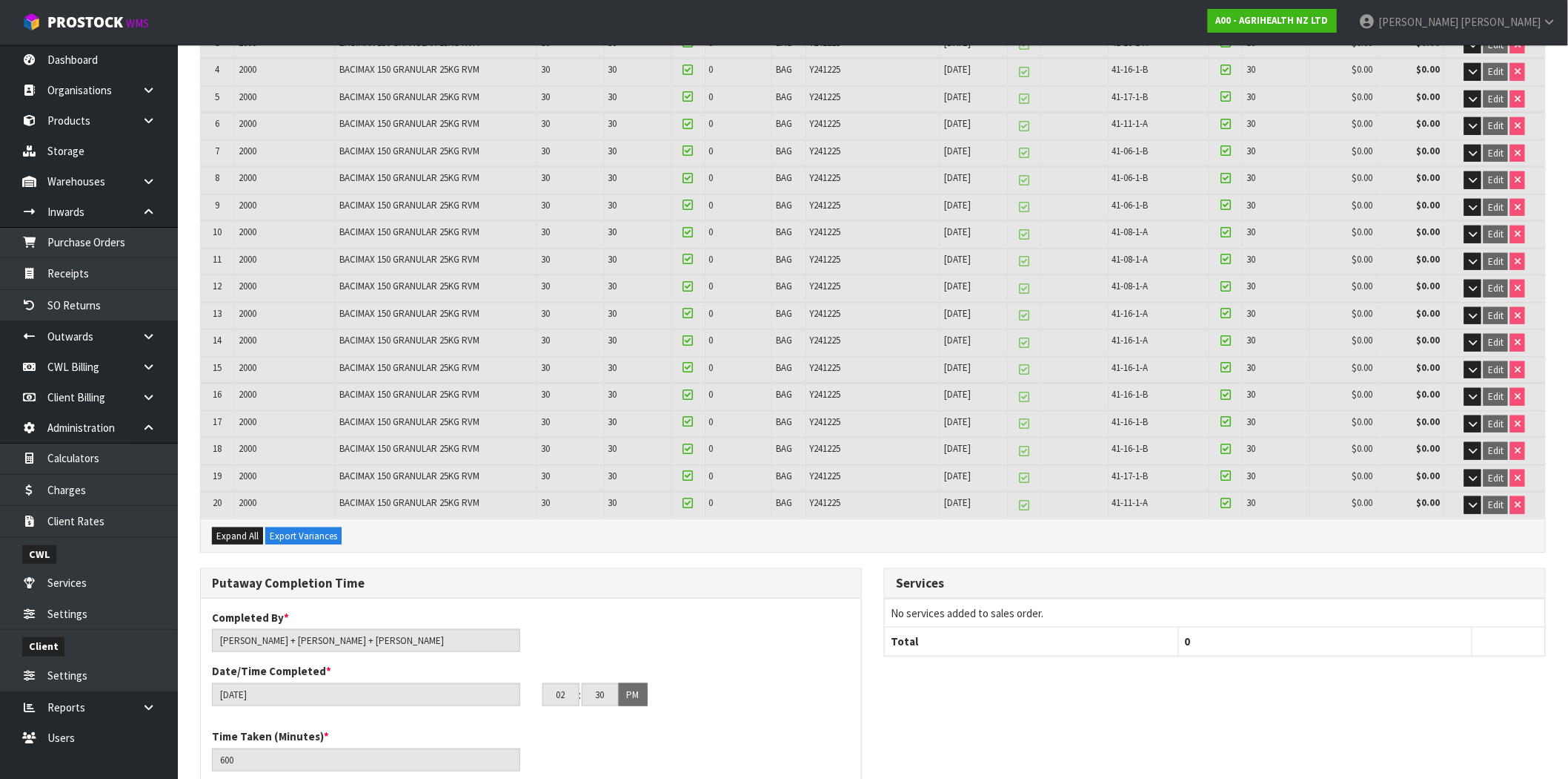
scroll to position [780, 0]
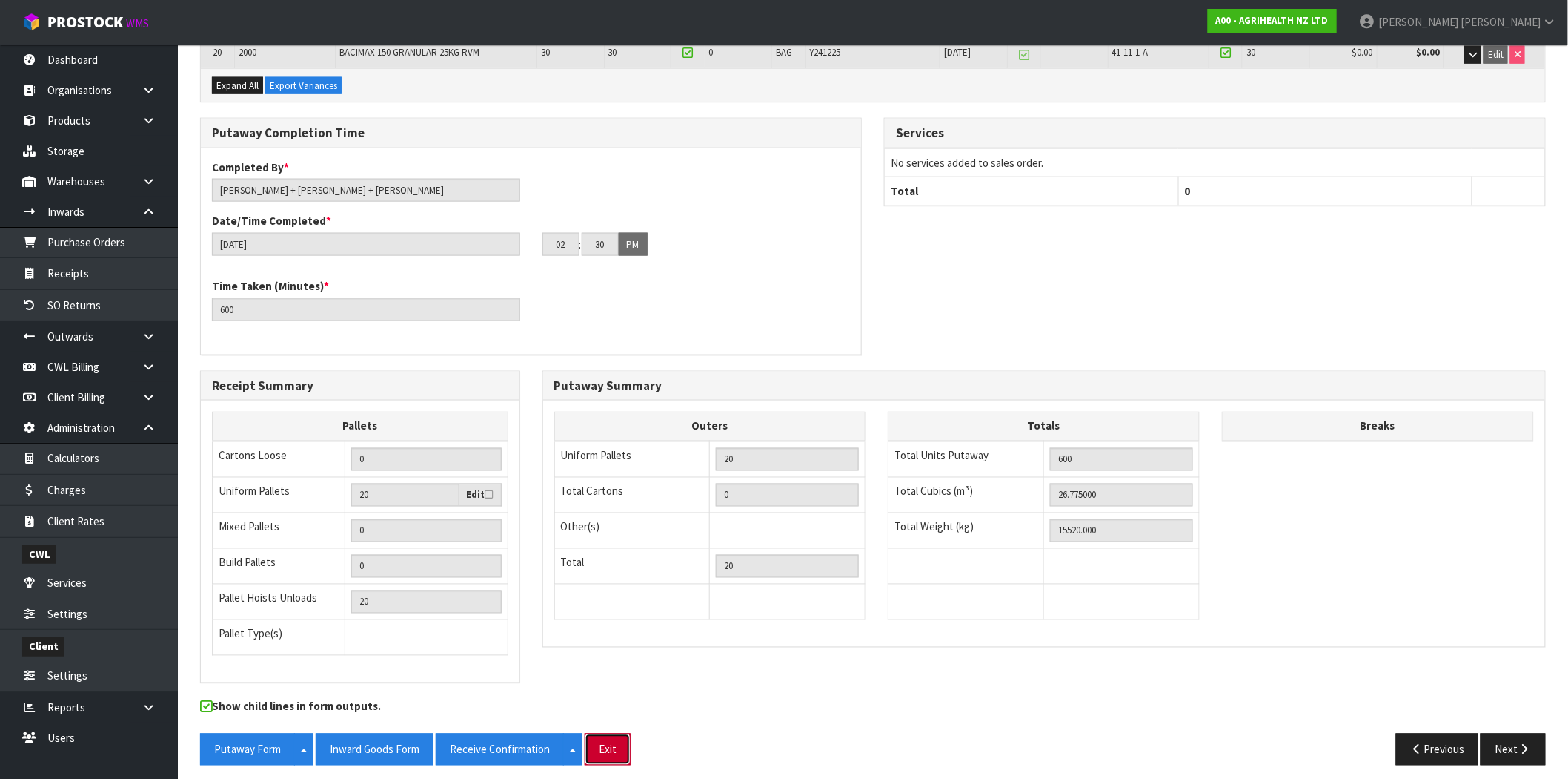
click at [604, 737] on button "Exit" at bounding box center [608, 750] width 46 height 32
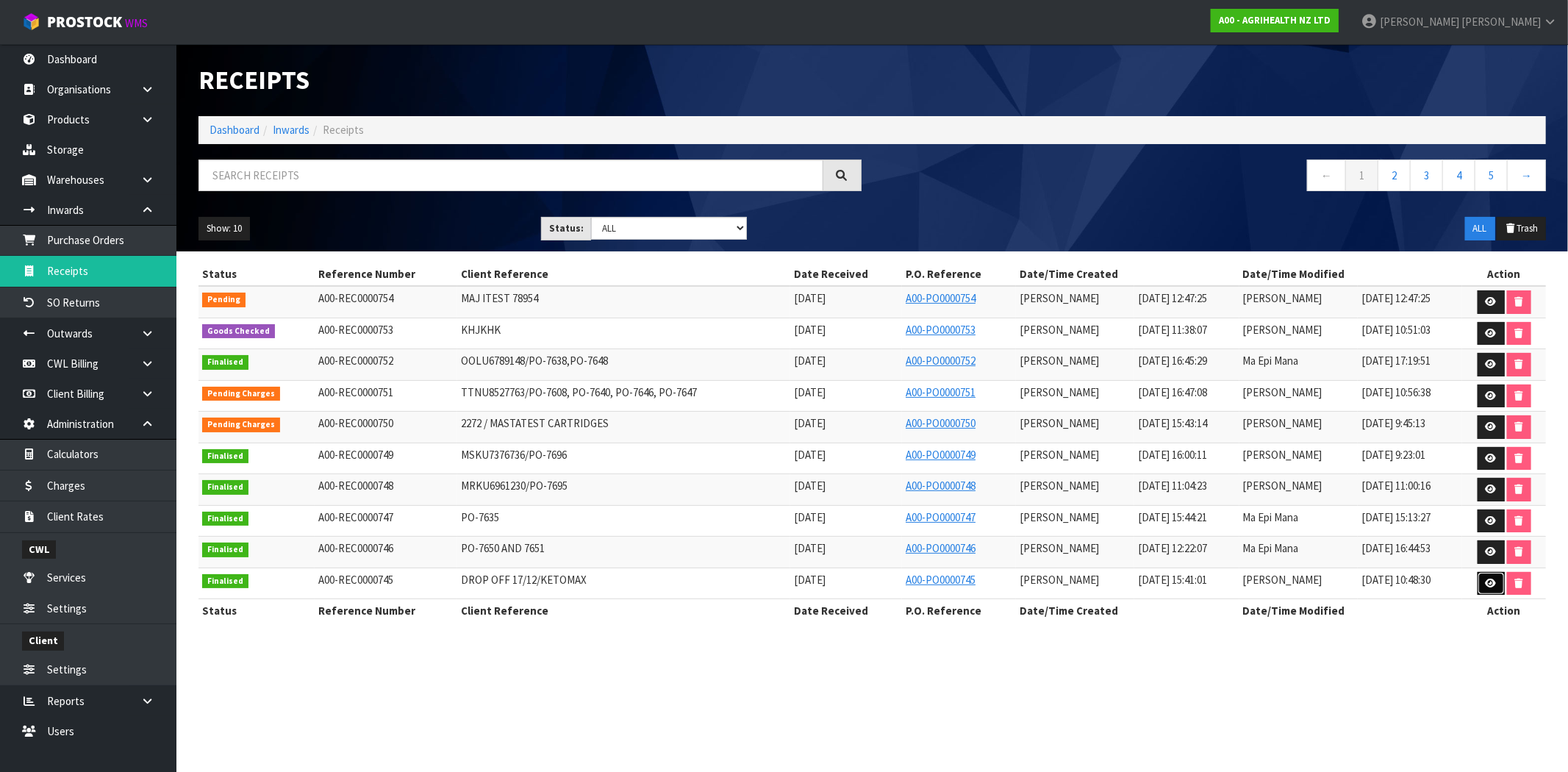
click at [1491, 590] on link at bounding box center [1492, 583] width 27 height 23
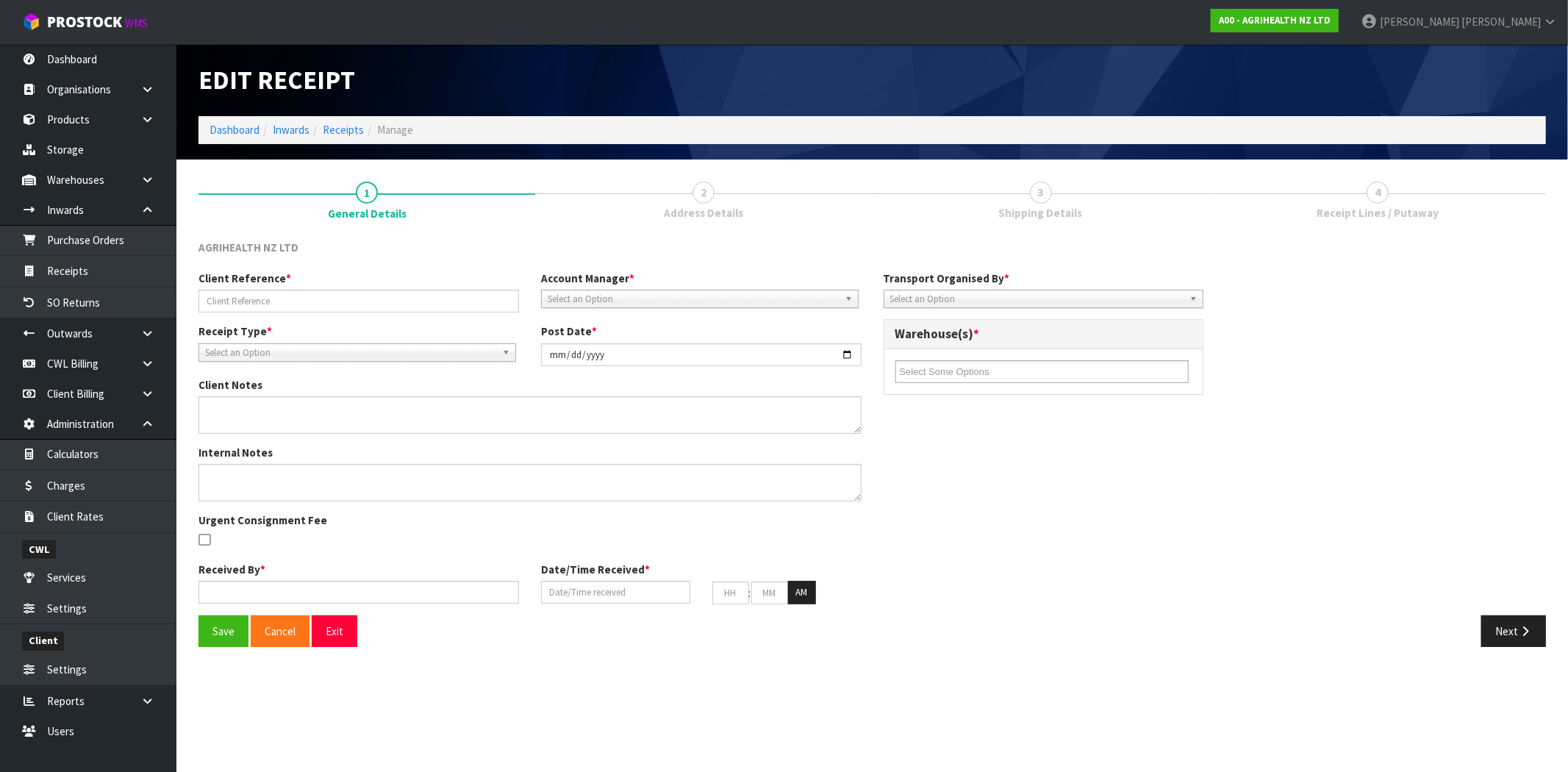
type input "DROP OFF 17/12/KETOMAX"
type input "[DATE]"
type textarea "PLEASE INWARDS AND PUT ON HOLD."
type input "[PERSON_NAME]"
type input "[DATE]"
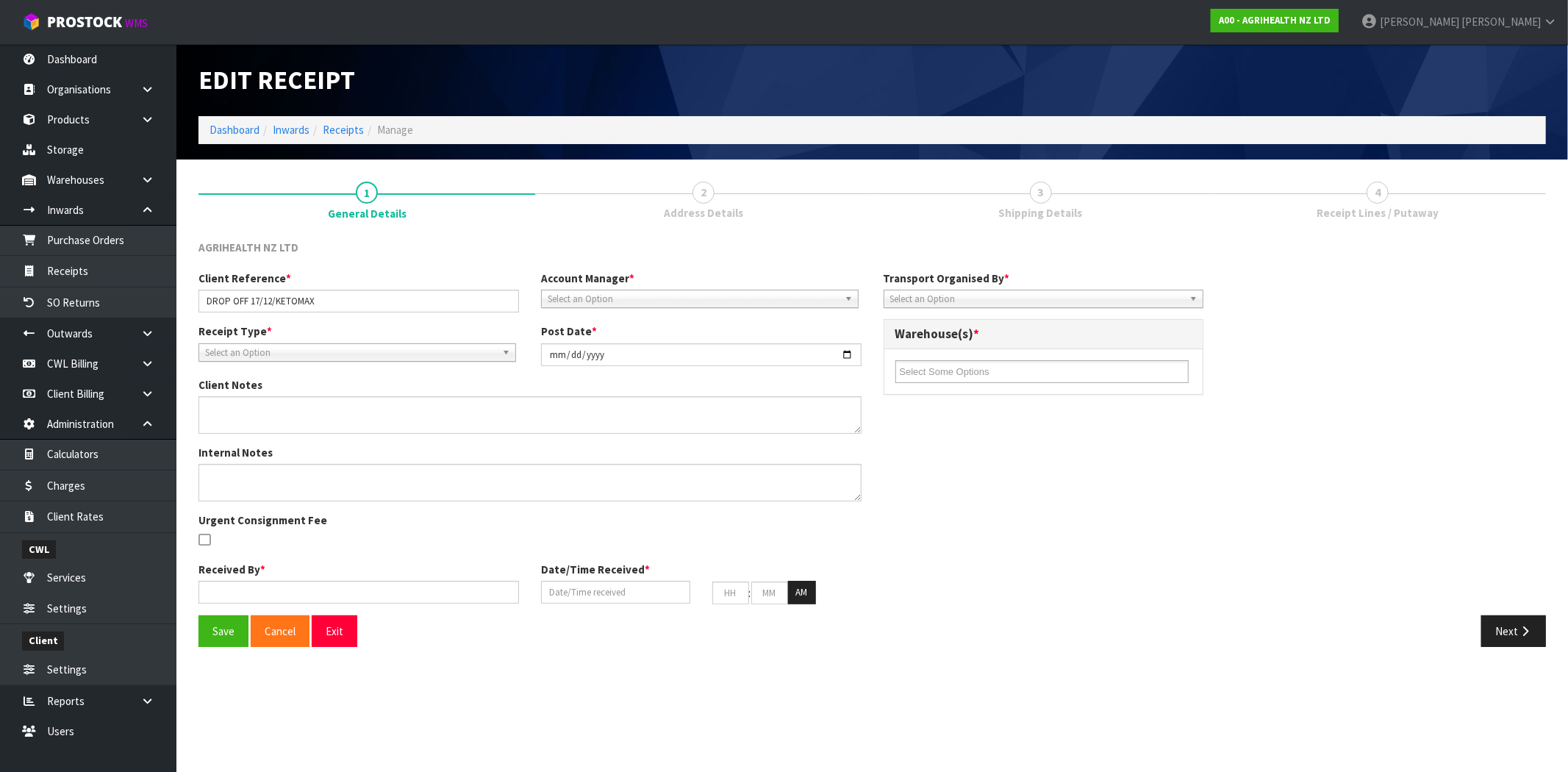
type input "03"
type input "41"
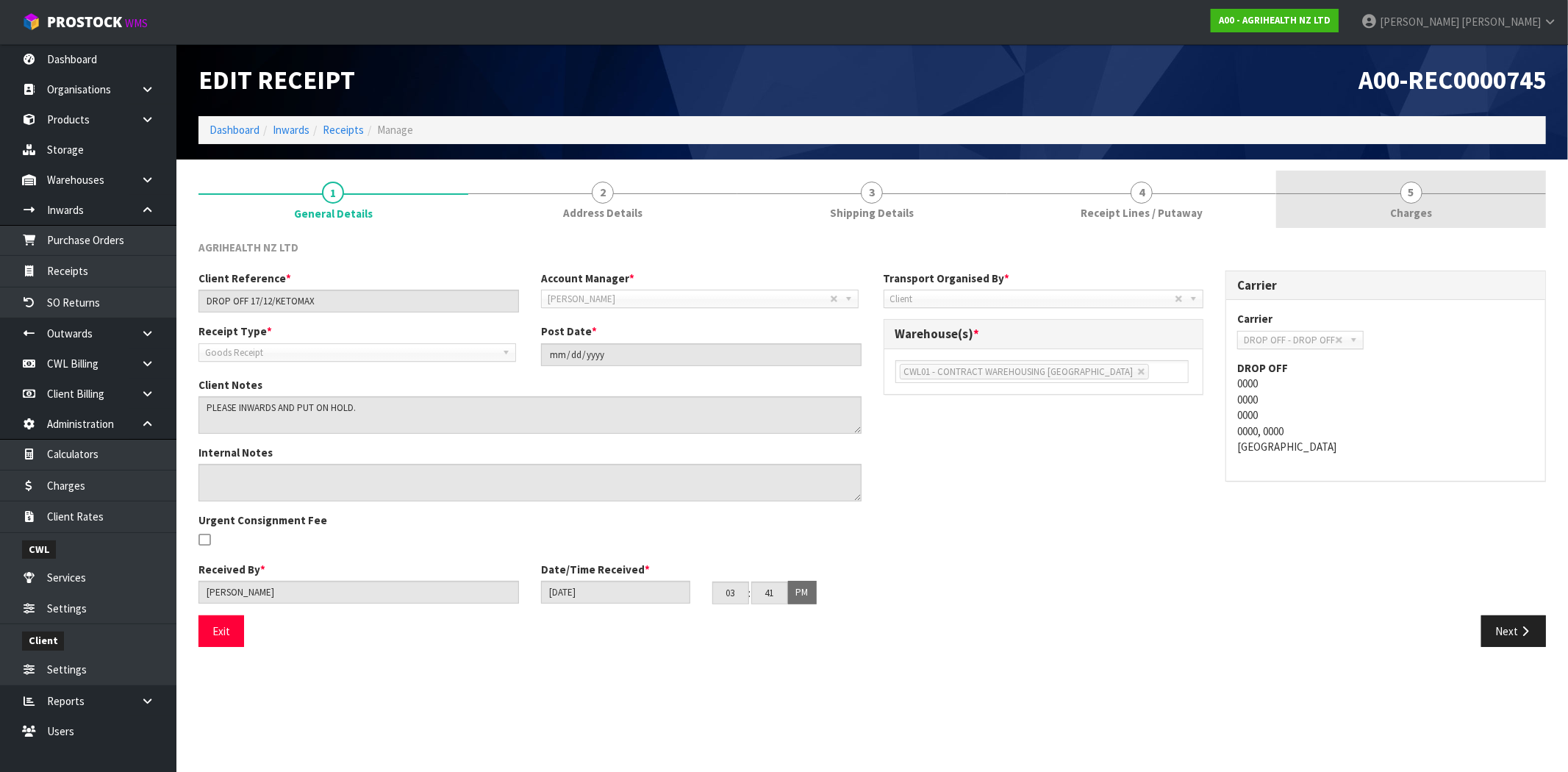
click at [1415, 209] on span "Charges" at bounding box center [1411, 213] width 42 height 16
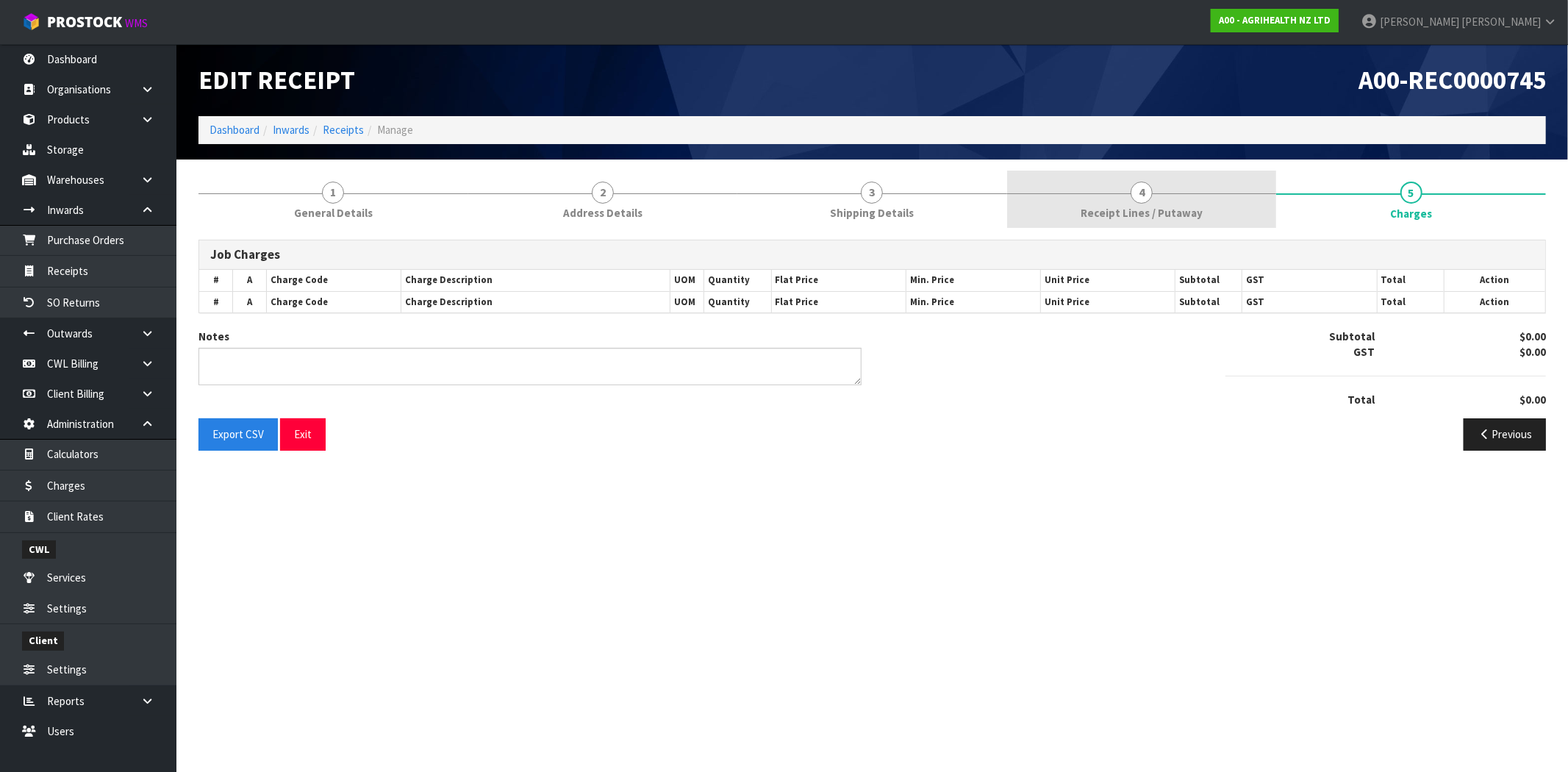
click at [1118, 200] on link "4 Receipt Lines / Putaway" at bounding box center [1142, 199] width 270 height 58
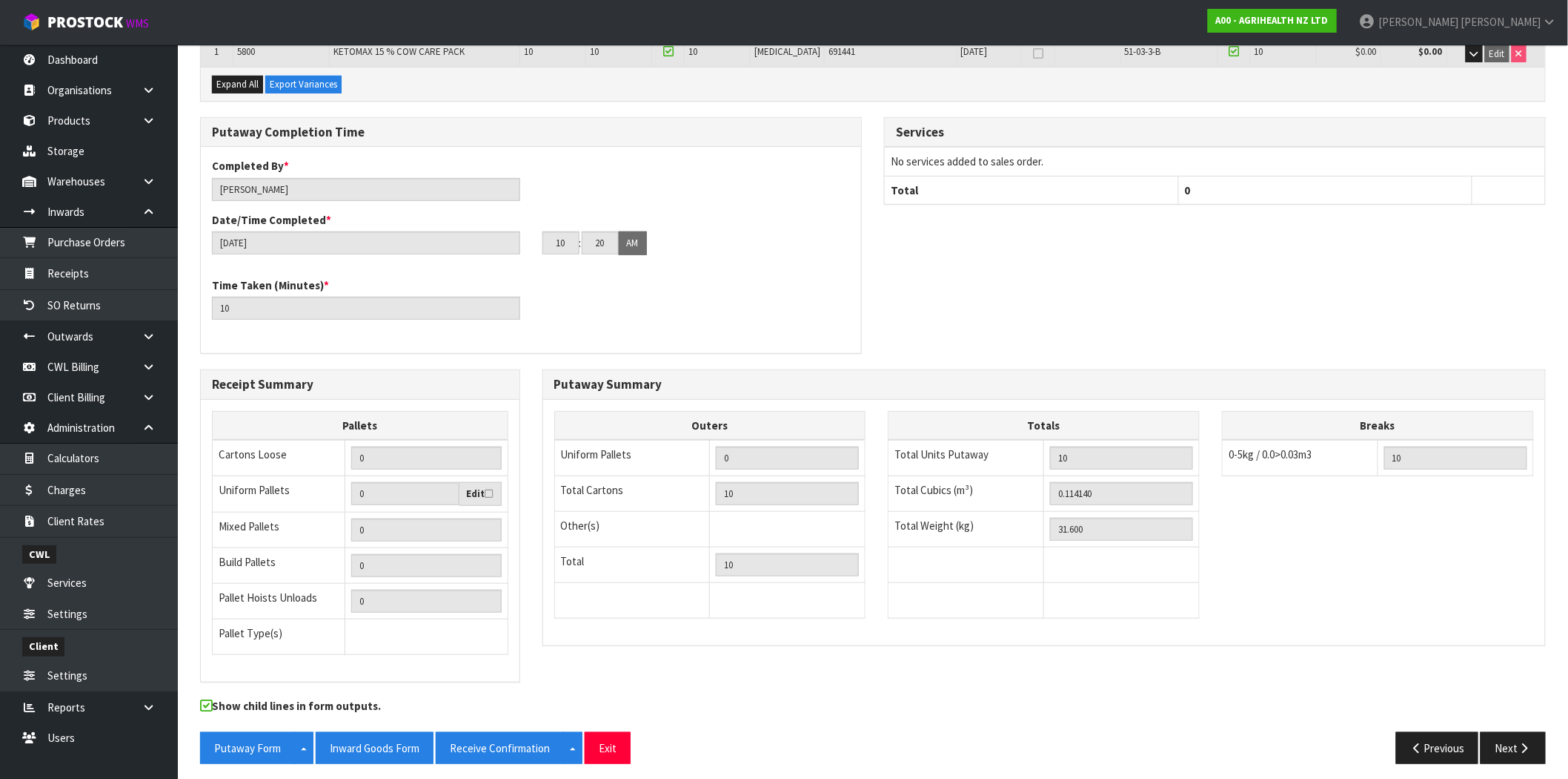
scroll to position [274, 0]
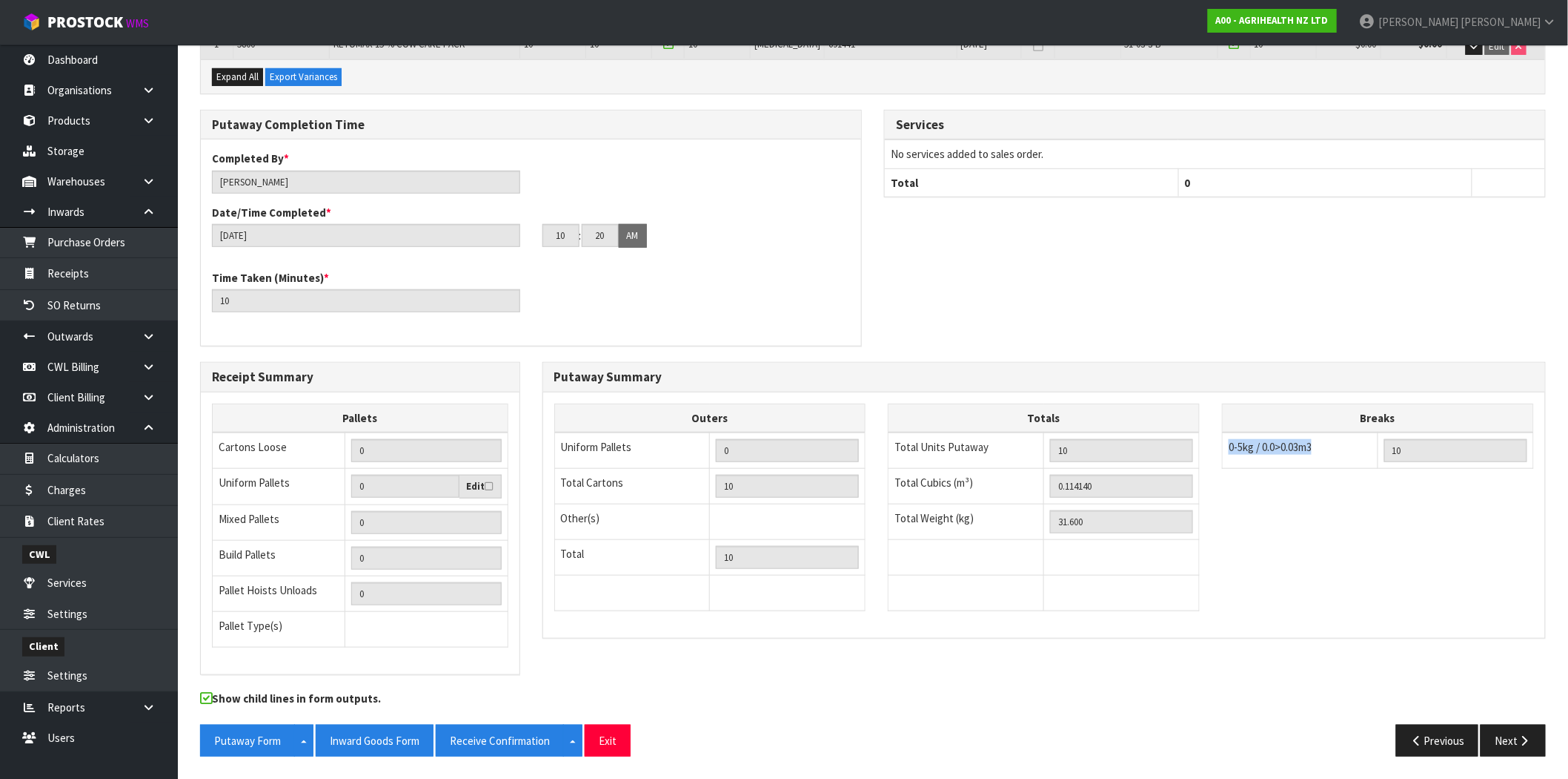
drag, startPoint x: 1322, startPoint y: 445, endPoint x: 1225, endPoint y: 448, distance: 97.0
click at [1225, 448] on td "0-5kg / 0.0>0.03m3" at bounding box center [1301, 450] width 156 height 36
drag, startPoint x: 1414, startPoint y: 417, endPoint x: 1340, endPoint y: 418, distance: 74.0
click at [1340, 418] on th "Breaks" at bounding box center [1378, 418] width 311 height 29
click at [1353, 469] on div "Breaks 0-5kg / 0.0>0.03m3 10 6-25kg / 0.031>0.07m3 26-50kg / 0.08>0.15m3 51-100…" at bounding box center [1378, 444] width 312 height 80
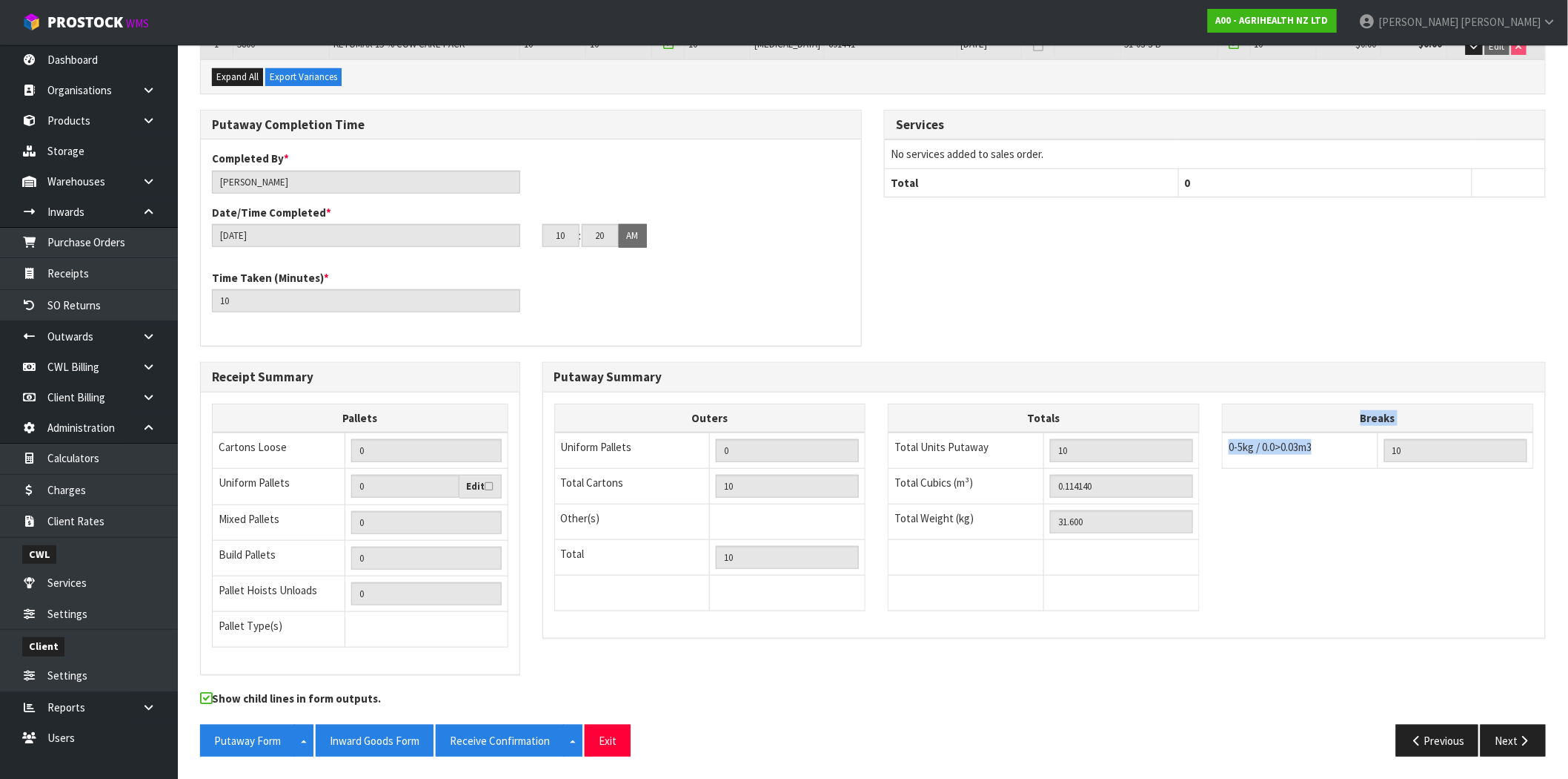
drag, startPoint x: 1322, startPoint y: 445, endPoint x: 1221, endPoint y: 450, distance: 101.1
click at [1222, 450] on table "Breaks 0-5kg / 0.0>0.03m3 10 6-25kg / 0.031>0.07m3 26-50kg / 0.08>0.15m3 51-100…" at bounding box center [1378, 436] width 312 height 65
click at [1327, 507] on div "Outers Uniform Pallets 0 Total Cartons 10 Other(s) Bag x 0 Bar x 0 Basket x 0 B…" at bounding box center [1044, 515] width 1003 height 223
drag, startPoint x: 1400, startPoint y: 417, endPoint x: 1343, endPoint y: 416, distance: 57.0
click at [1343, 416] on th "Breaks" at bounding box center [1378, 418] width 311 height 29
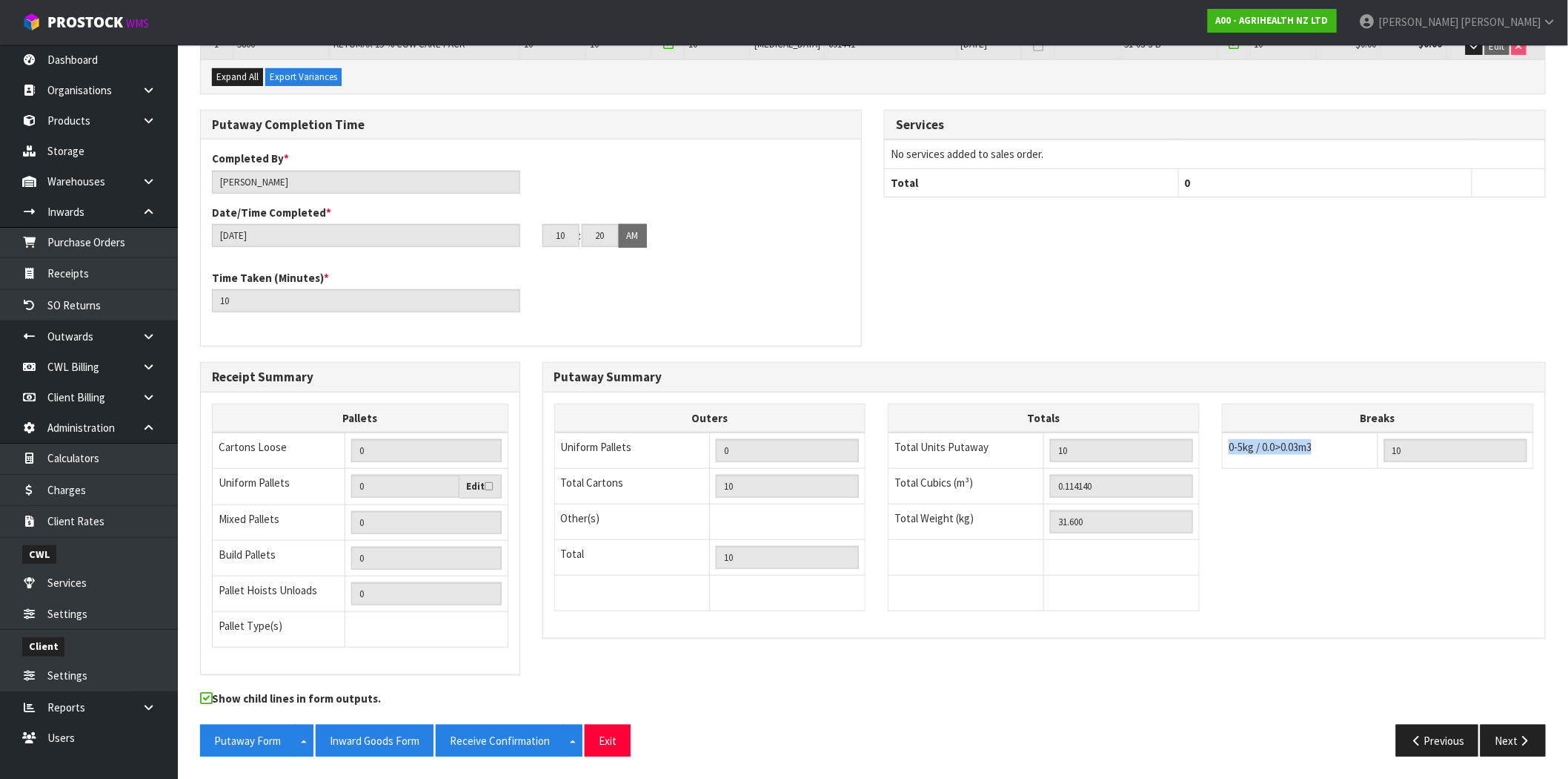
drag, startPoint x: 1323, startPoint y: 449, endPoint x: 1227, endPoint y: 439, distance: 96.5
click at [1227, 439] on td "0-5kg / 0.0>0.03m3" at bounding box center [1301, 450] width 156 height 36
click at [1270, 460] on td "0-5kg / 0.0>0.03m3" at bounding box center [1301, 450] width 156 height 36
drag, startPoint x: 1322, startPoint y: 445, endPoint x: 1223, endPoint y: 452, distance: 99.2
click at [1223, 452] on td "0-5kg / 0.0>0.03m3" at bounding box center [1301, 450] width 156 height 36
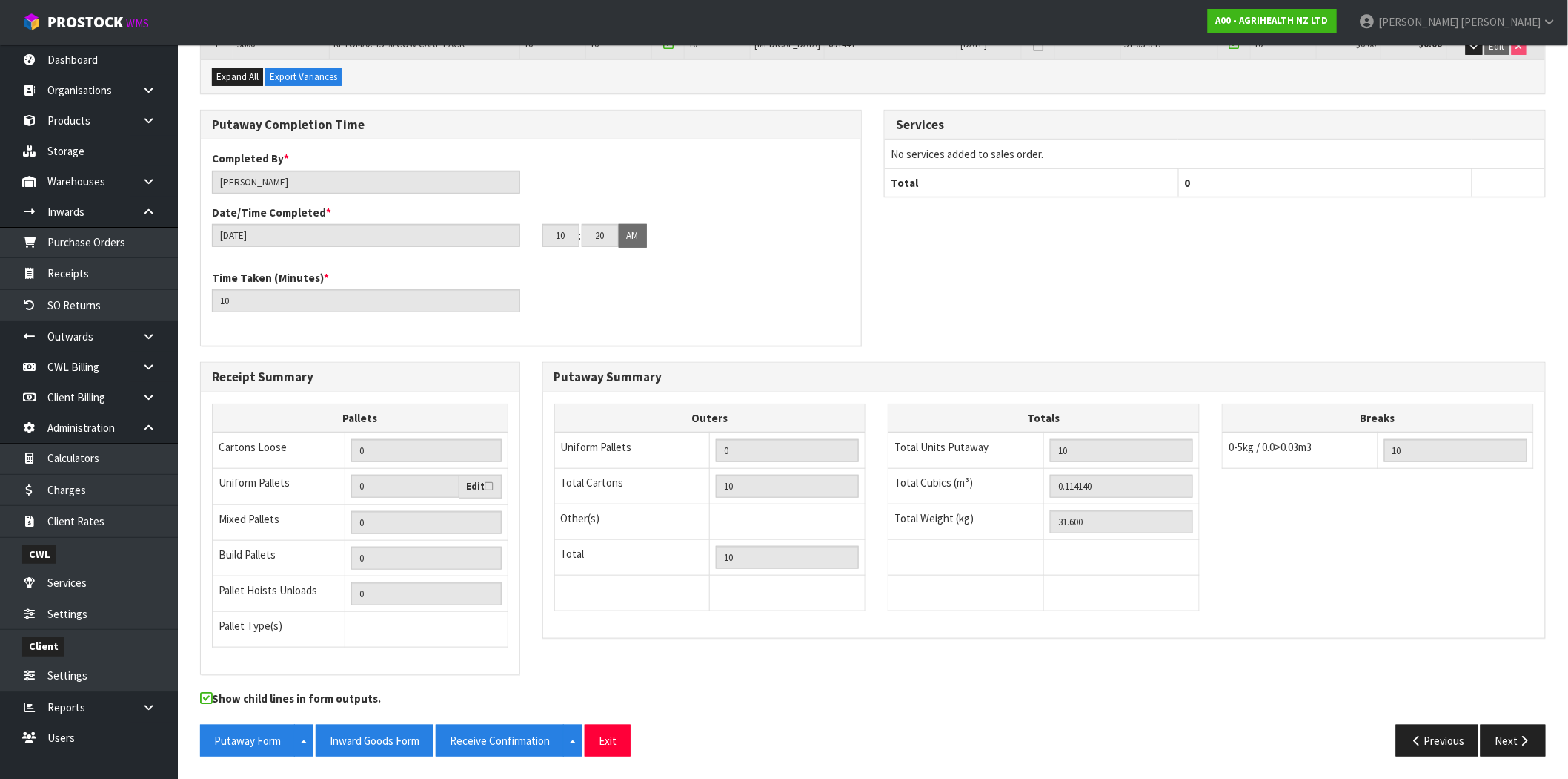
click at [1317, 475] on div "Breaks 0-5kg / 0.0>0.03m3 10 6-25kg / 0.031>0.07m3 26-50kg / 0.08>0.15m3 51-100…" at bounding box center [1378, 444] width 312 height 80
drag, startPoint x: 1323, startPoint y: 443, endPoint x: 1177, endPoint y: 463, distance: 147.4
click at [1177, 463] on div "Outers Uniform Pallets 0 Total Cartons 10 Other(s) Bag x 0 Bar x 0 Basket x 0 B…" at bounding box center [1044, 515] width 1003 height 223
click at [1387, 543] on div "Outers Uniform Pallets 0 Total Cartons 10 Other(s) Bag x 0 Bar x 0 Basket x 0 B…" at bounding box center [1044, 515] width 1003 height 223
drag, startPoint x: 1320, startPoint y: 449, endPoint x: 1224, endPoint y: 445, distance: 96.1
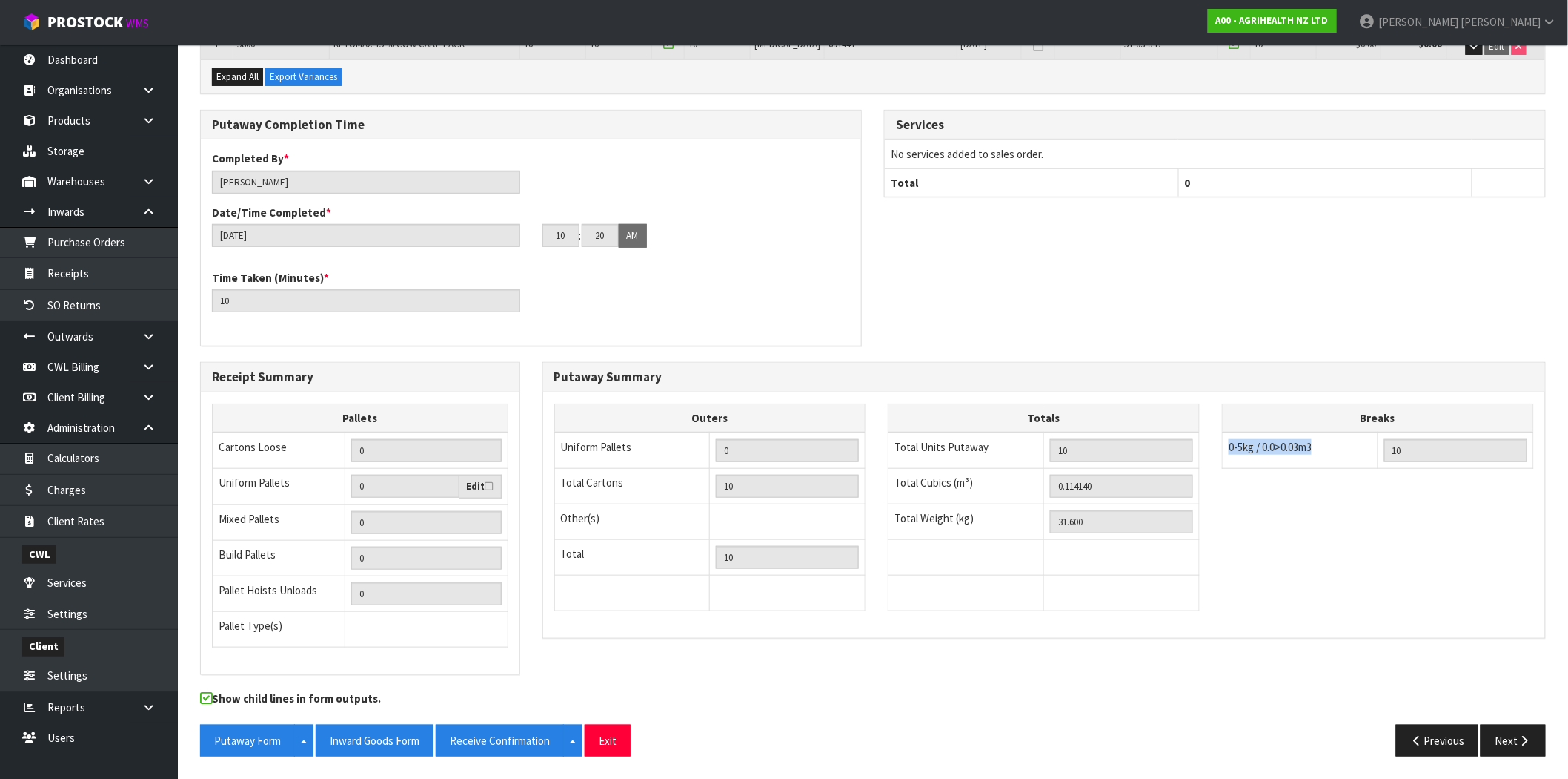
click at [1224, 445] on td "0-5kg / 0.0>0.03m3" at bounding box center [1301, 450] width 156 height 36
